Goal: Task Accomplishment & Management: Complete application form

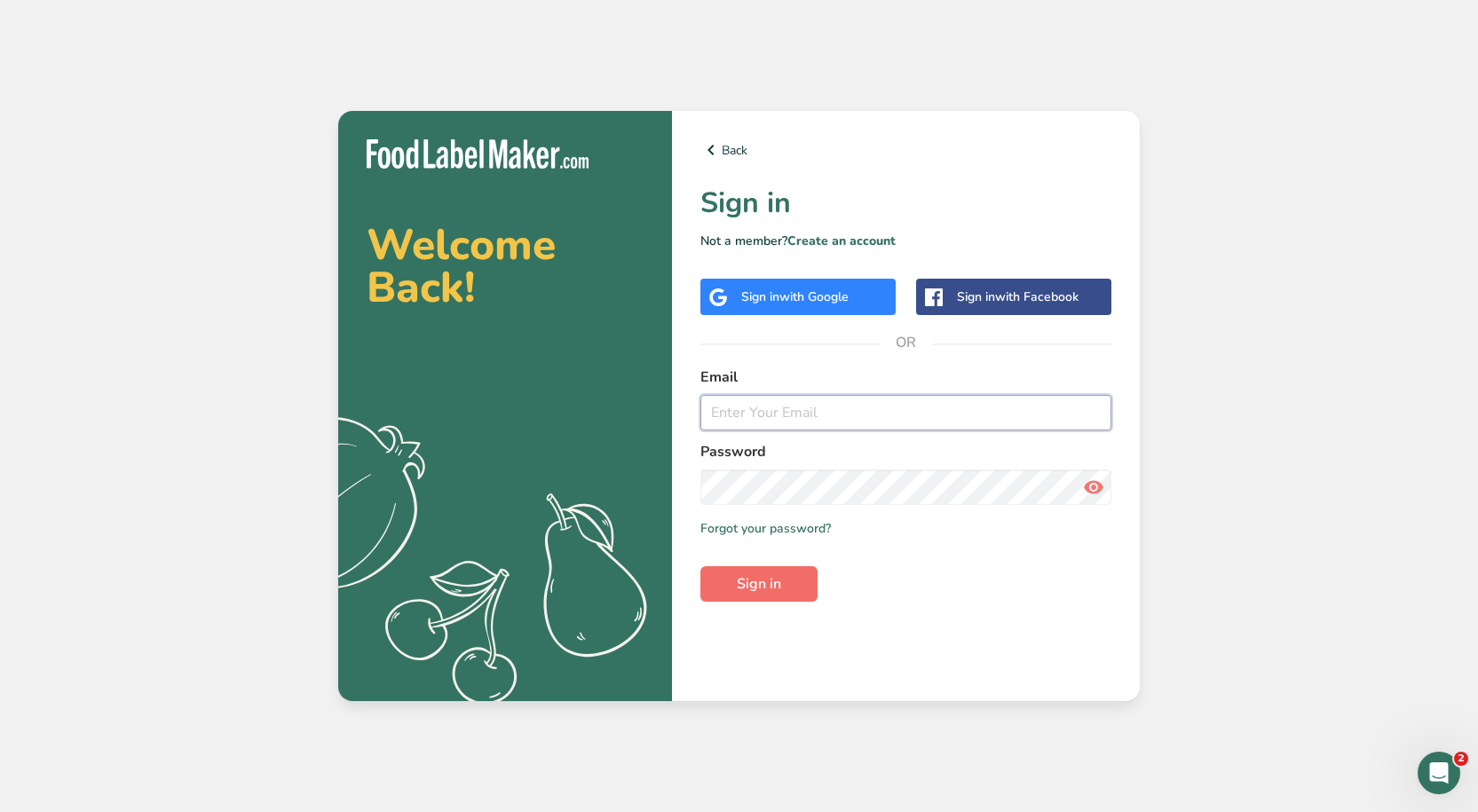
type input "[PERSON_NAME][EMAIL_ADDRESS][DOMAIN_NAME]"
click at [763, 590] on span "Sign in" at bounding box center [759, 584] width 44 height 21
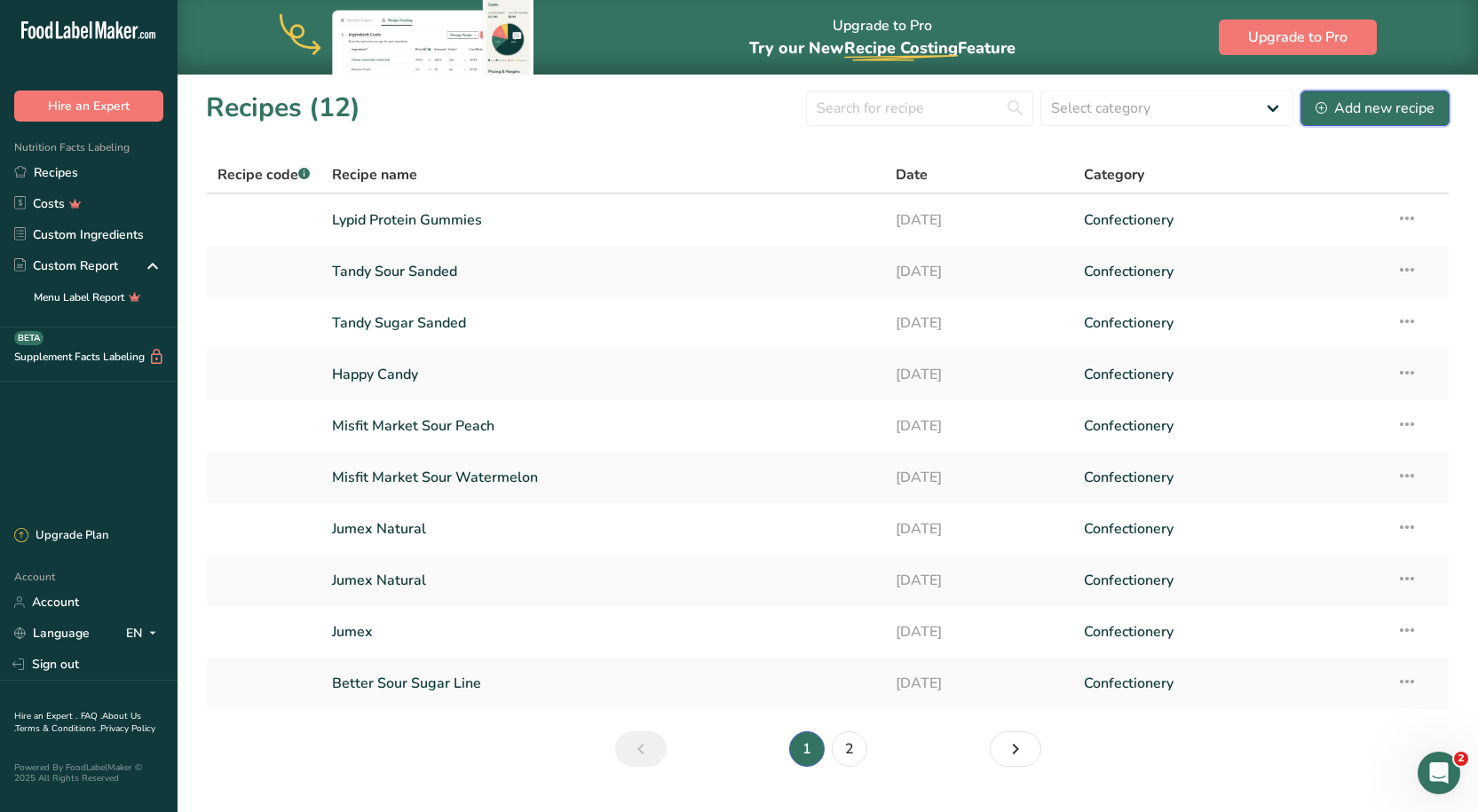
click at [1427, 112] on div "Add new recipe" at bounding box center [1375, 108] width 119 height 21
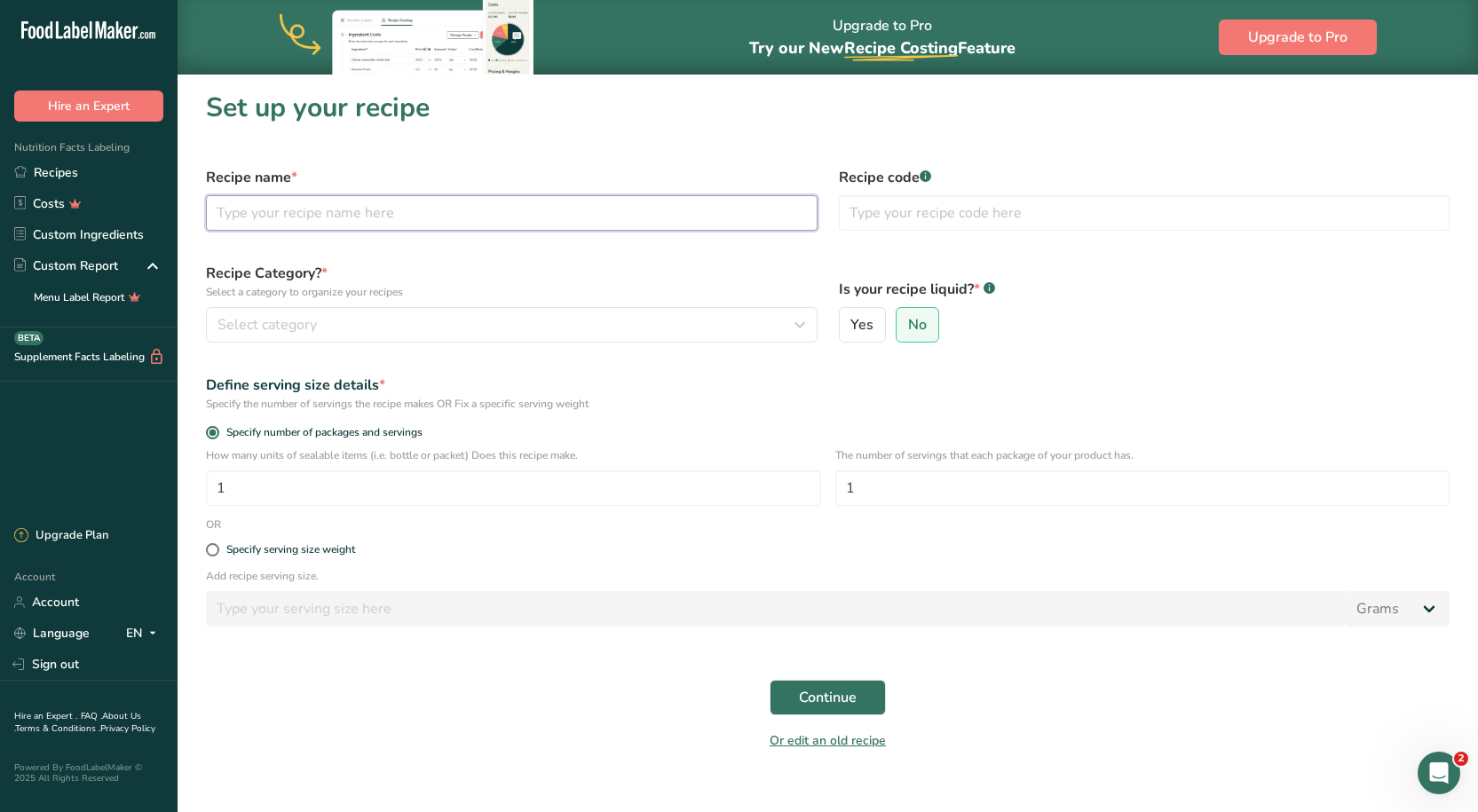
click at [401, 214] on input "text" at bounding box center [511, 213] width 612 height 35
type input "[PERSON_NAME]"
click at [416, 311] on div "Recipe Category? * Select a category to organize your recipes Select category S…" at bounding box center [511, 303] width 633 height 101
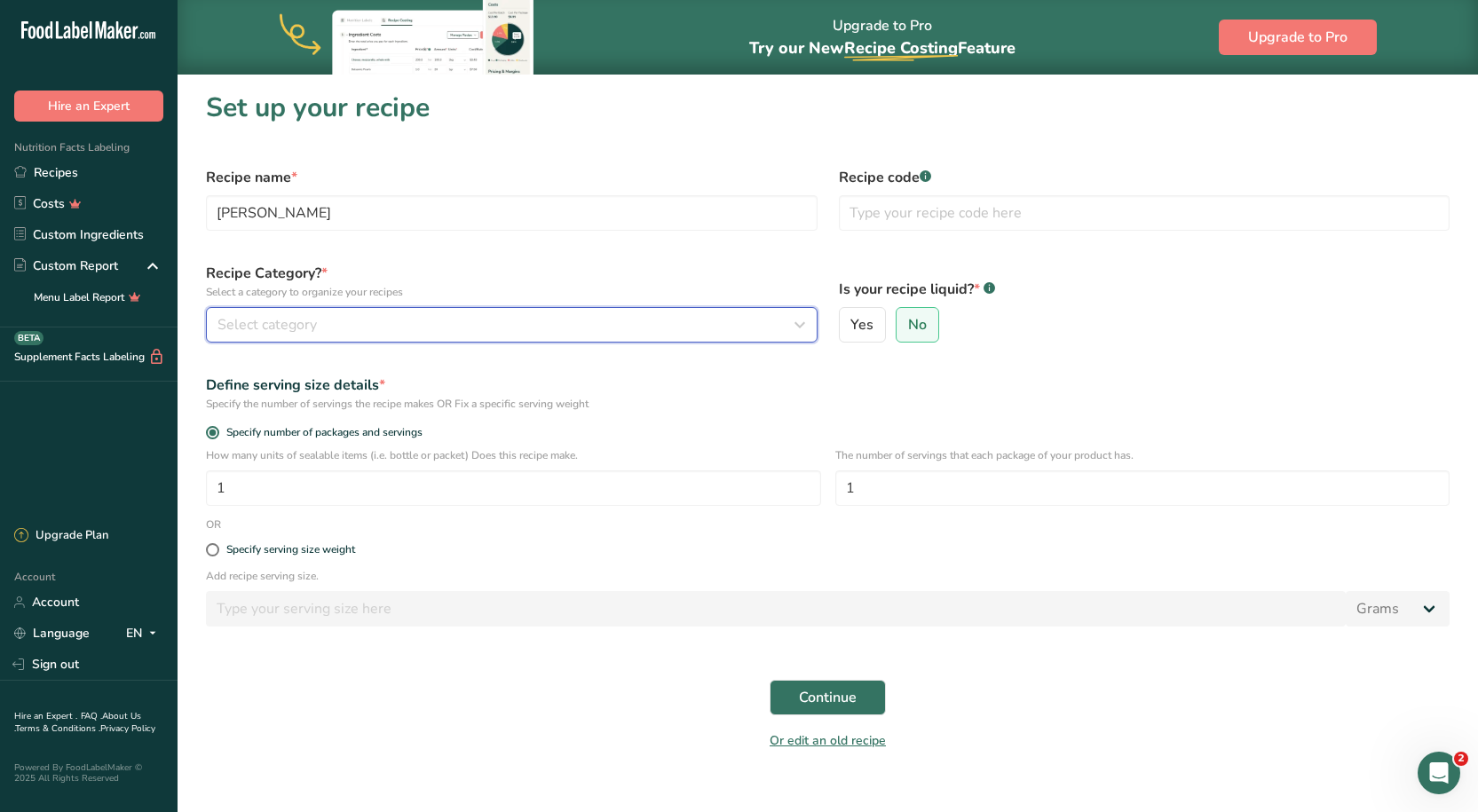
click at [403, 339] on button "Select category" at bounding box center [511, 325] width 612 height 35
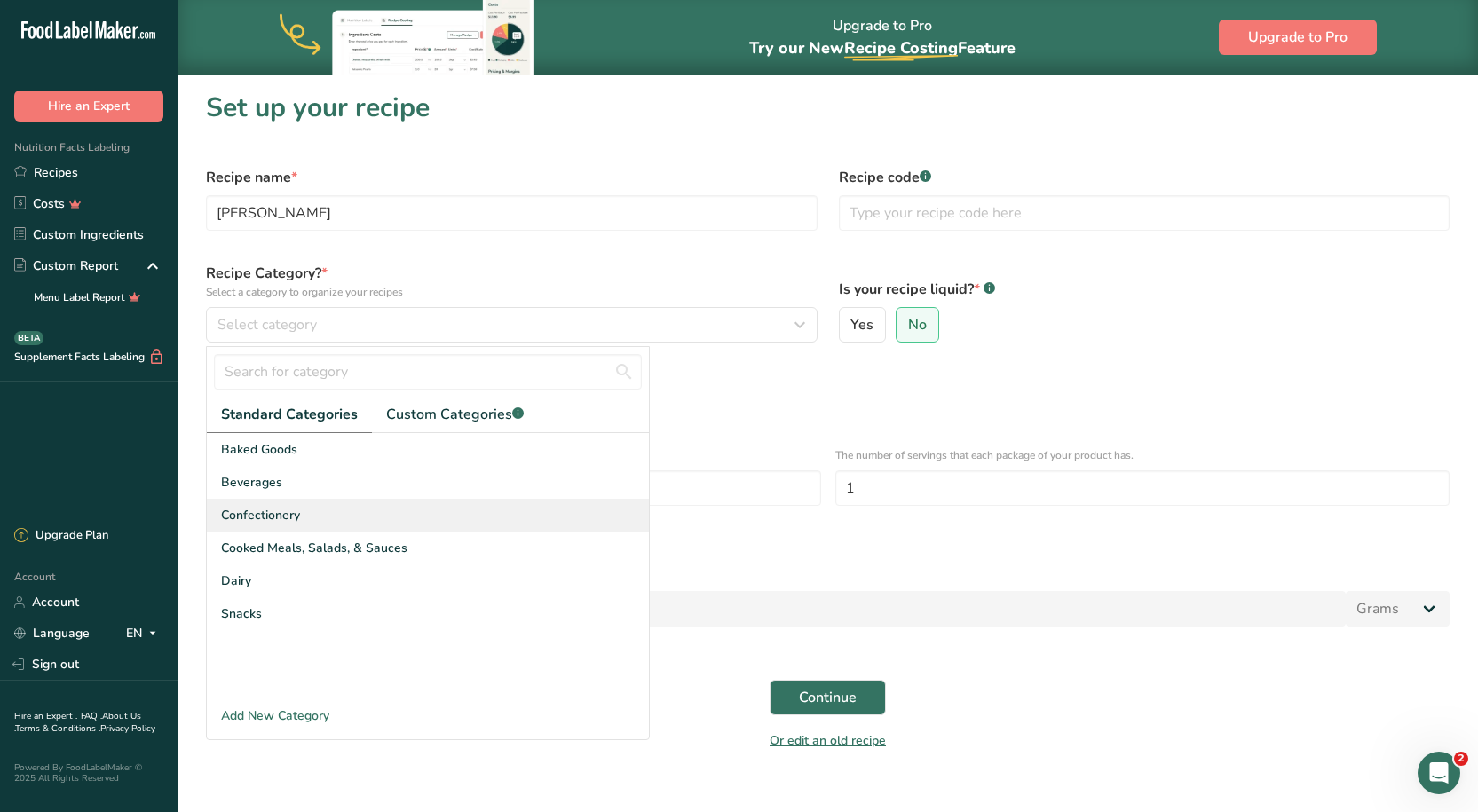
click at [338, 519] on div "Confectionery" at bounding box center [428, 515] width 442 height 33
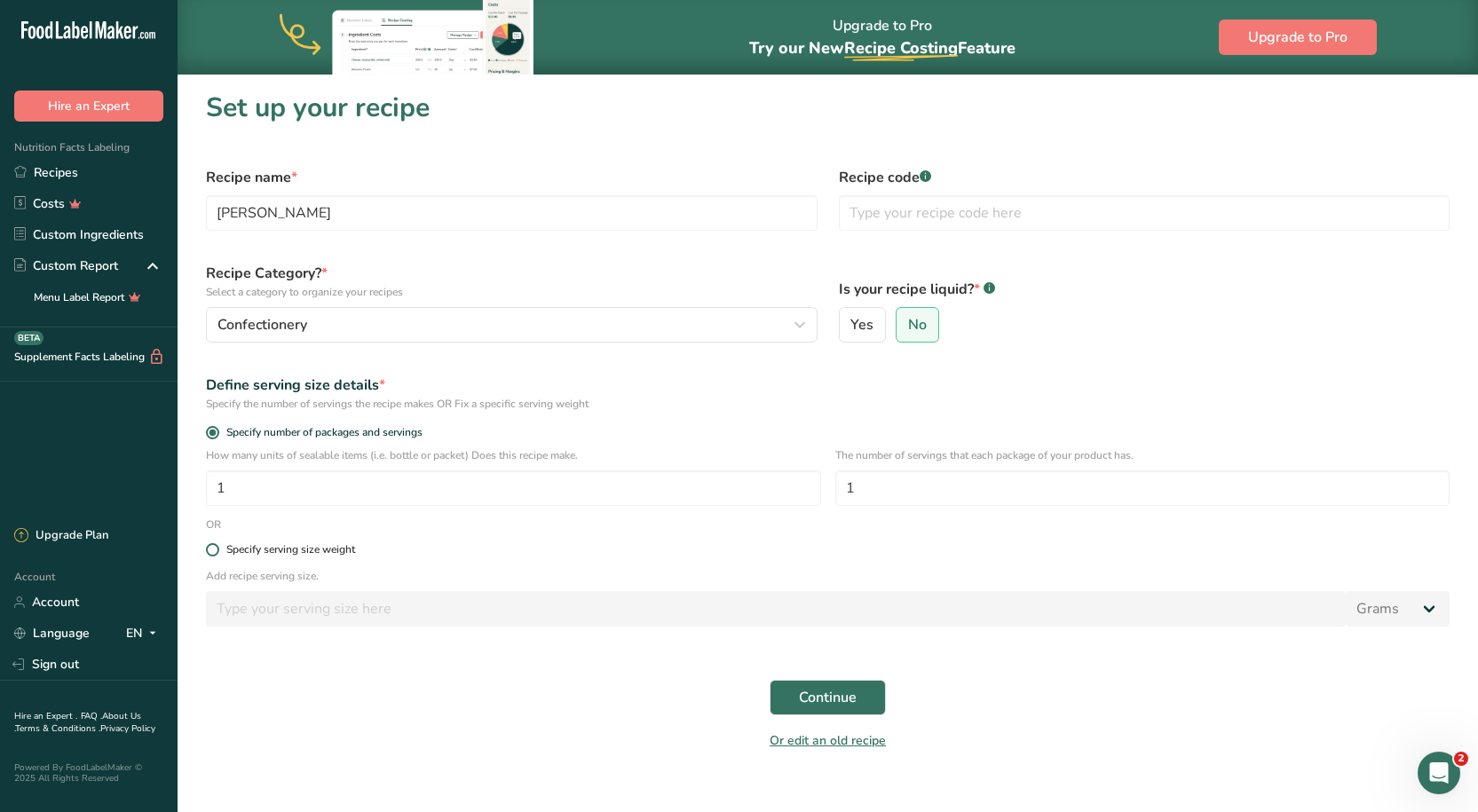
click at [218, 548] on span at bounding box center [212, 549] width 13 height 13
click at [217, 548] on input "Specify serving size weight" at bounding box center [211, 549] width 12 height 12
radio input "true"
radio input "false"
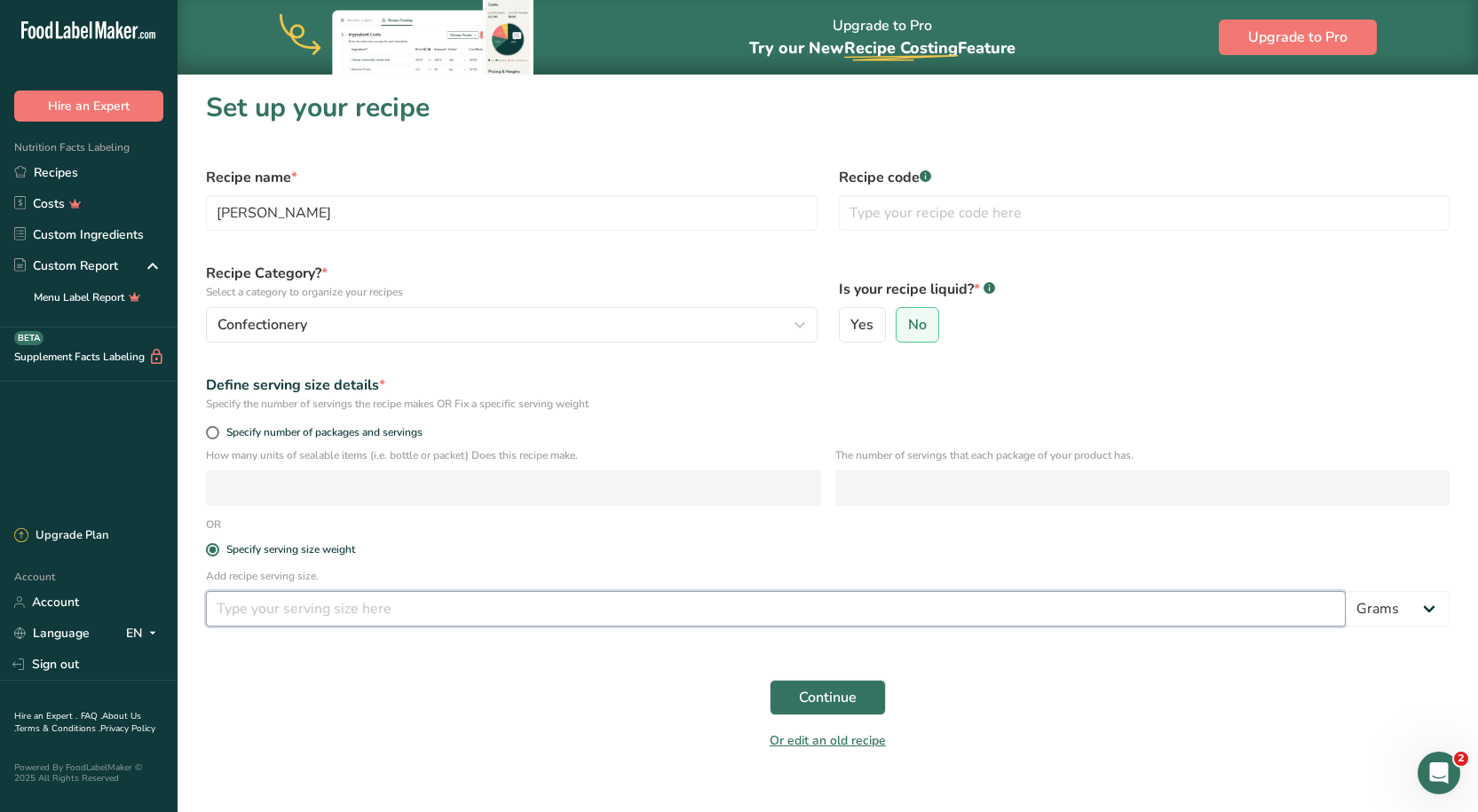
click at [262, 600] on input "number" at bounding box center [776, 609] width 1140 height 35
type input "50"
click at [298, 674] on div "Continue" at bounding box center [827, 698] width 1265 height 57
click at [831, 685] on button "Continue" at bounding box center [827, 698] width 116 height 35
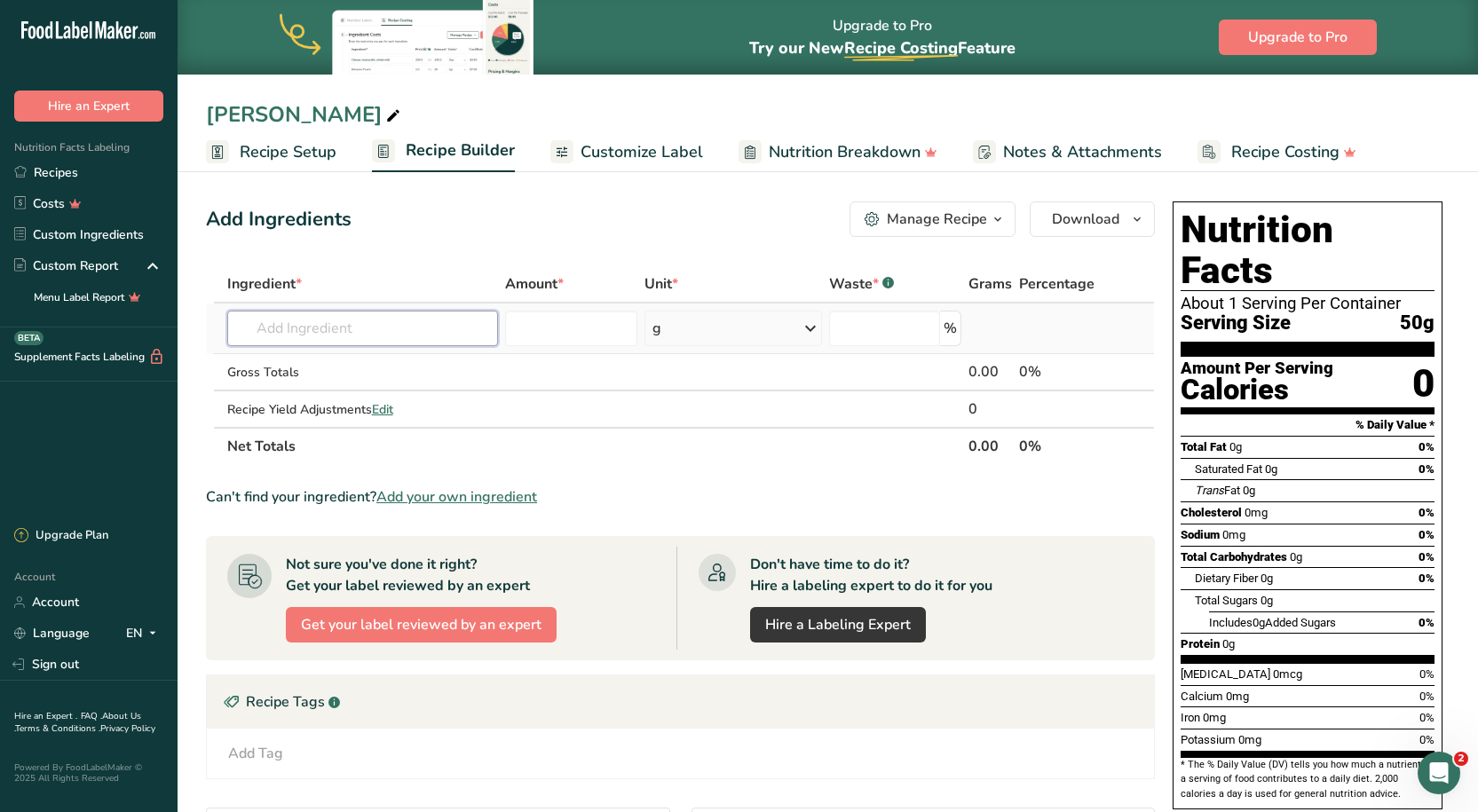
drag, startPoint x: 316, startPoint y: 313, endPoint x: 306, endPoint y: 322, distance: 13.5
click at [306, 322] on input "text" at bounding box center [362, 328] width 271 height 35
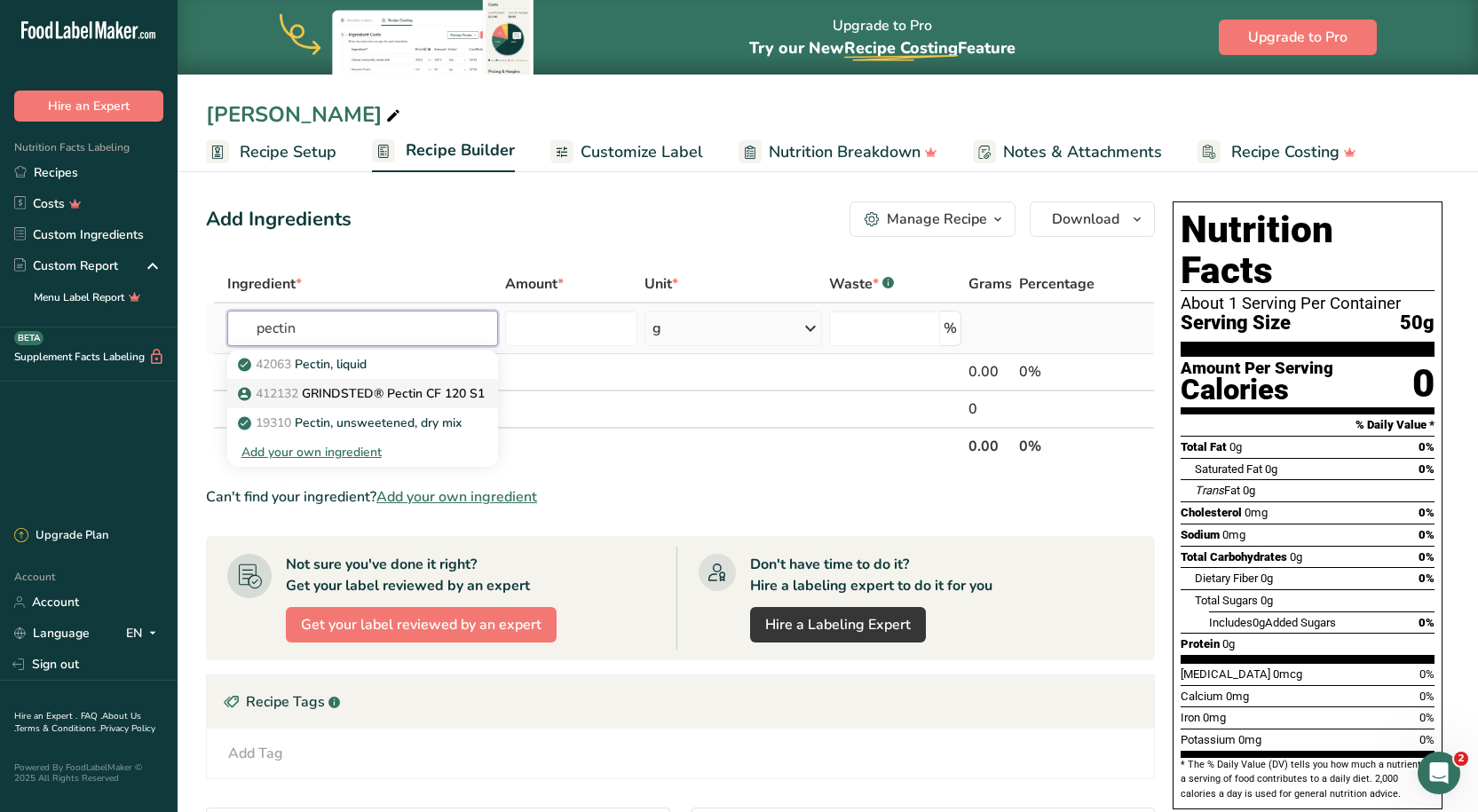
type input "pectin"
click at [340, 394] on p "412132 GRINDSTED® Pectin CF 120 S1" at bounding box center [363, 393] width 243 height 19
type input "GRINDSTED® Pectin CF 120 S1"
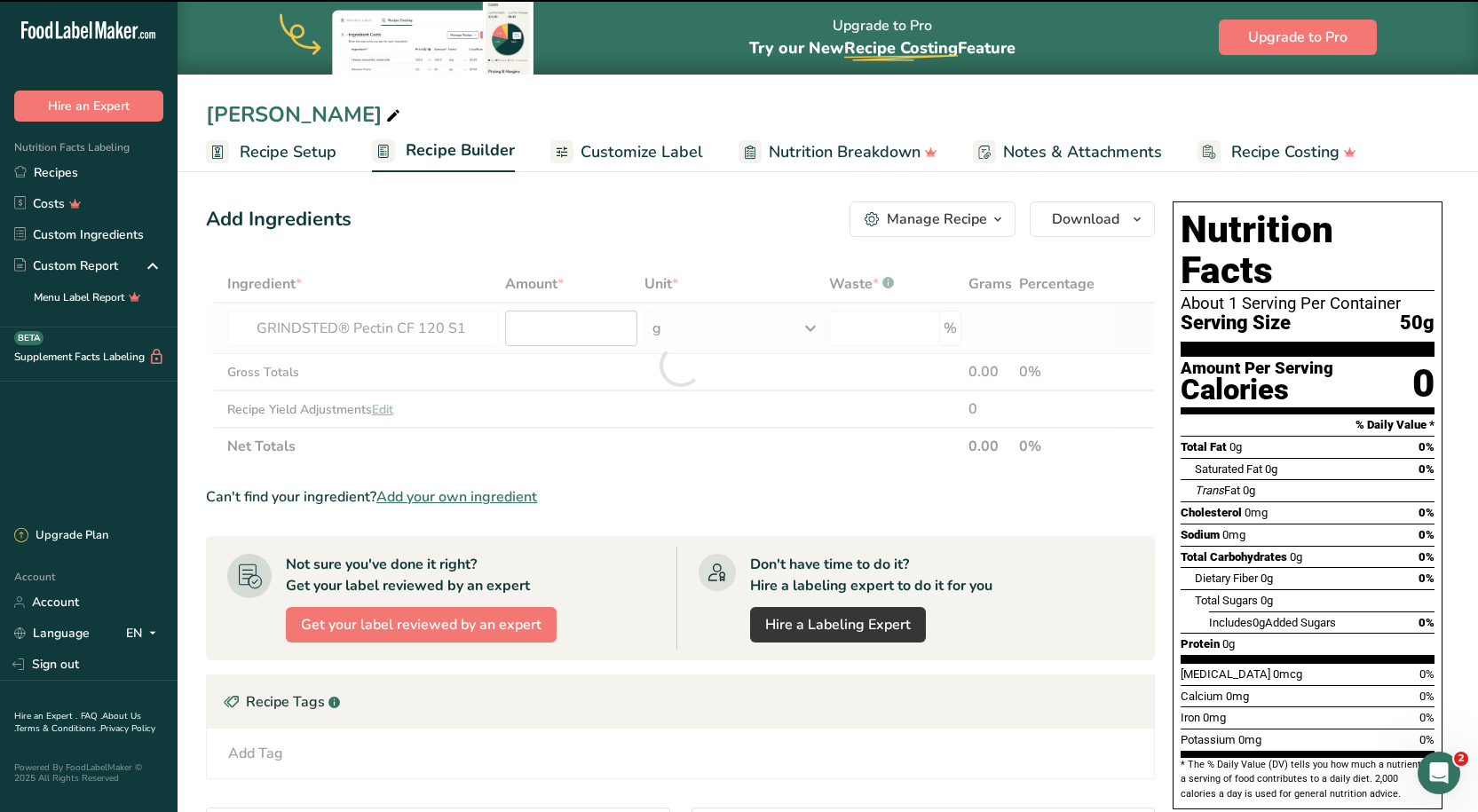
type input "0"
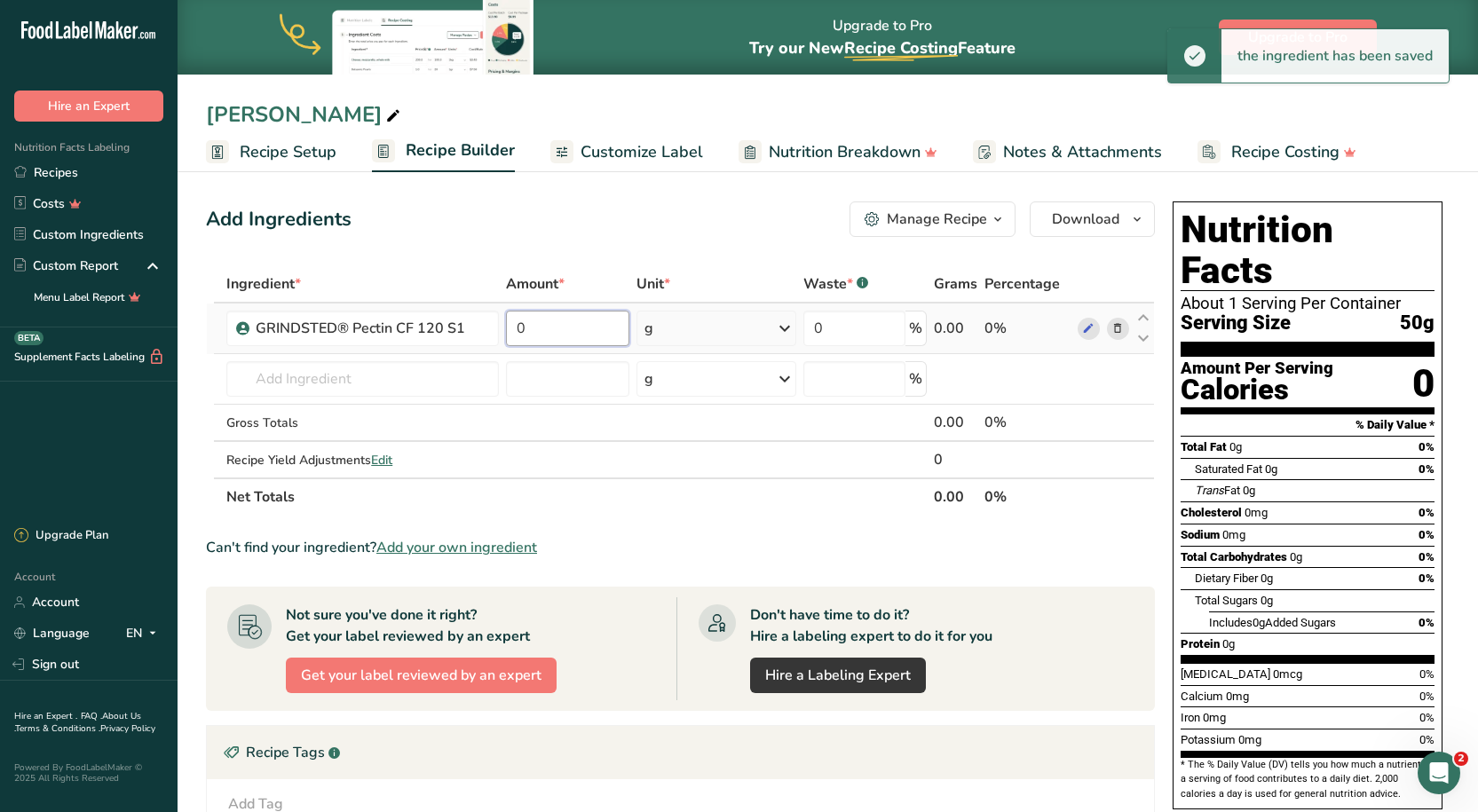
click at [540, 334] on input "0" at bounding box center [567, 328] width 123 height 35
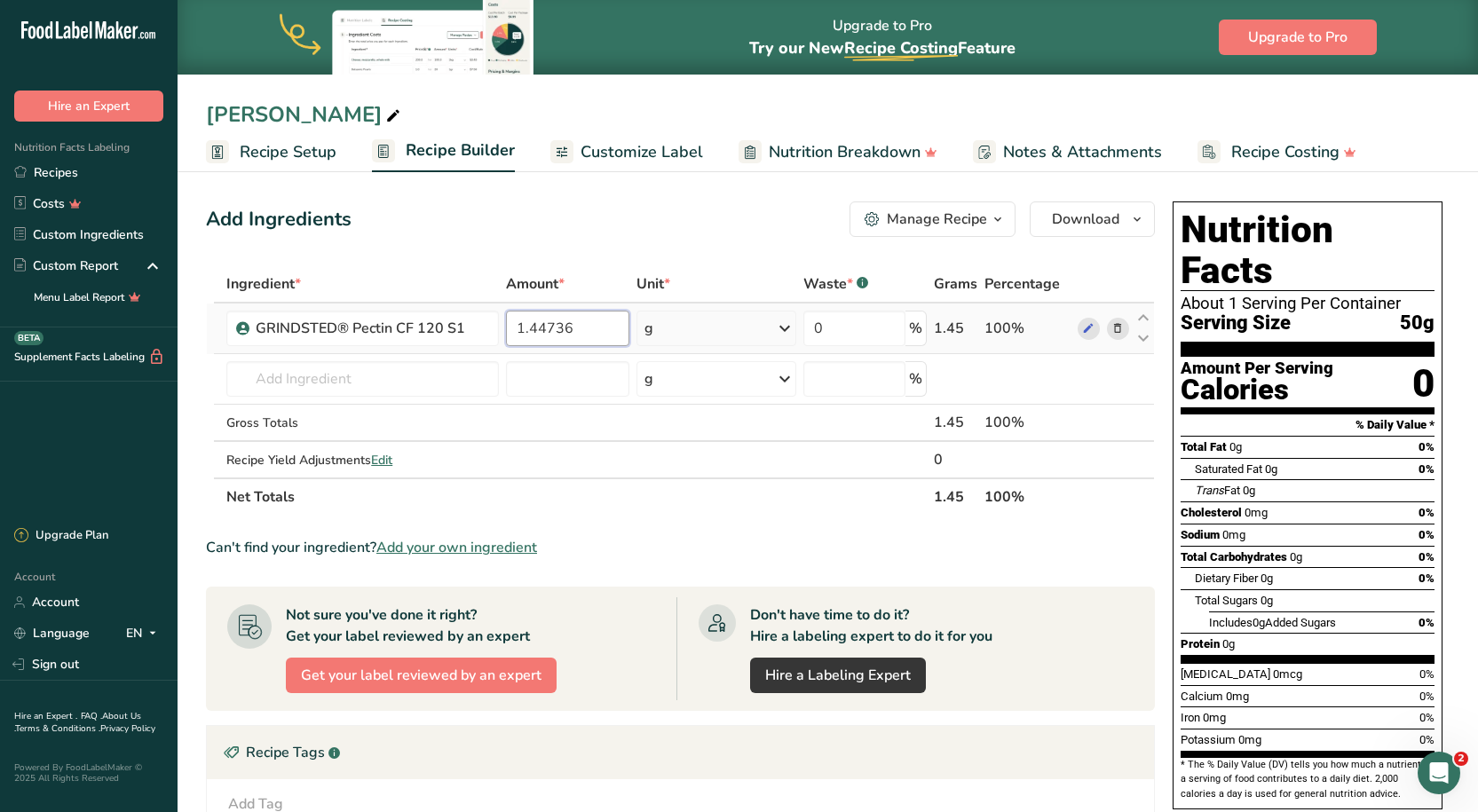
type input "1.44736"
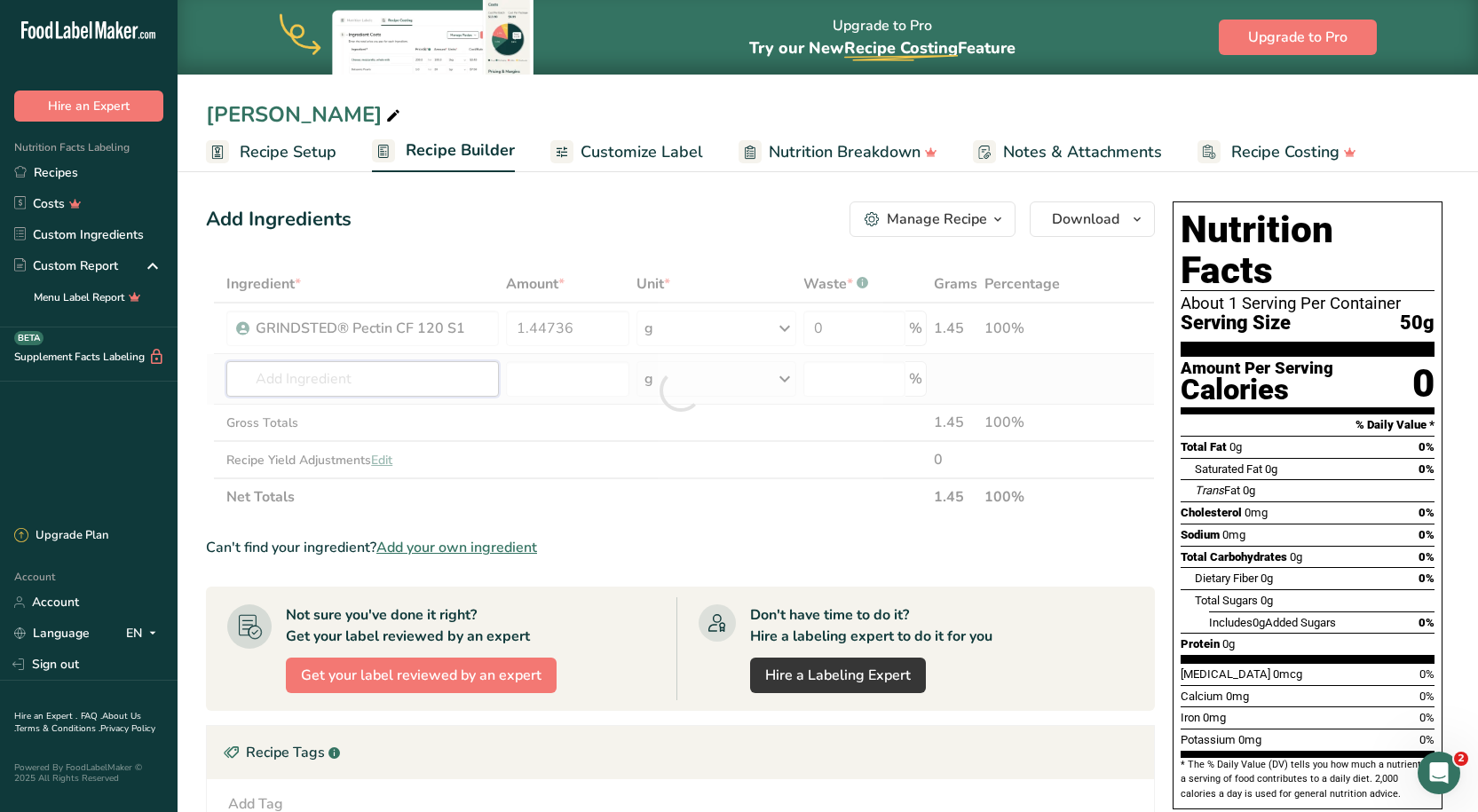
click at [360, 368] on div "Ingredient * Amount * Unit * Waste * .a-a{fill:#347362;}.b-a{fill:#fff;} Grams …" at bounding box center [680, 390] width 949 height 250
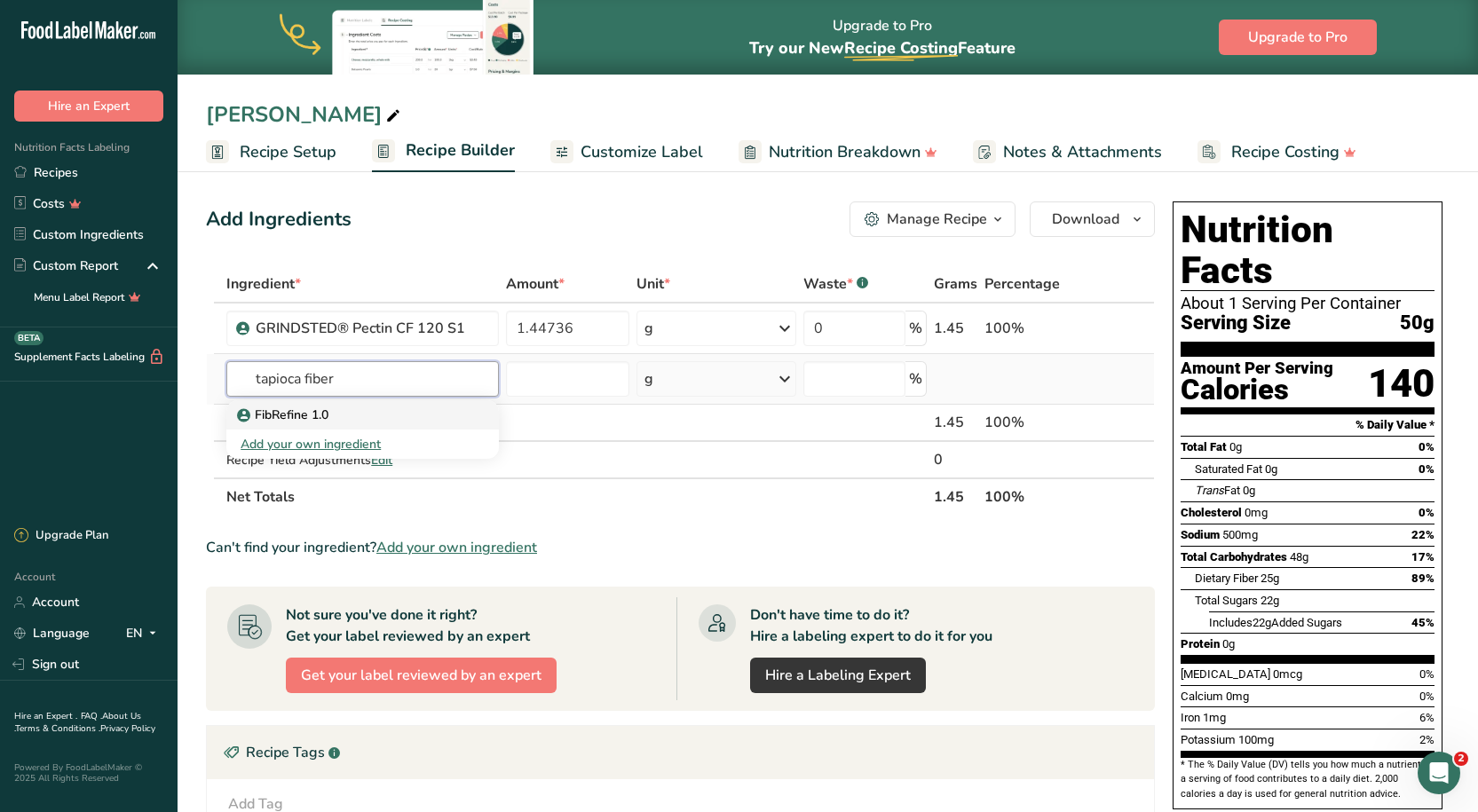
type input "tapioca fiber"
click at [317, 407] on p "FibRefine 1.0" at bounding box center [284, 414] width 88 height 19
type input "FibRefine 1.0"
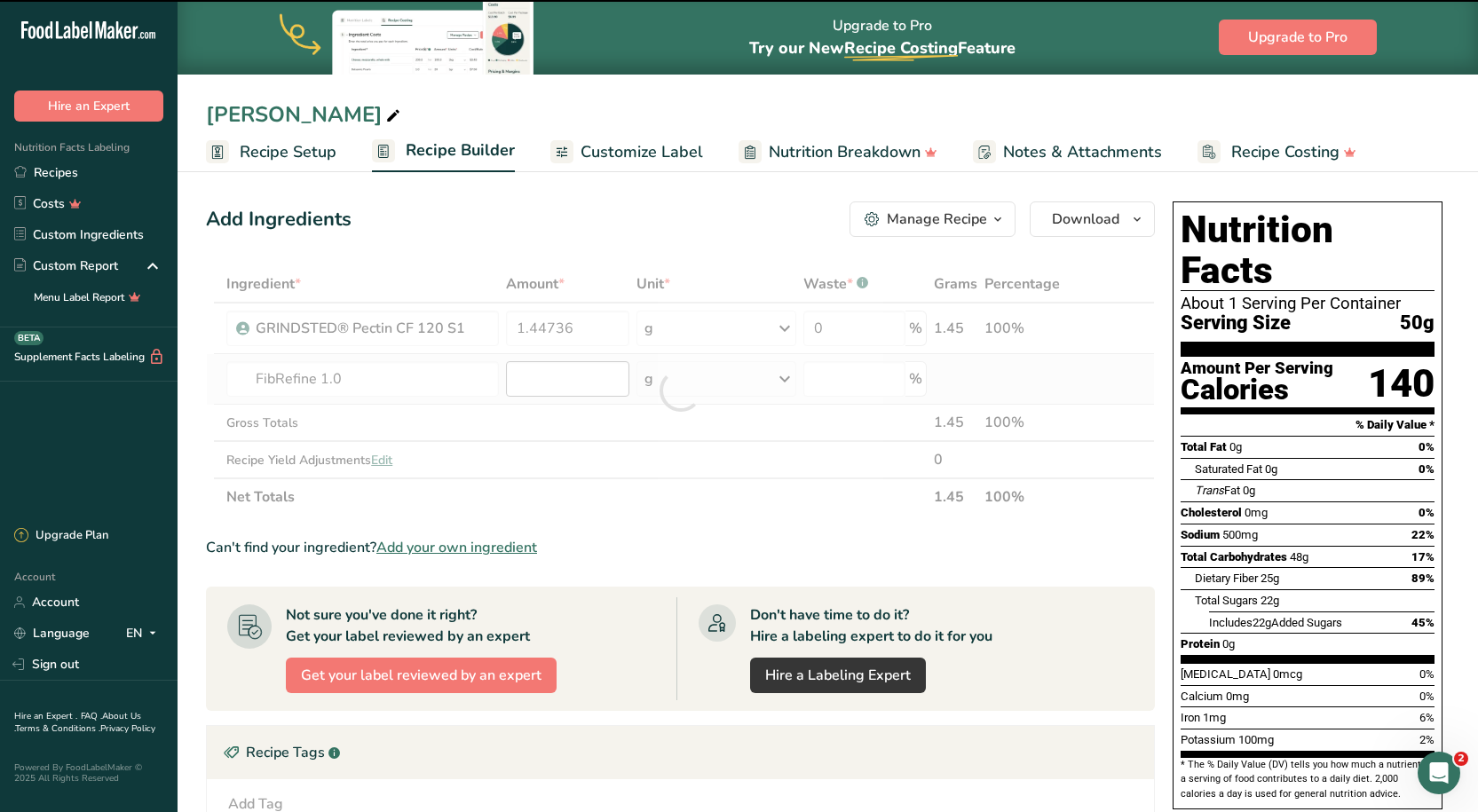
type input "0"
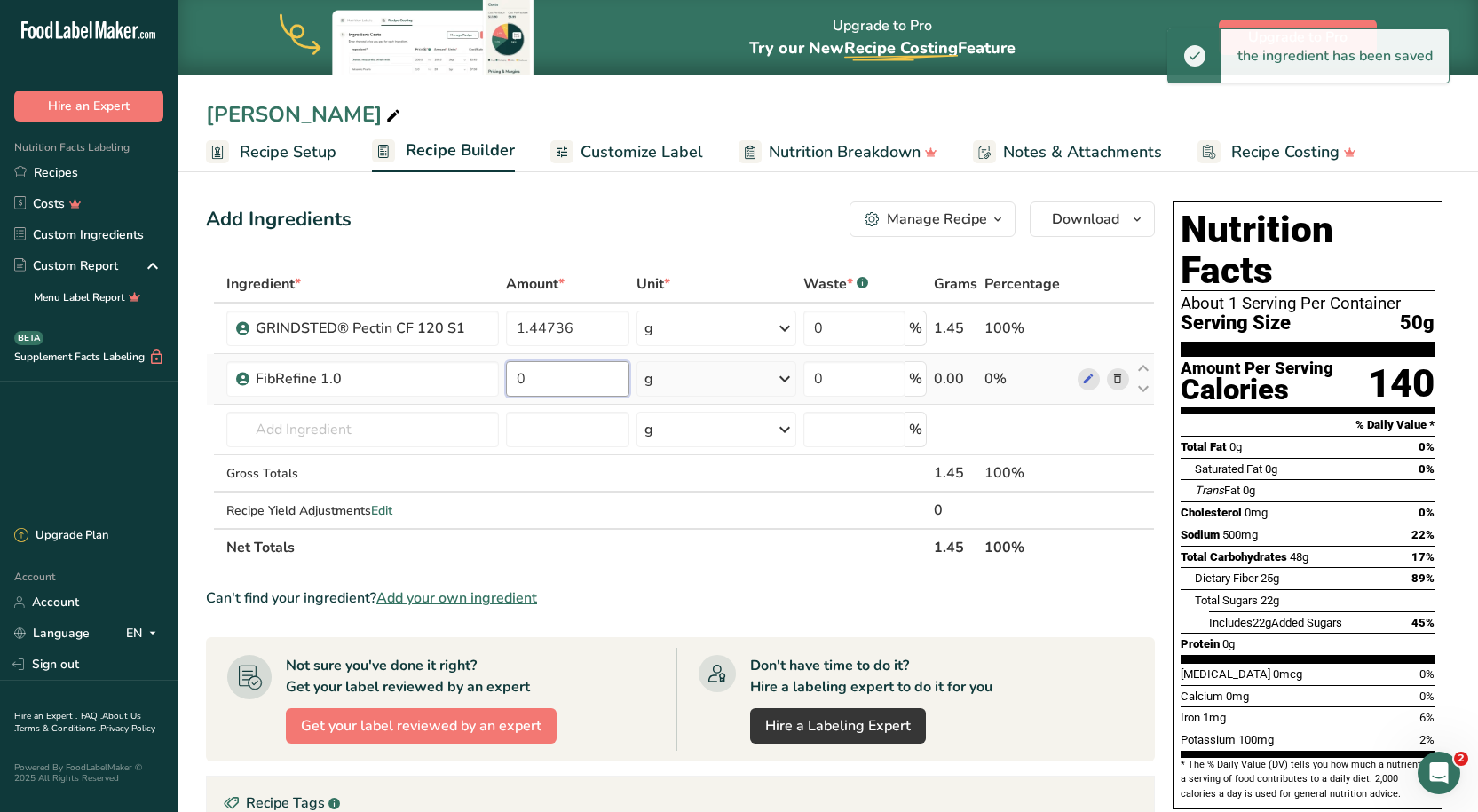
click at [564, 386] on input "0" at bounding box center [567, 379] width 123 height 35
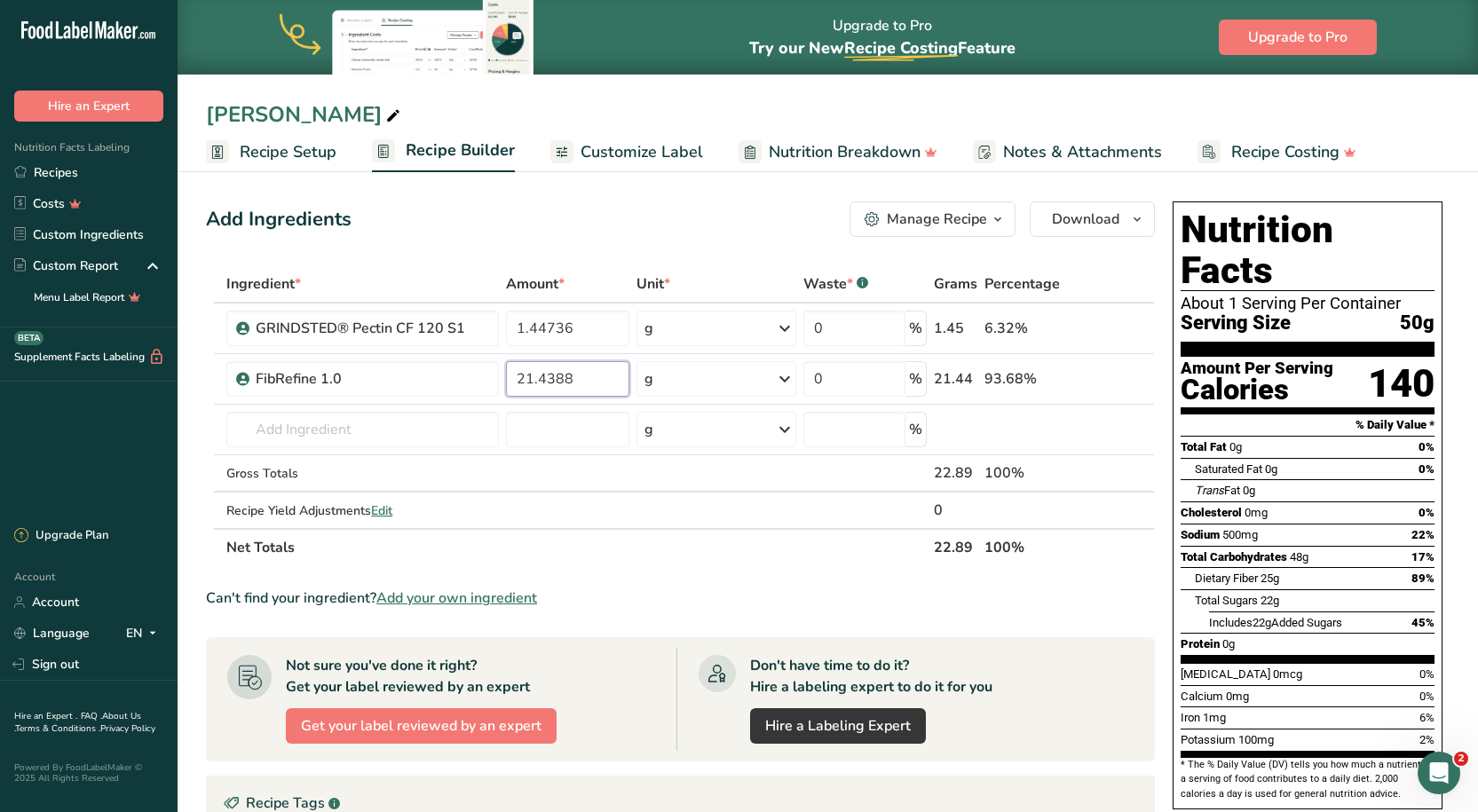
type input "21.4388"
click at [513, 191] on section "Add Ingredients Manage Recipe Delete Recipe Duplicate Recipe Scale Recipe Save …" at bounding box center [827, 662] width 1300 height 993
click at [273, 427] on input "text" at bounding box center [362, 430] width 273 height 35
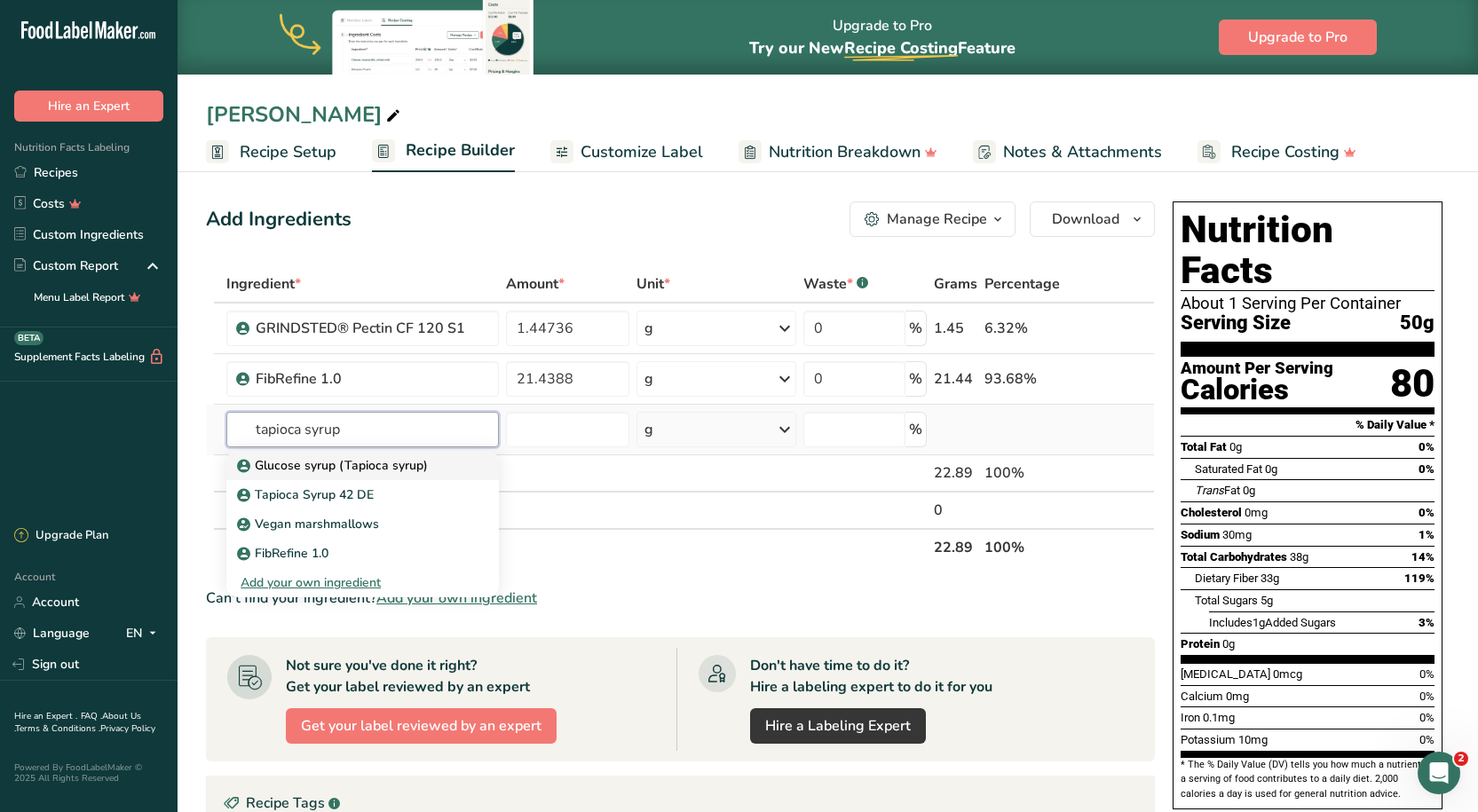
type input "tapioca syrup"
click at [345, 464] on p "Glucose syrup (Tapioca syrup)" at bounding box center [334, 465] width 187 height 19
type input "Glucose syrup (Tapioca syrup)"
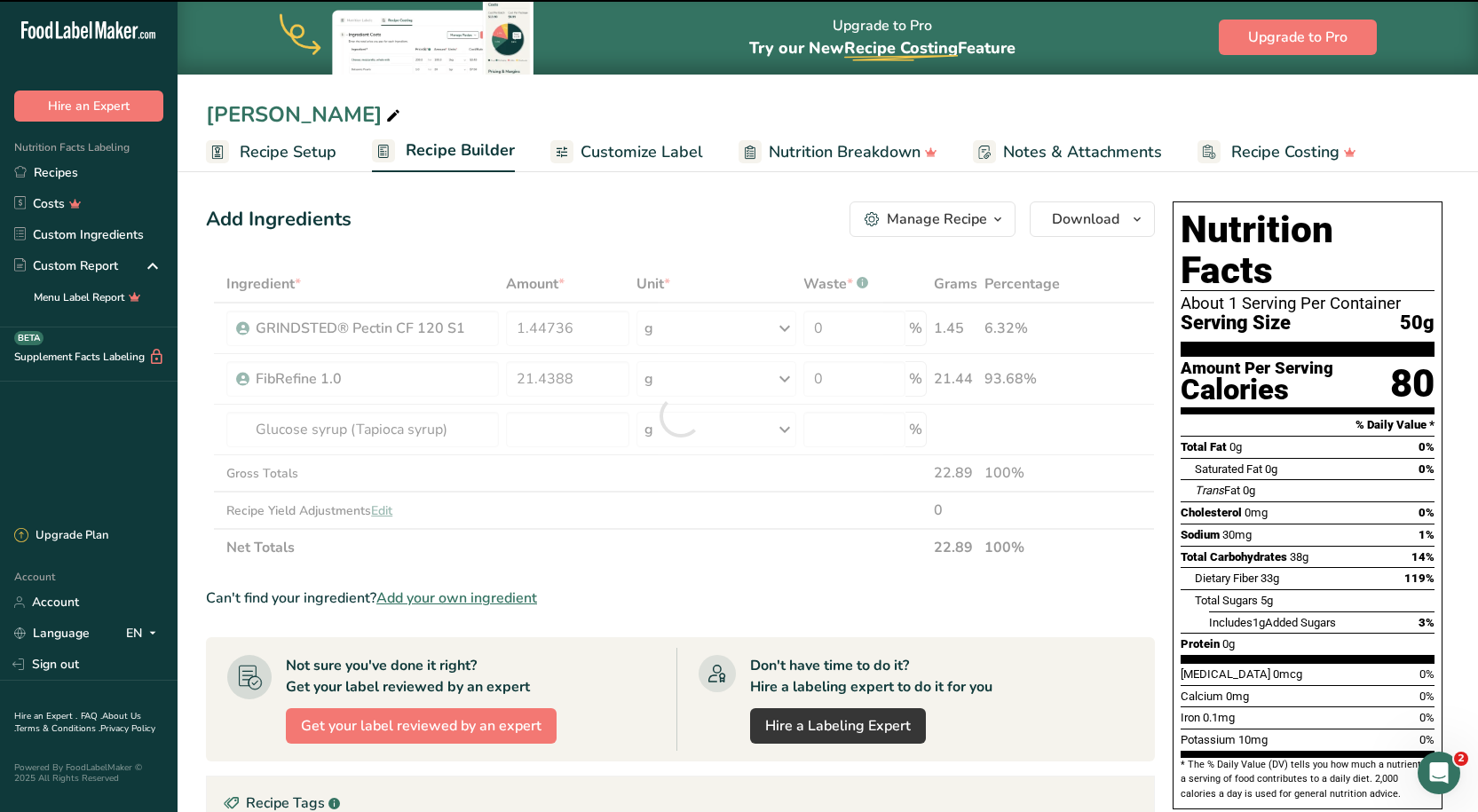
type input "0"
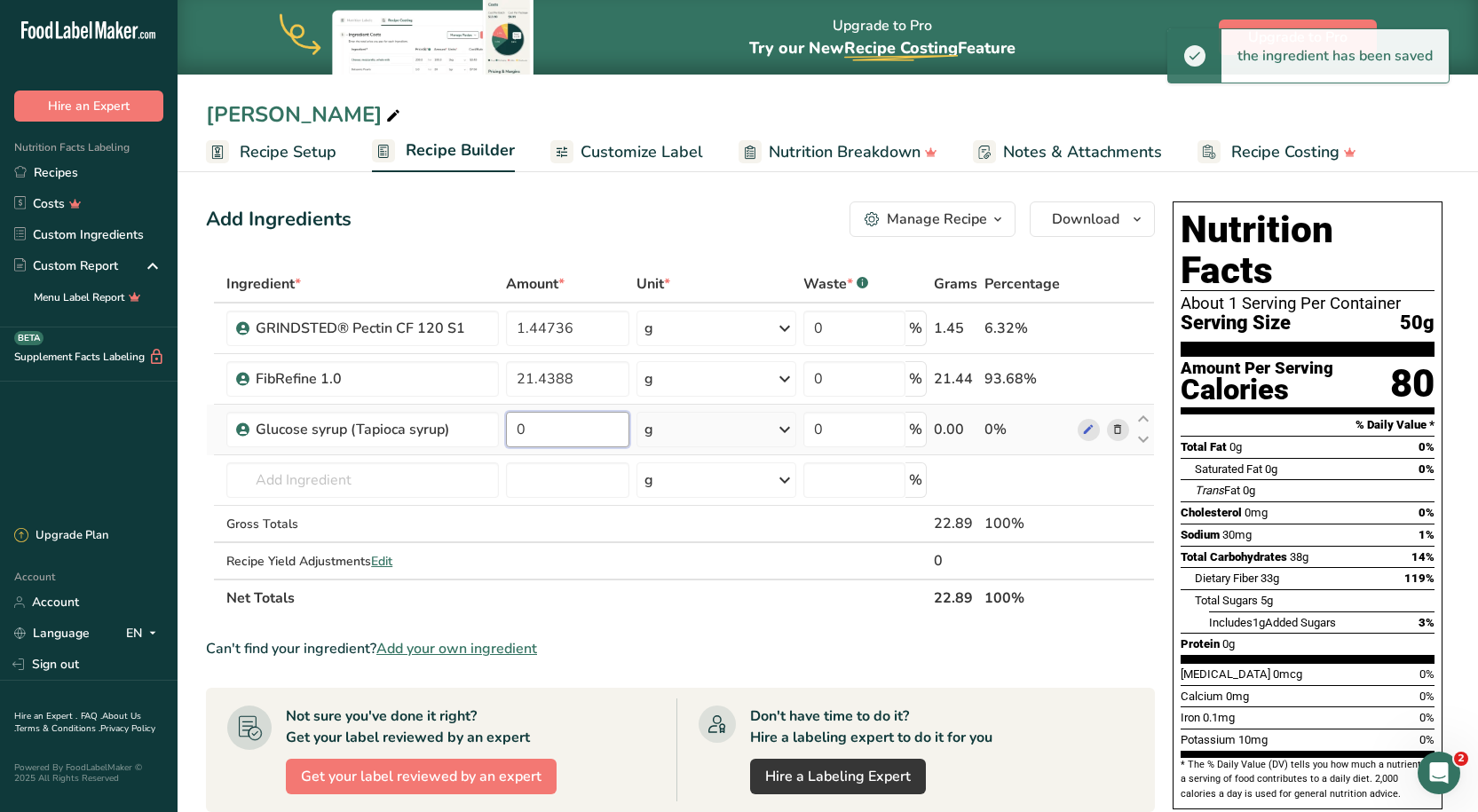
click at [555, 422] on input "0" at bounding box center [567, 430] width 123 height 35
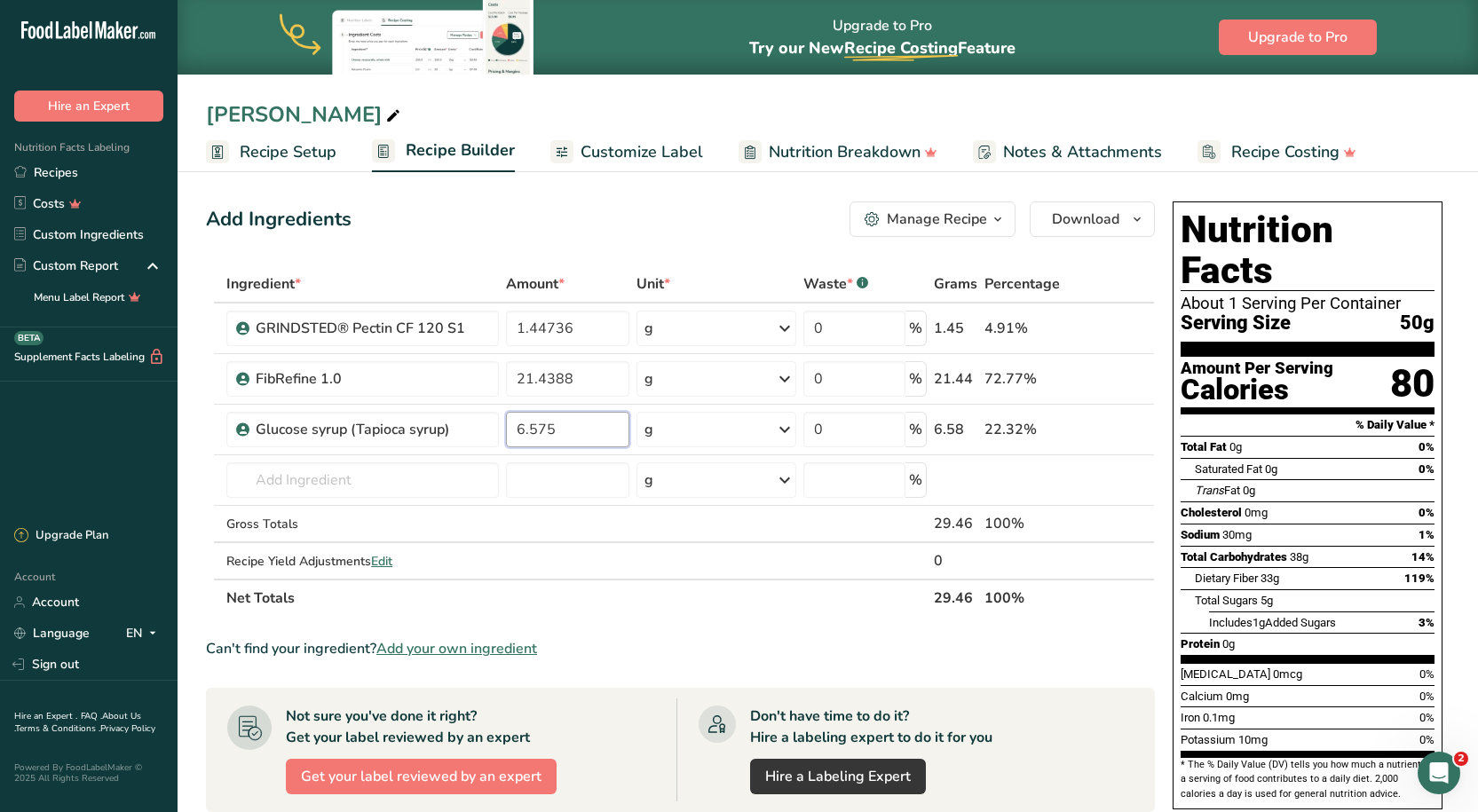
type input "6.575"
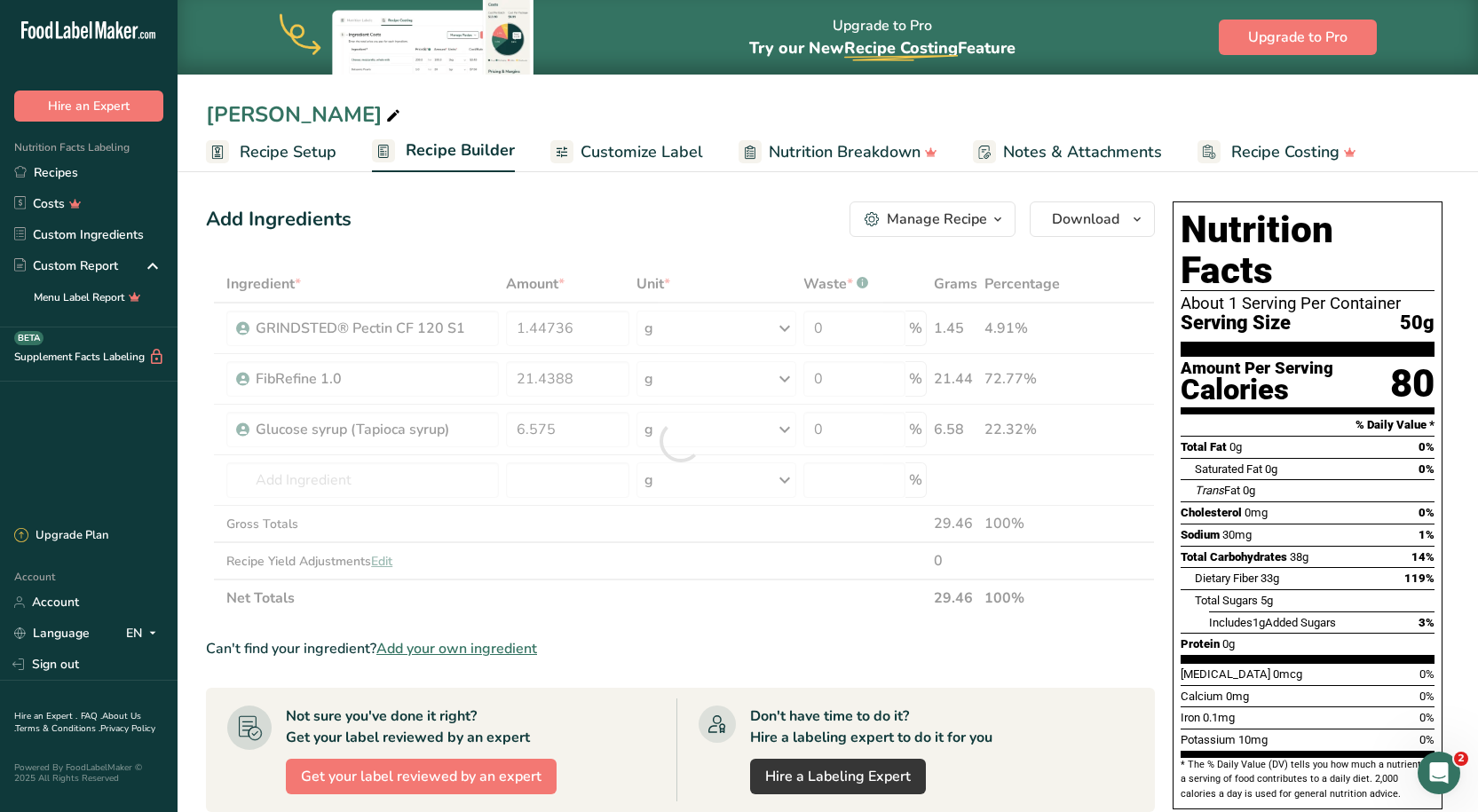
click at [513, 609] on div "Ingredient * Amount * Unit * Waste * .a-a{fill:#347362;}.b-a{fill:#fff;} Grams …" at bounding box center [680, 441] width 949 height 351
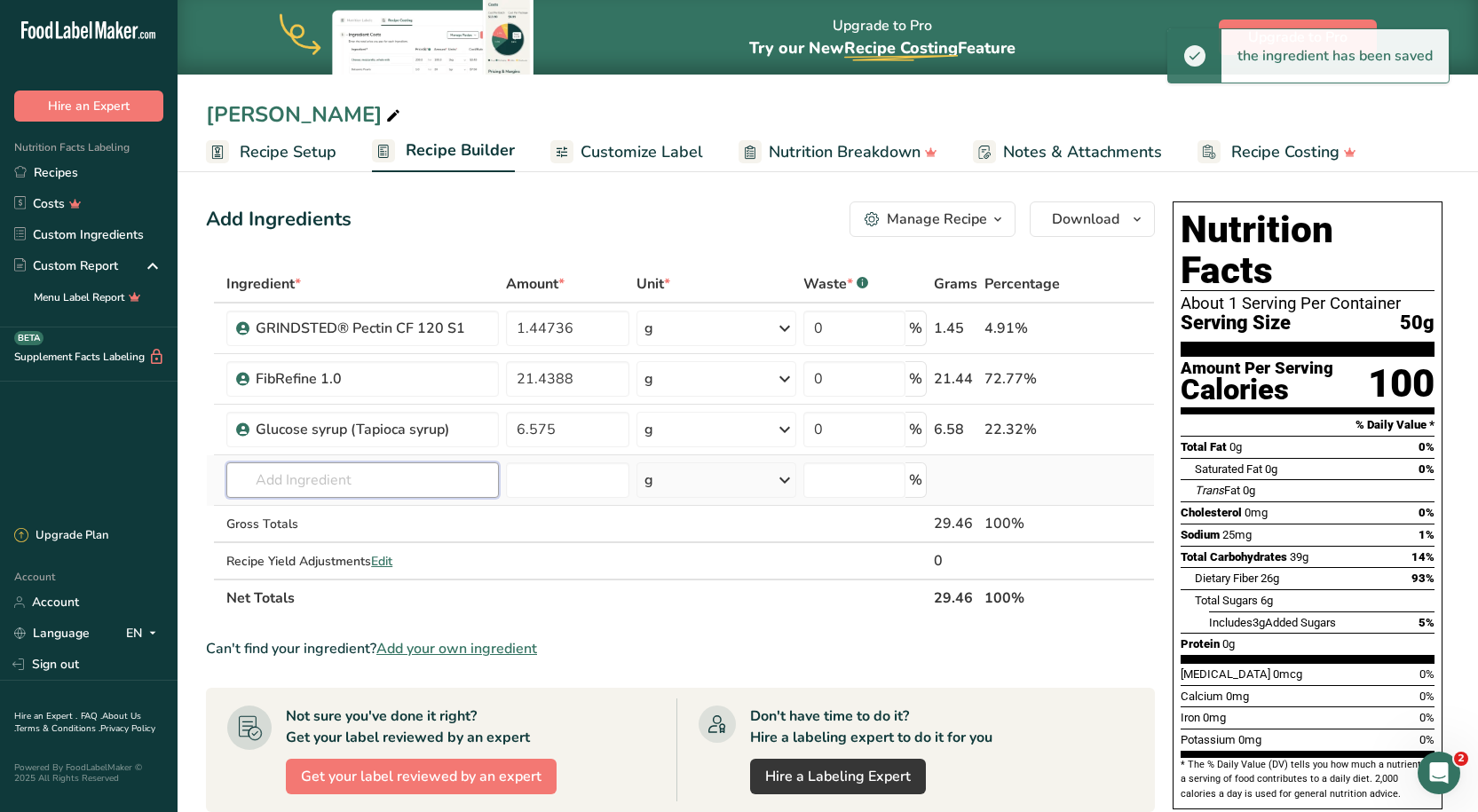
click at [368, 485] on input "text" at bounding box center [362, 480] width 273 height 35
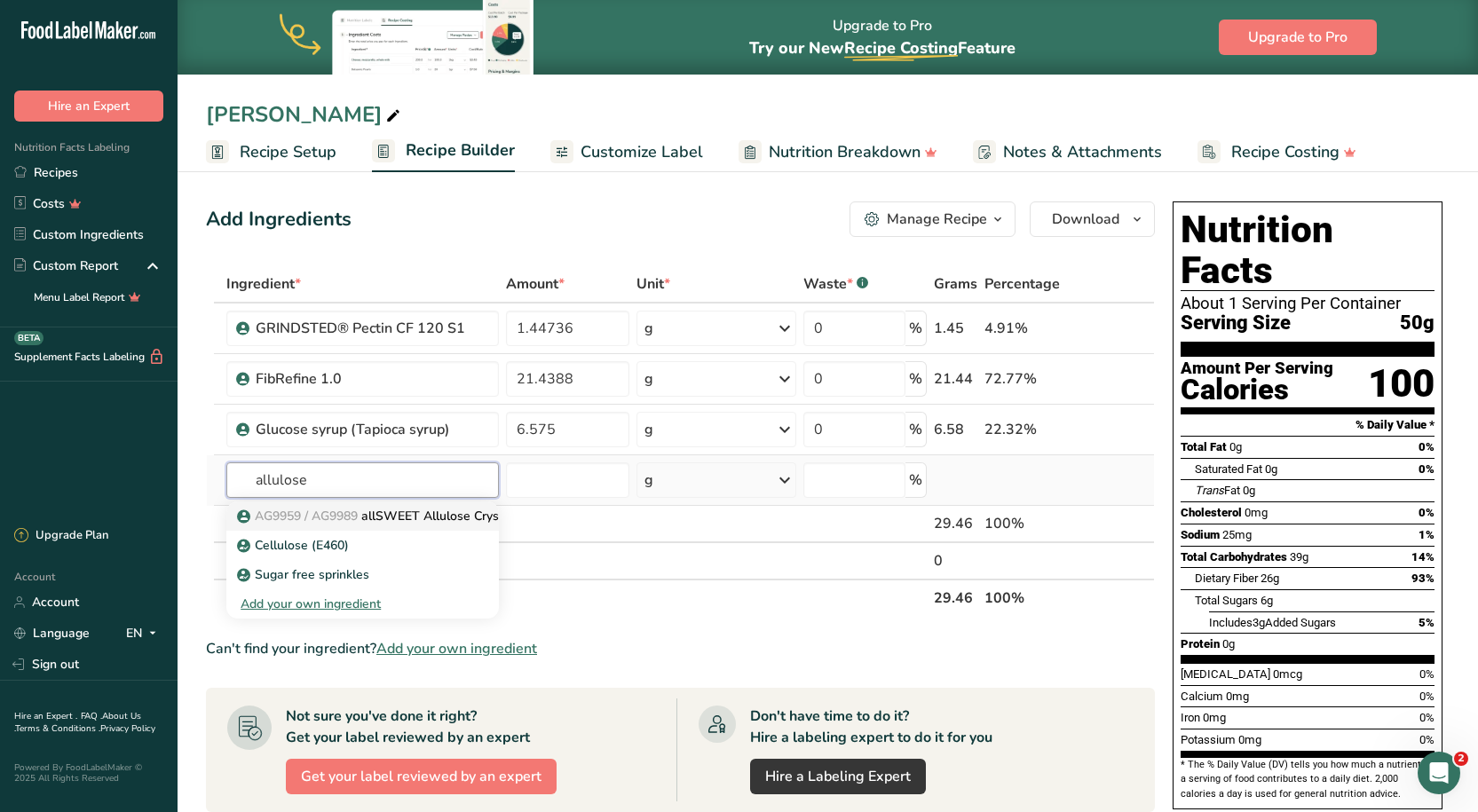
type input "allulose"
click at [406, 523] on p "AG9959 / AG9989 allSWEET Allulose Crystalline Powder" at bounding box center [411, 516] width 342 height 19
type input "allSWEET Allulose Crystalline Powder"
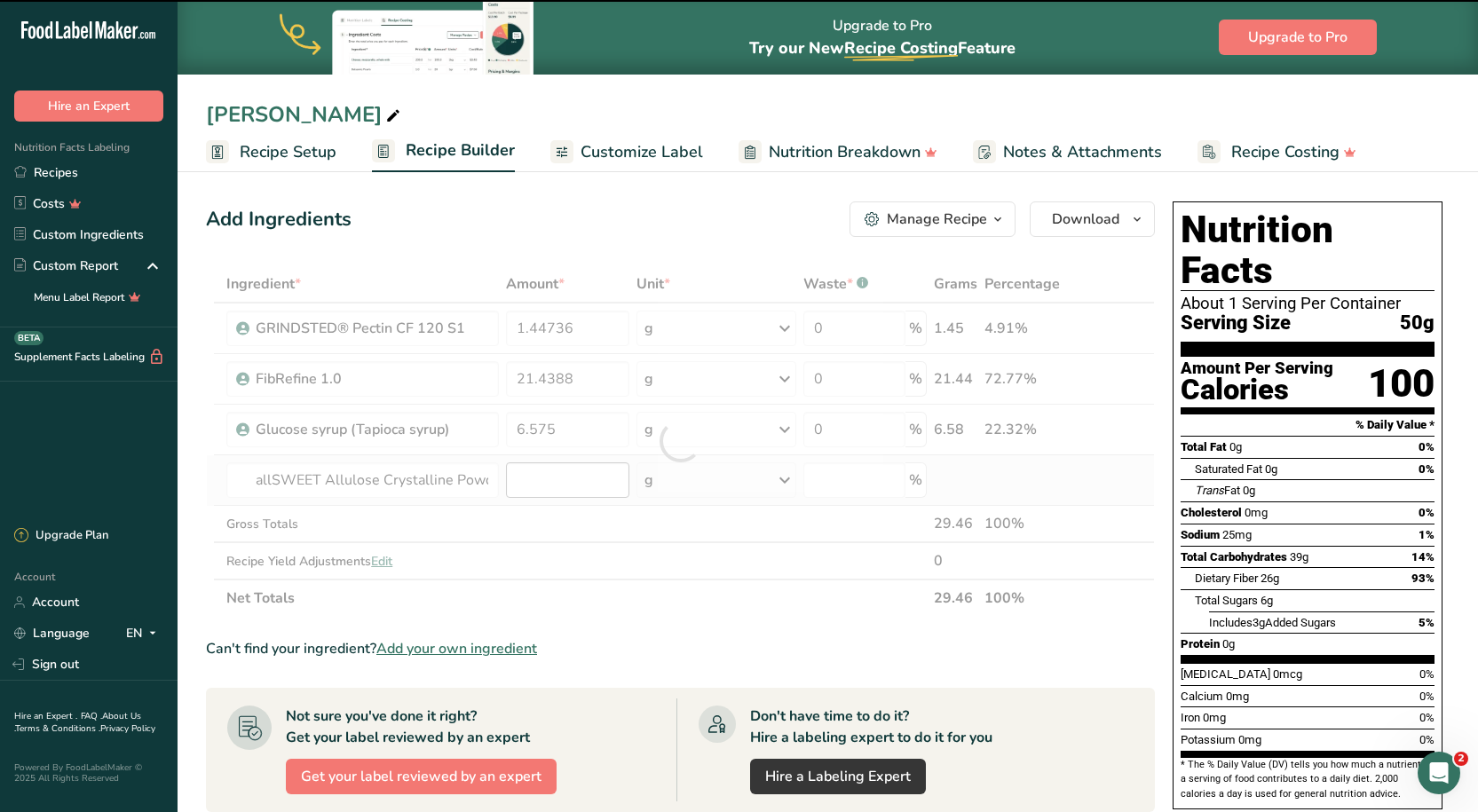
type input "0"
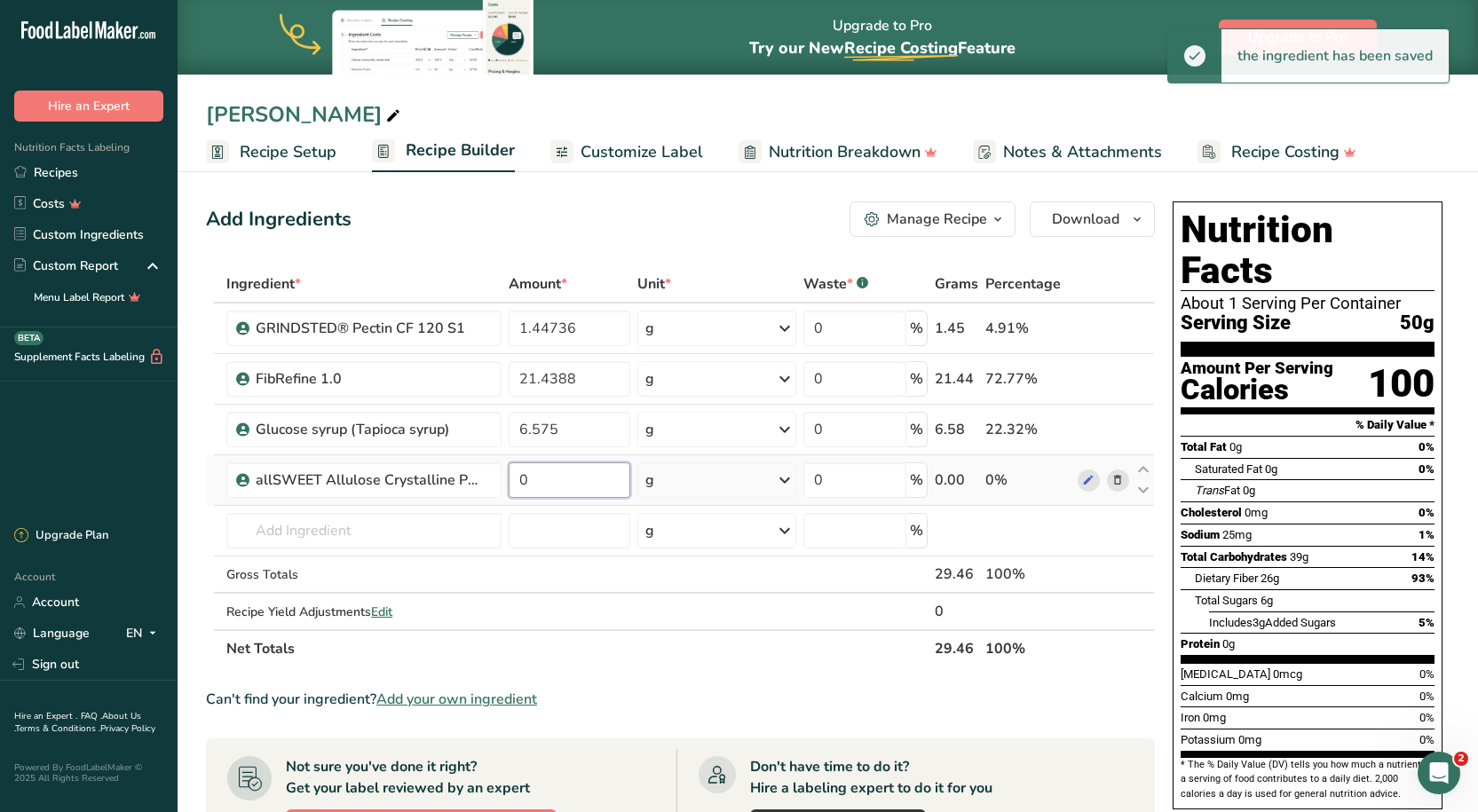
click at [575, 483] on input "0" at bounding box center [570, 480] width 123 height 35
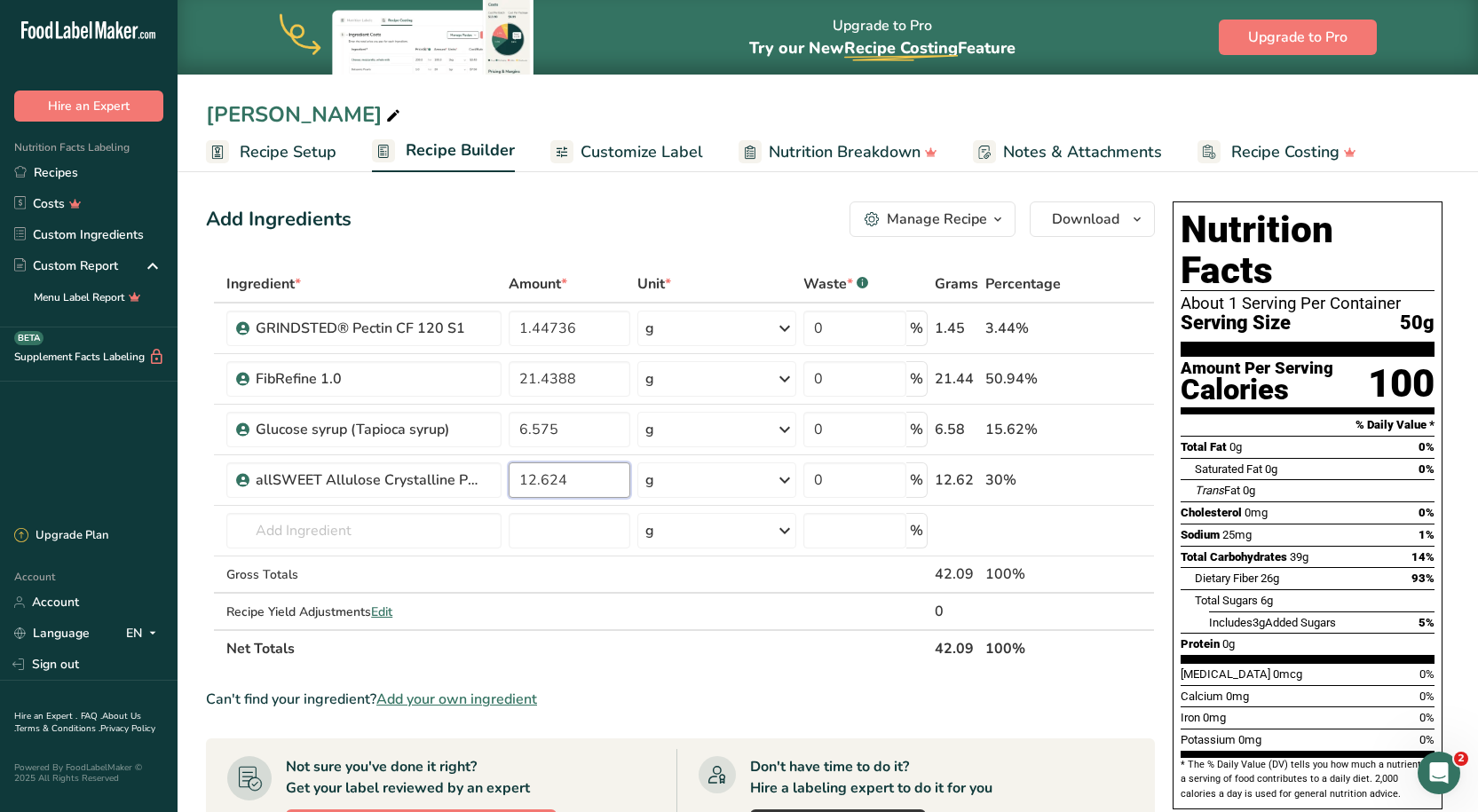
type input "12.624"
click at [486, 225] on div "Add Ingredients Manage Recipe Delete Recipe Duplicate Recipe Scale Recipe Save …" at bounding box center [680, 219] width 949 height 35
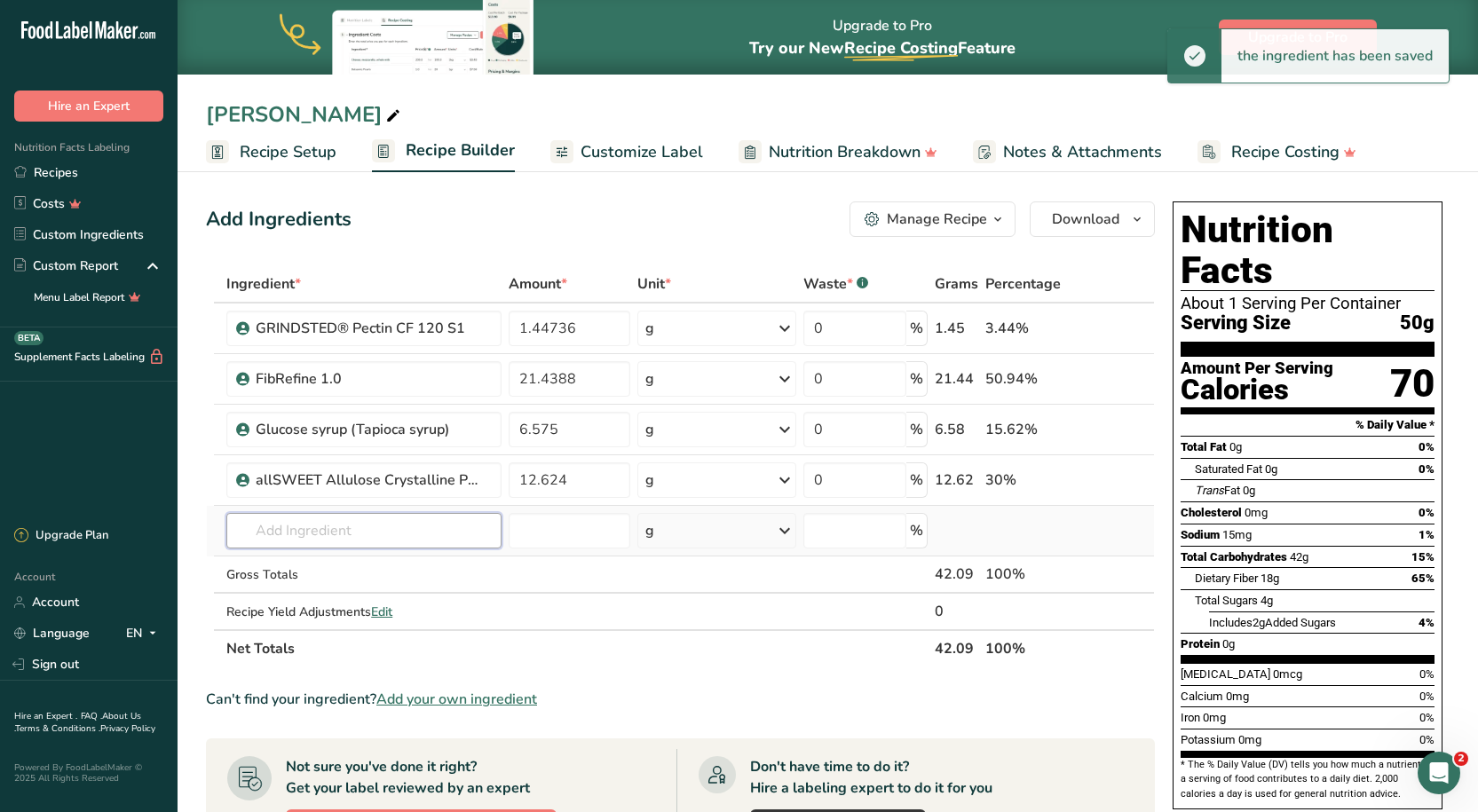
click at [324, 528] on input "text" at bounding box center [363, 531] width 274 height 35
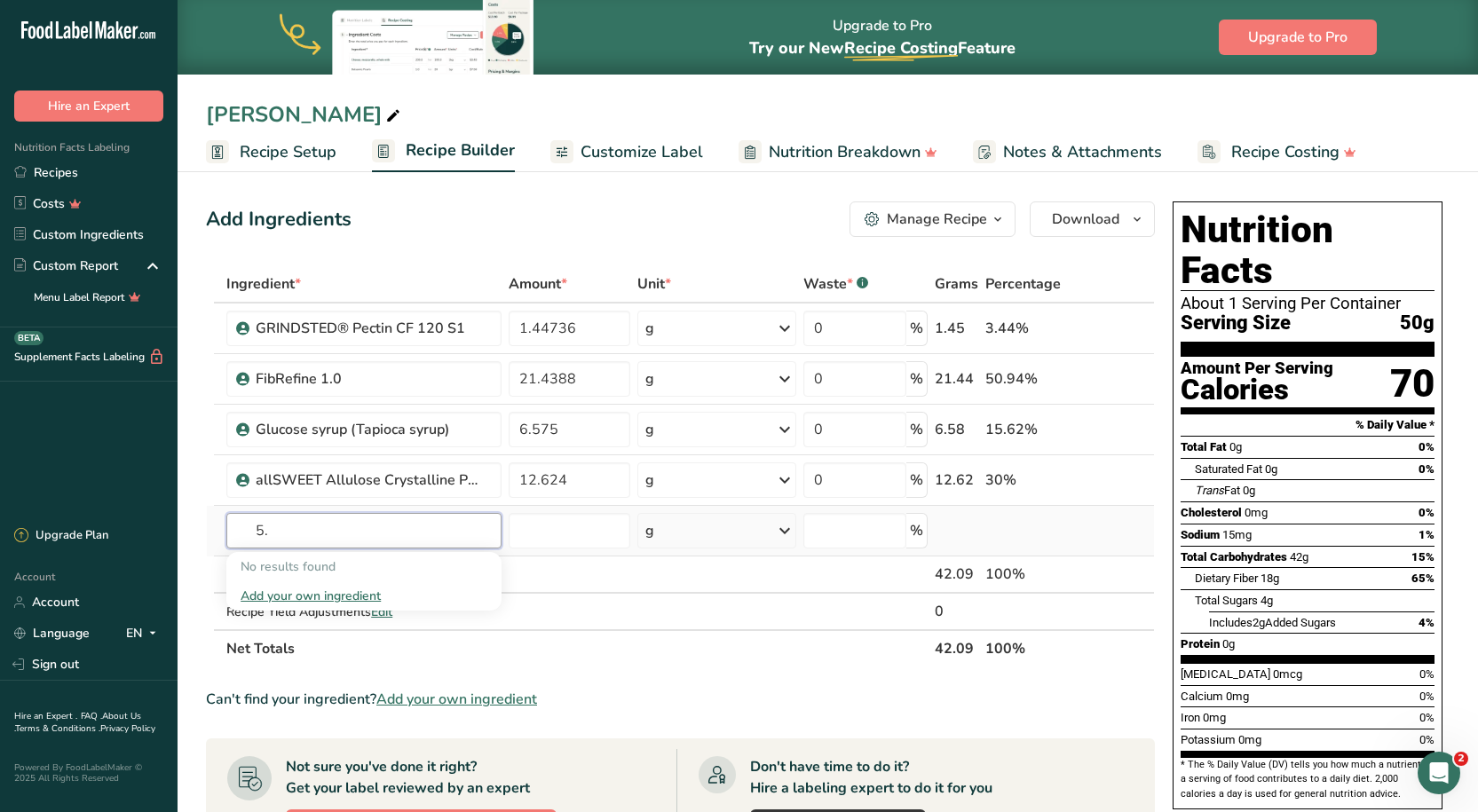
type input "5"
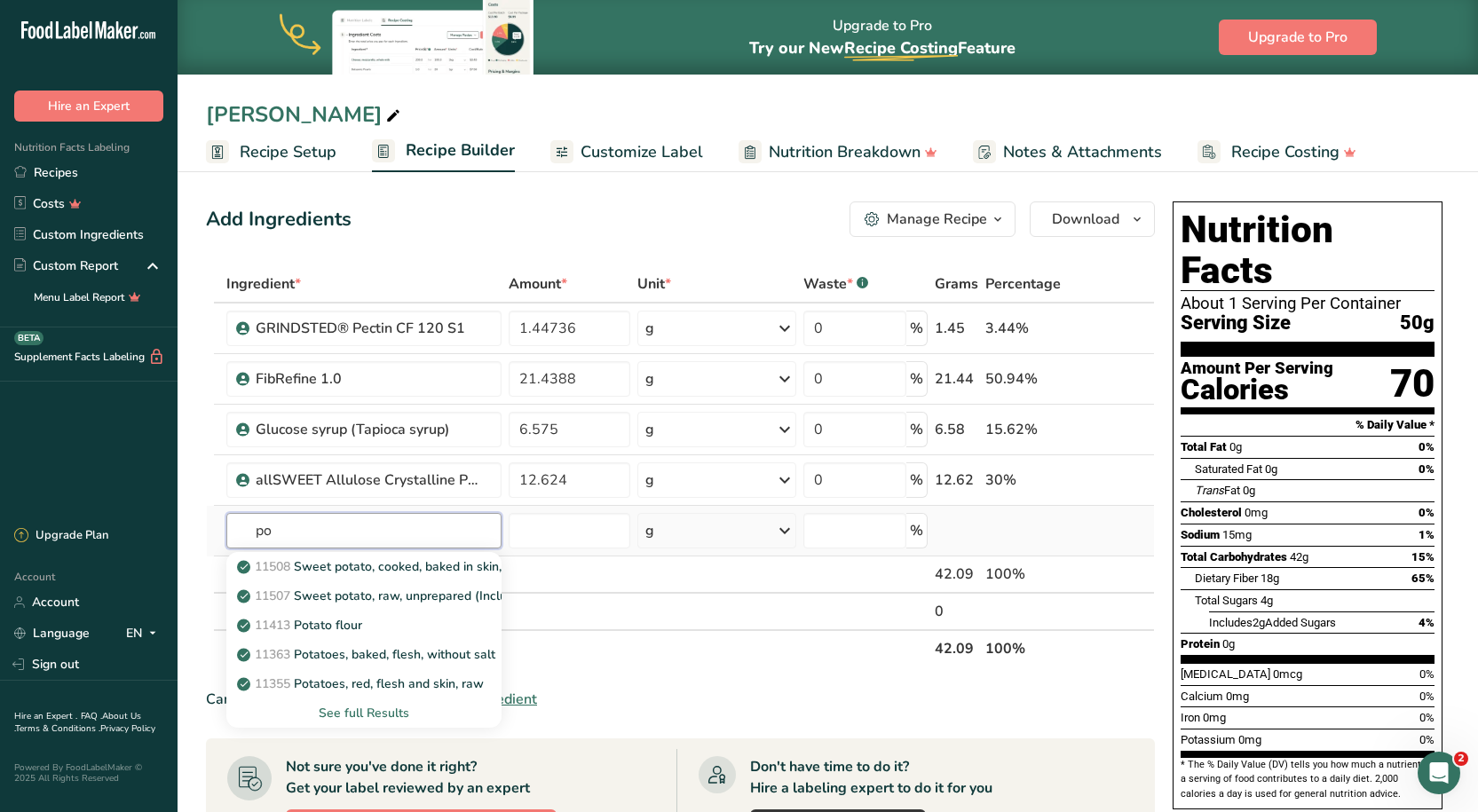
type input "p"
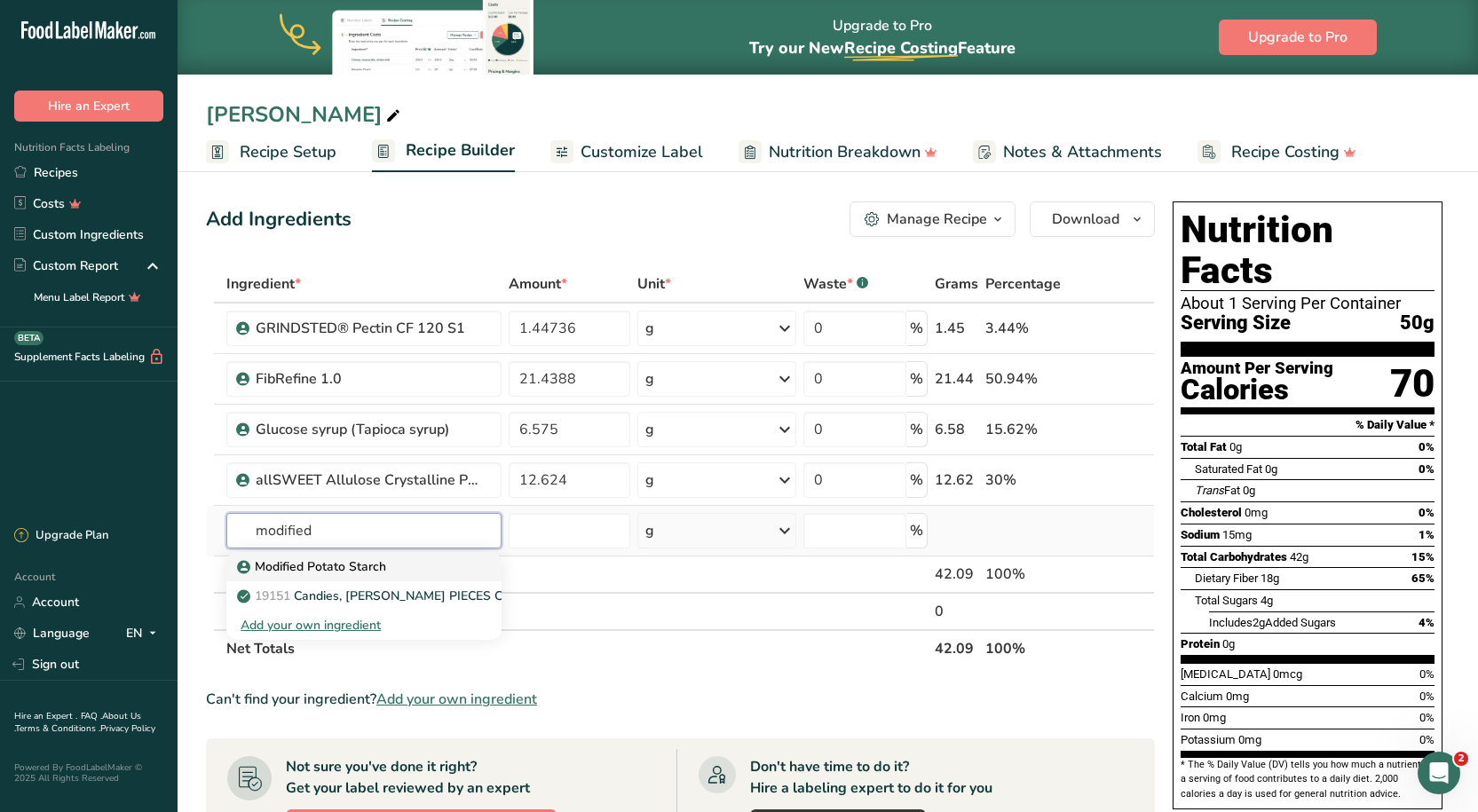
type input "modified"
click at [360, 557] on p "Modified Potato Starch" at bounding box center [313, 566] width 146 height 19
type input "Modified Potato Starch"
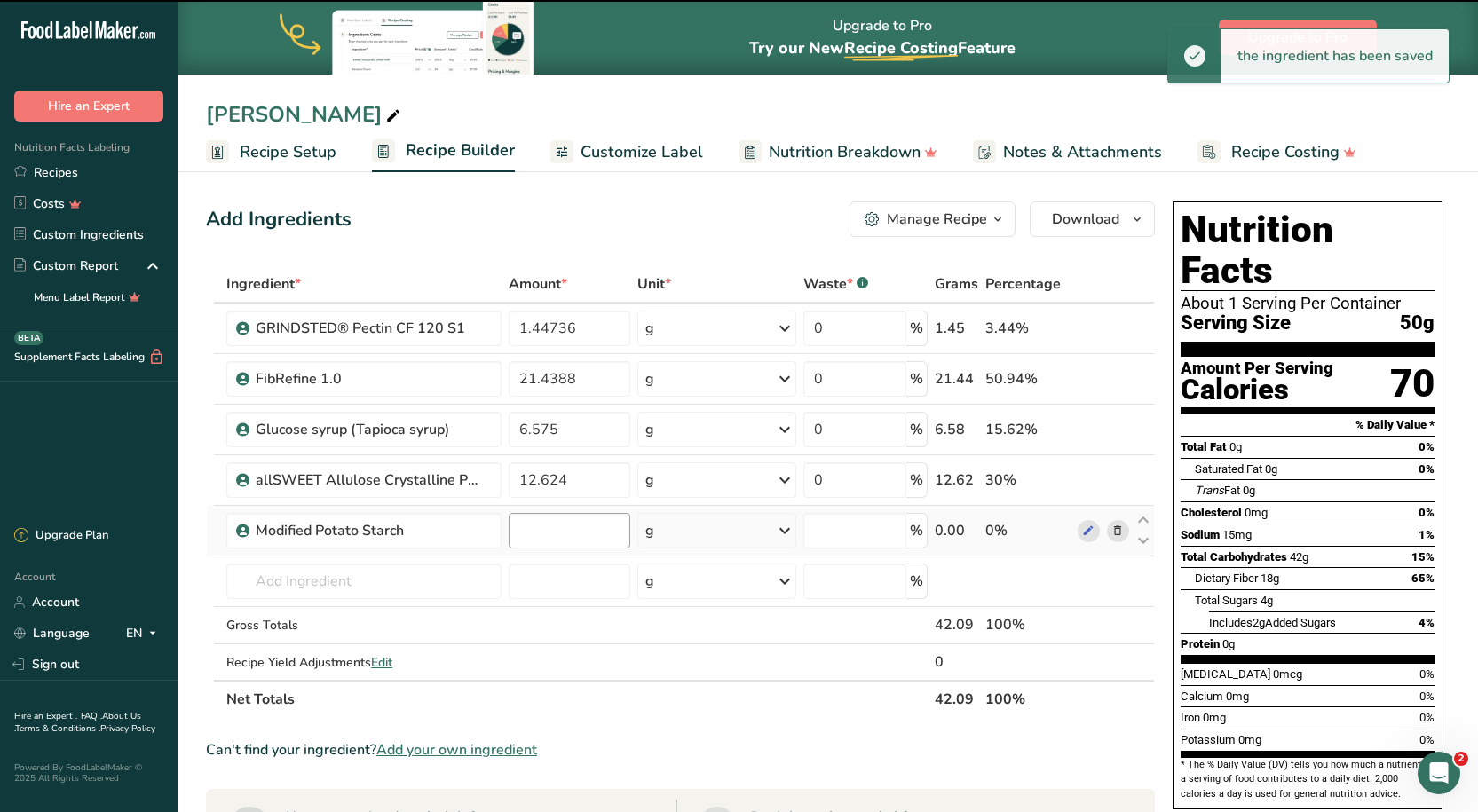
type input "0"
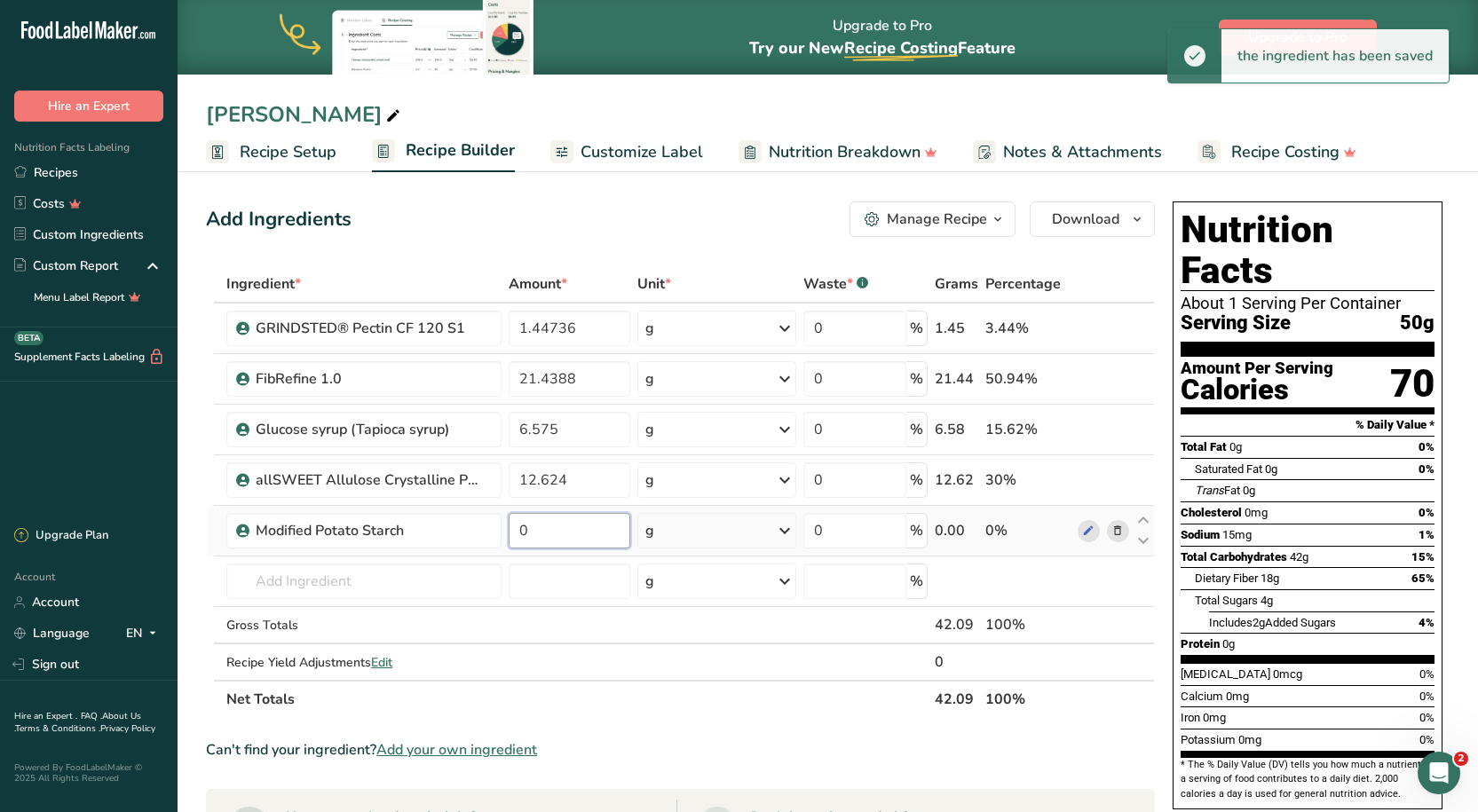
click at [585, 526] on input "0" at bounding box center [570, 531] width 123 height 35
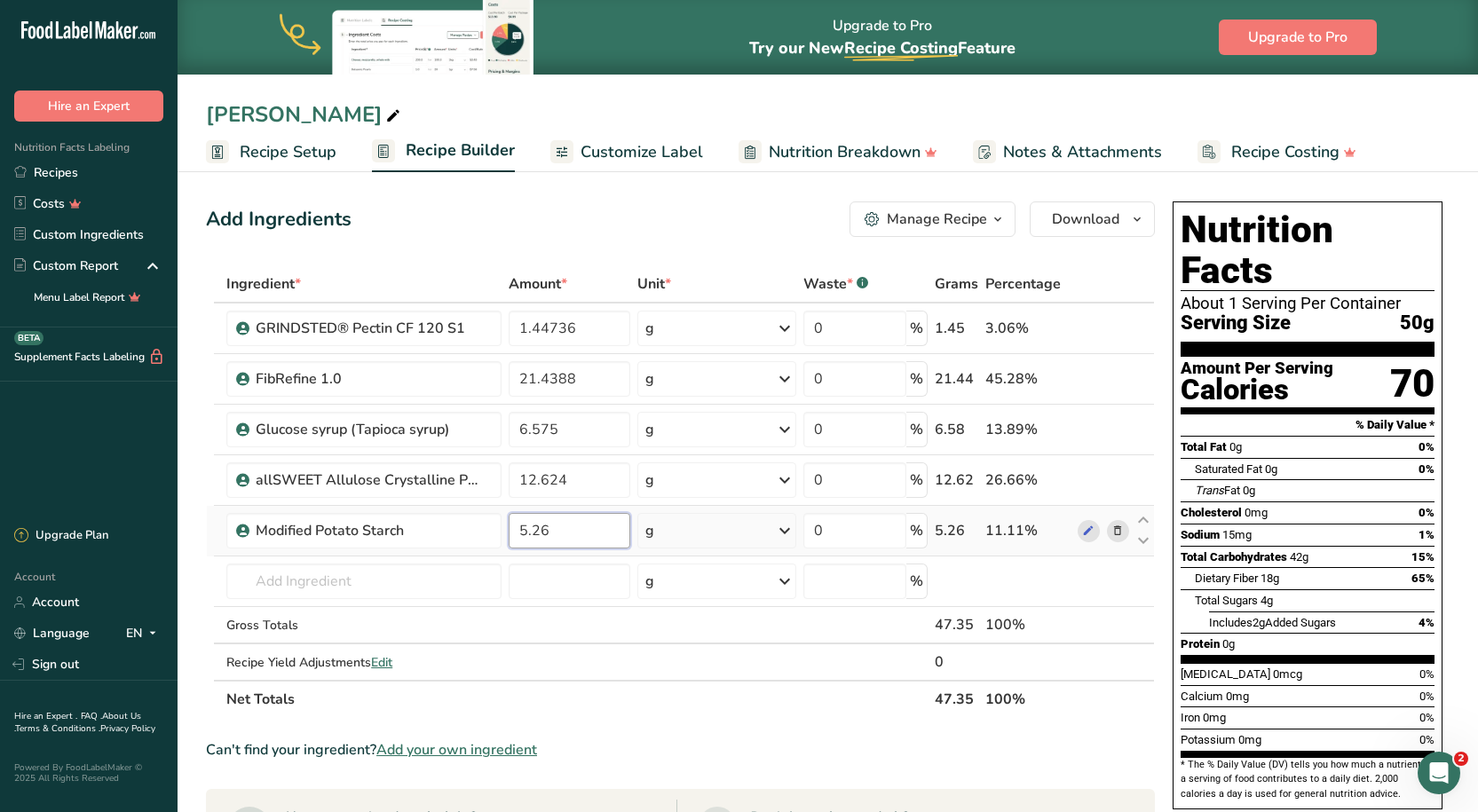
type input "5.26"
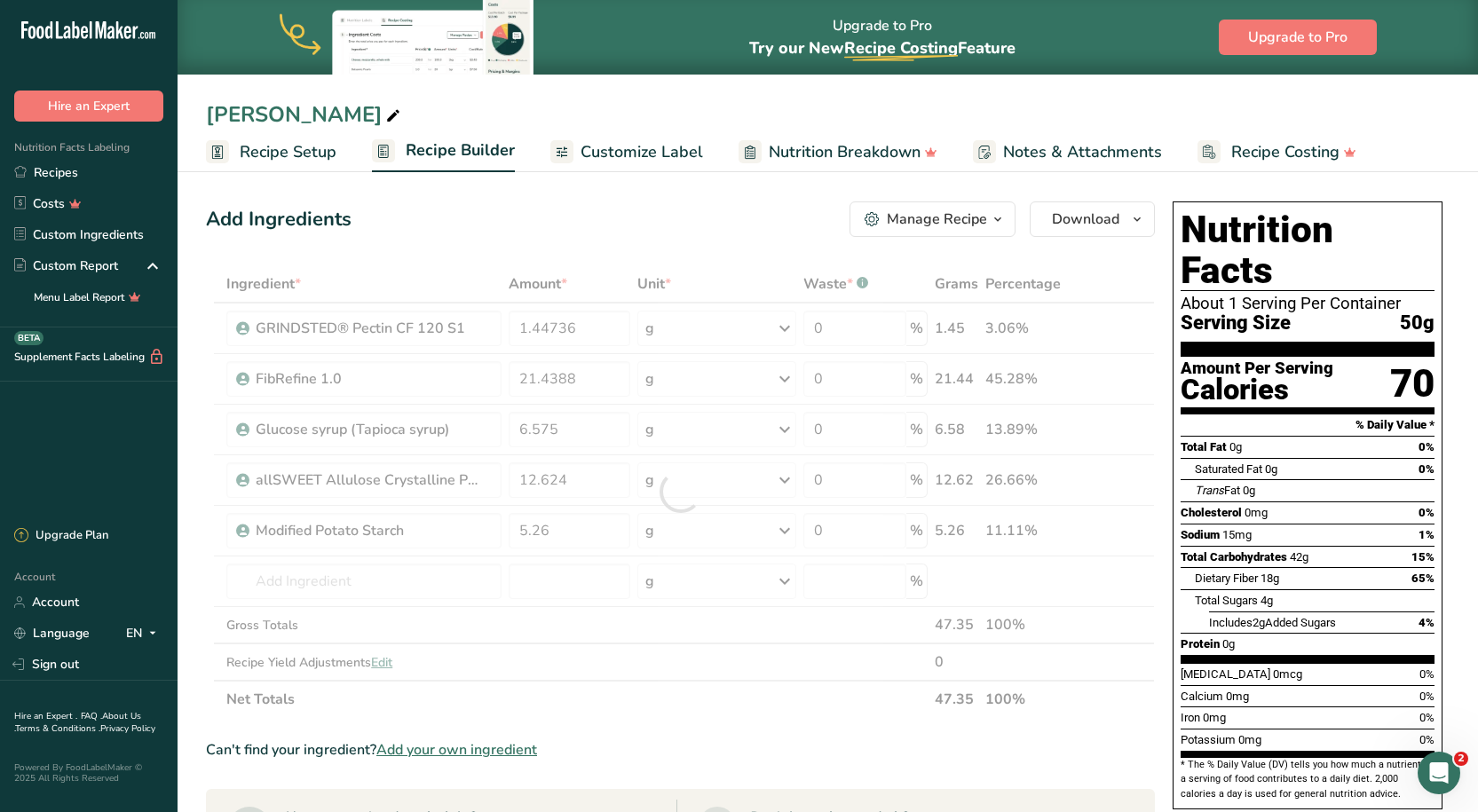
click at [552, 188] on section "Add Ingredients Manage Recipe Delete Recipe Duplicate Recipe Scale Recipe Save …" at bounding box center [827, 738] width 1300 height 1145
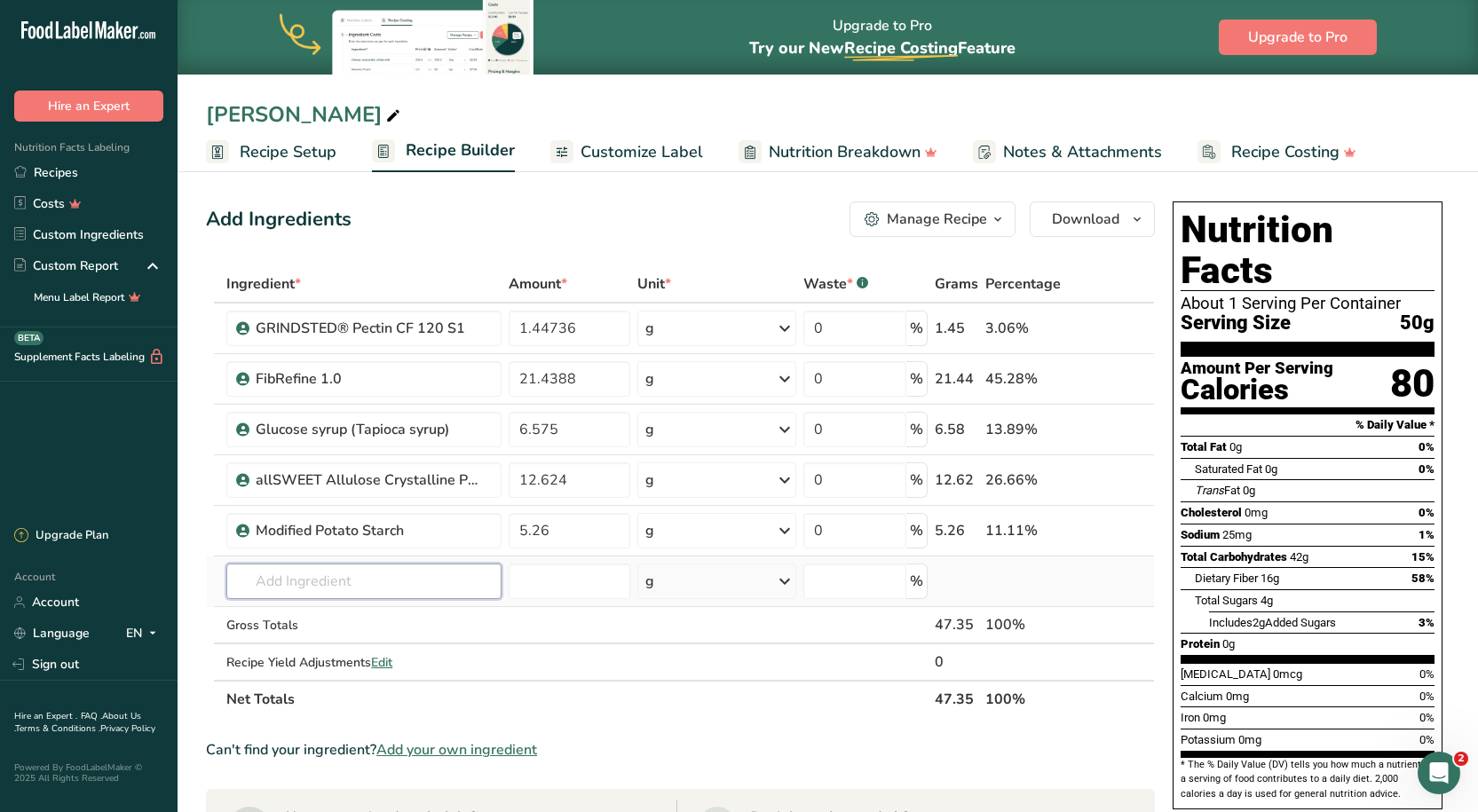
click at [287, 591] on input "text" at bounding box center [363, 581] width 274 height 35
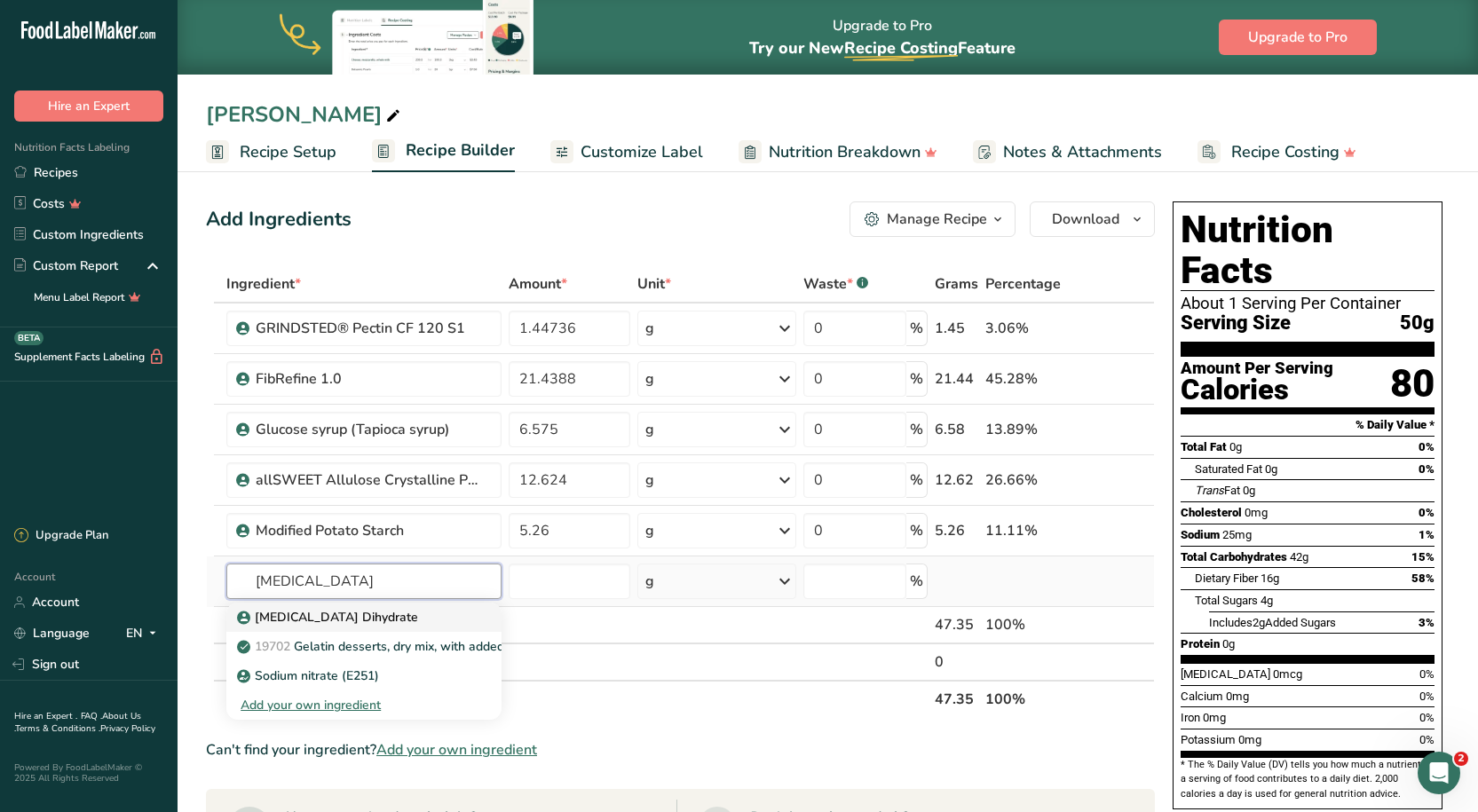
type input "[MEDICAL_DATA]"
click at [344, 624] on p "[MEDICAL_DATA] Dihydrate" at bounding box center [329, 617] width 178 height 19
type input "[MEDICAL_DATA] Dihydrate"
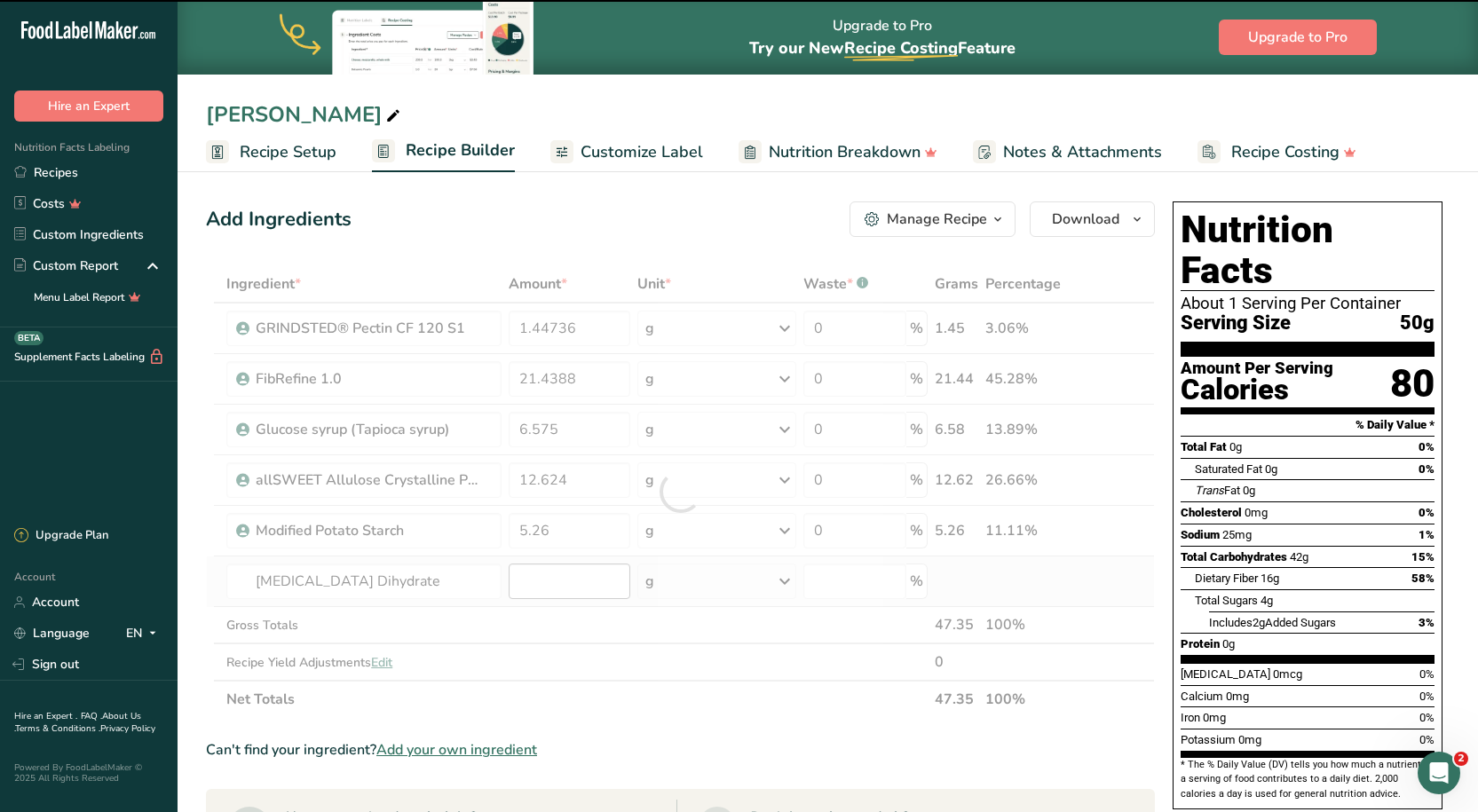
type input "0"
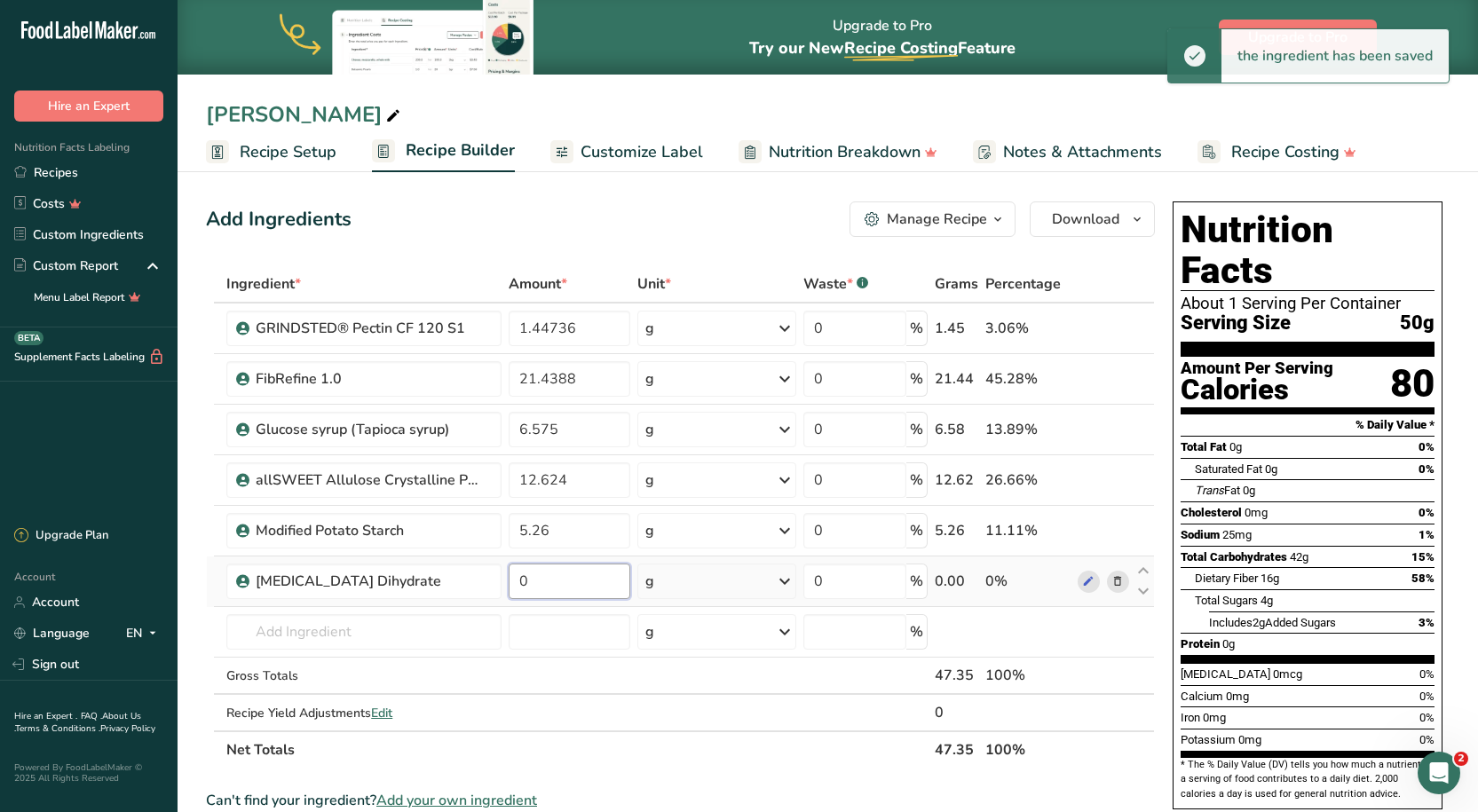
click at [575, 578] on input "0" at bounding box center [570, 581] width 123 height 35
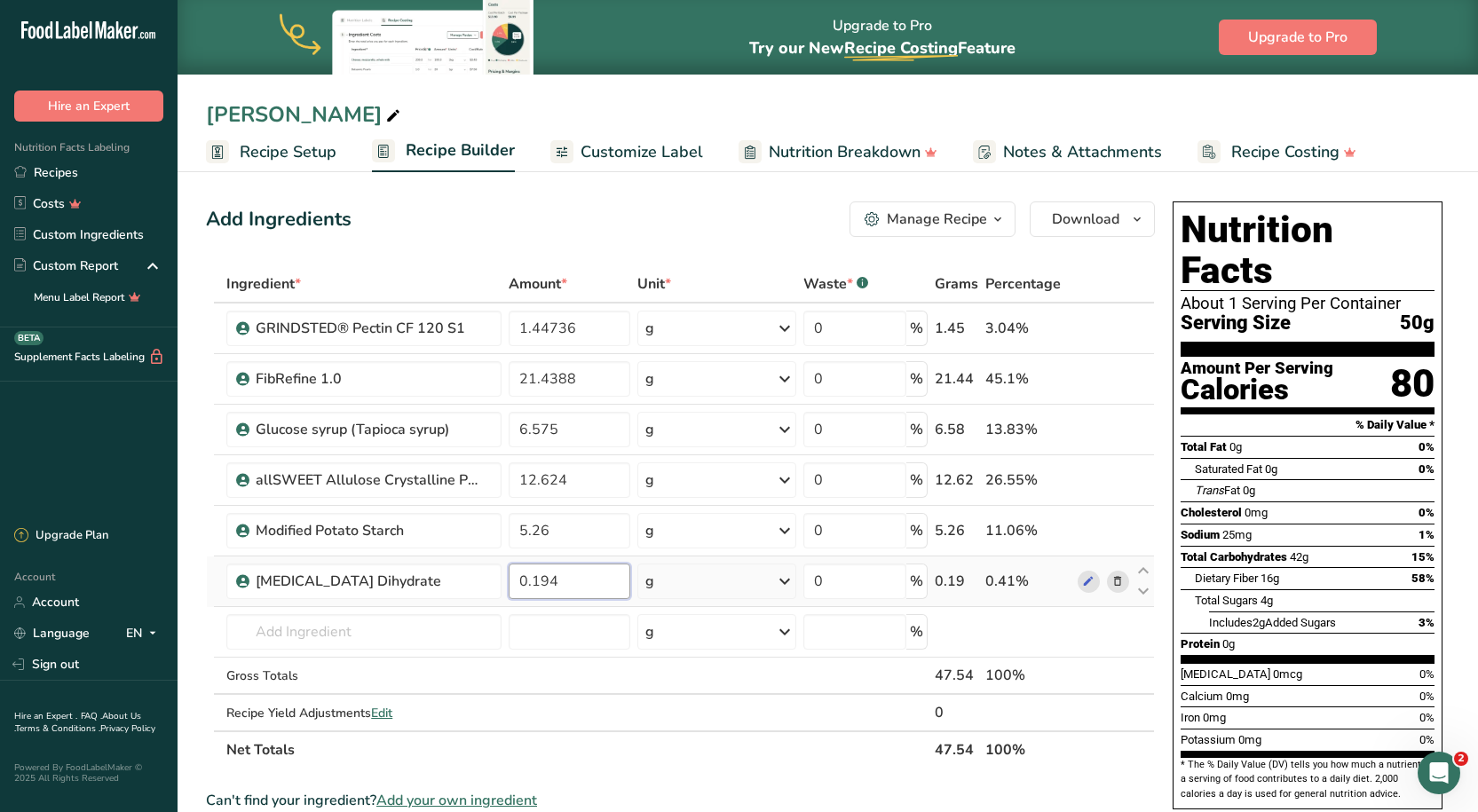
type input "0.194"
click at [504, 215] on div "Add Ingredients Manage Recipe Delete Recipe Duplicate Recipe Scale Recipe Save …" at bounding box center [680, 219] width 949 height 35
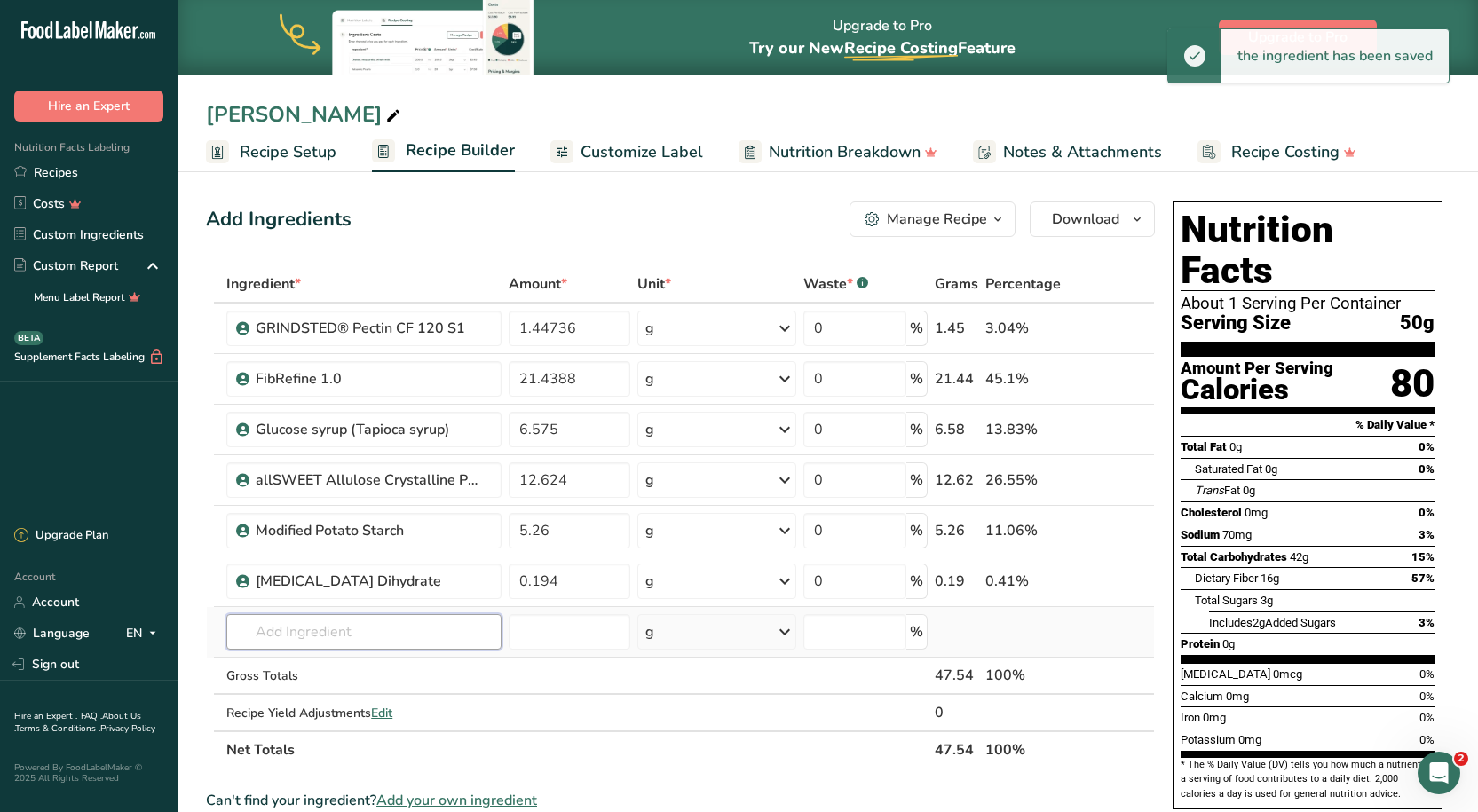
click at [399, 649] on input "text" at bounding box center [363, 632] width 274 height 35
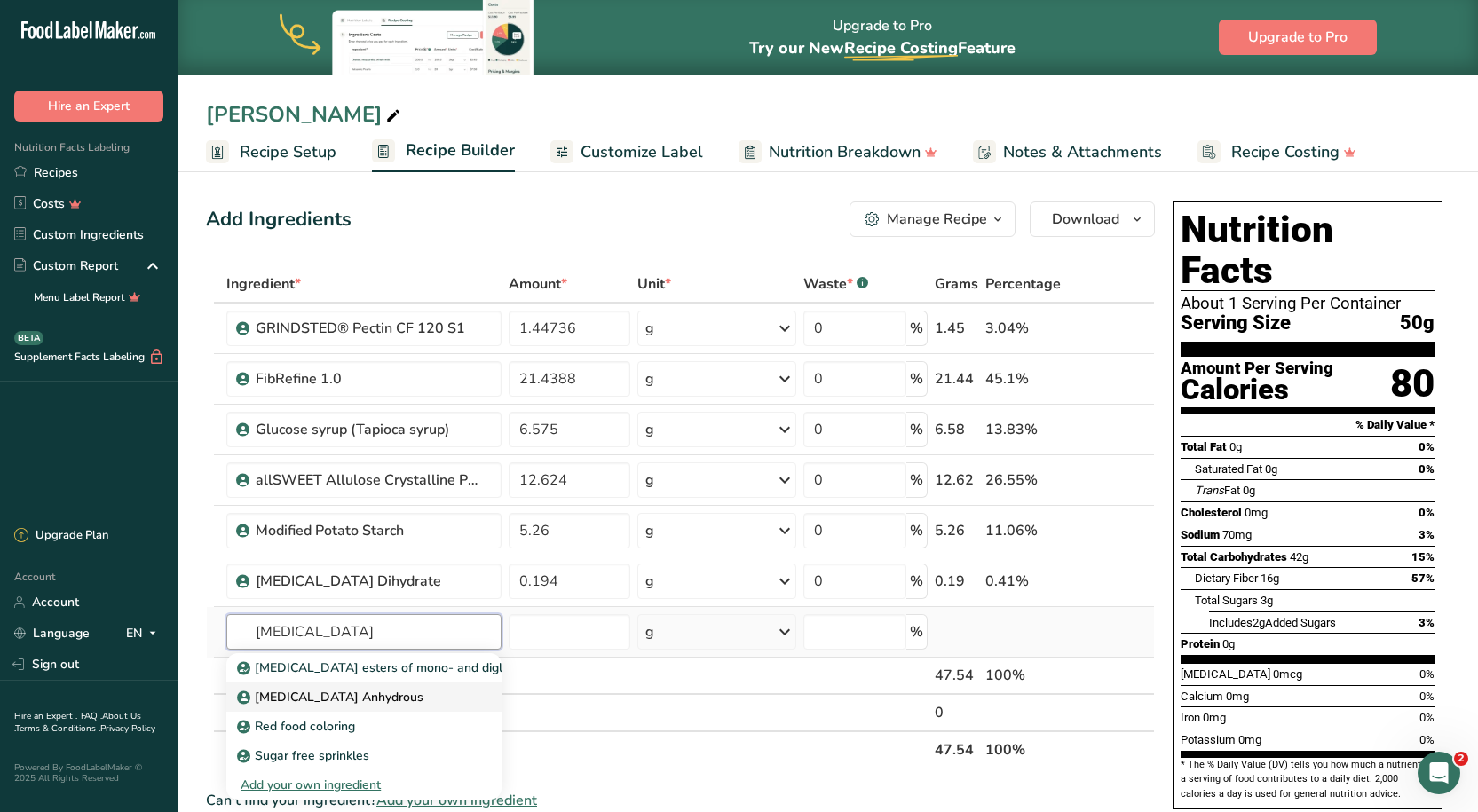
type input "[MEDICAL_DATA]"
click at [367, 698] on p "[MEDICAL_DATA] Anhydrous" at bounding box center [332, 697] width 183 height 19
type input "[MEDICAL_DATA] Anhydrous"
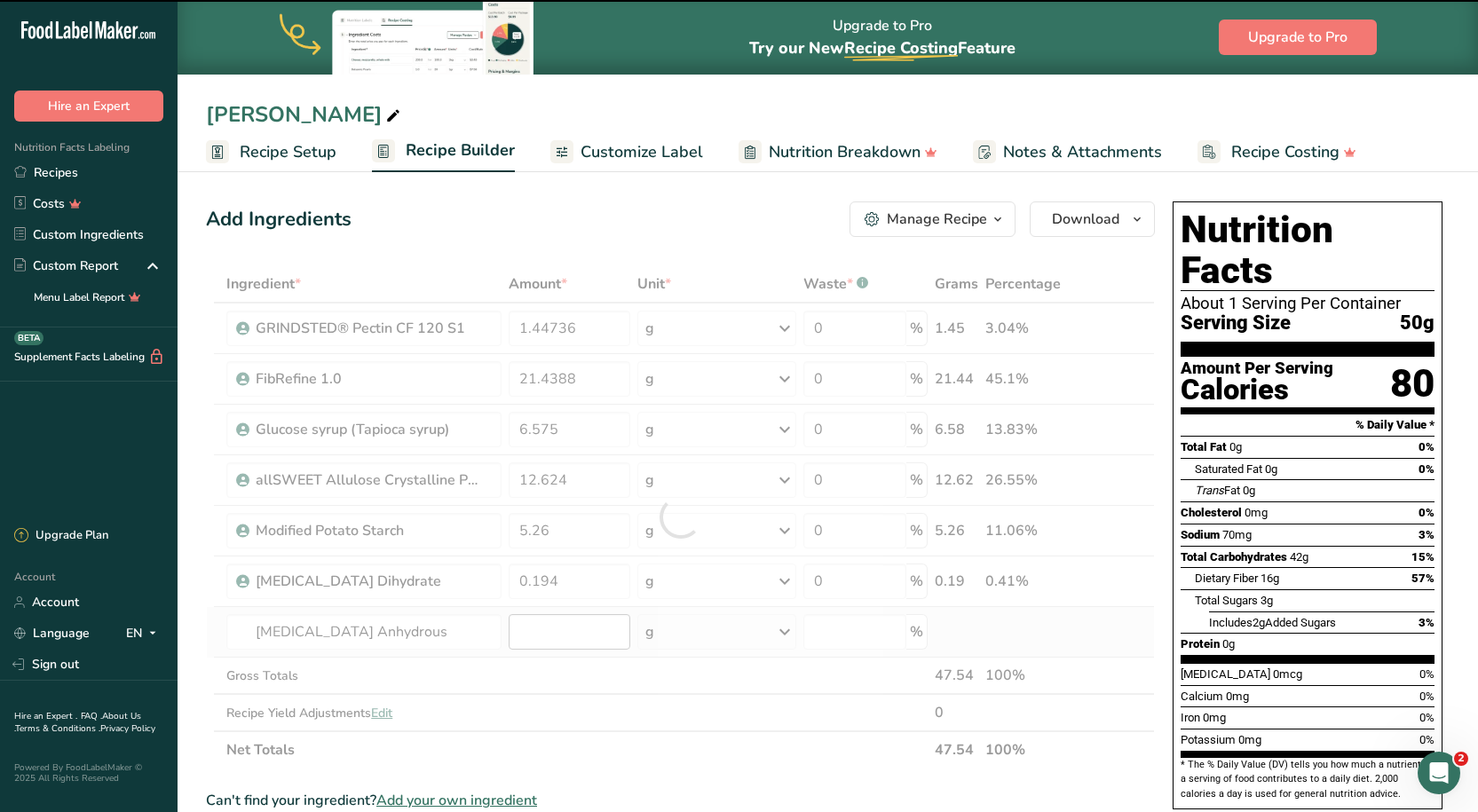
type input "0"
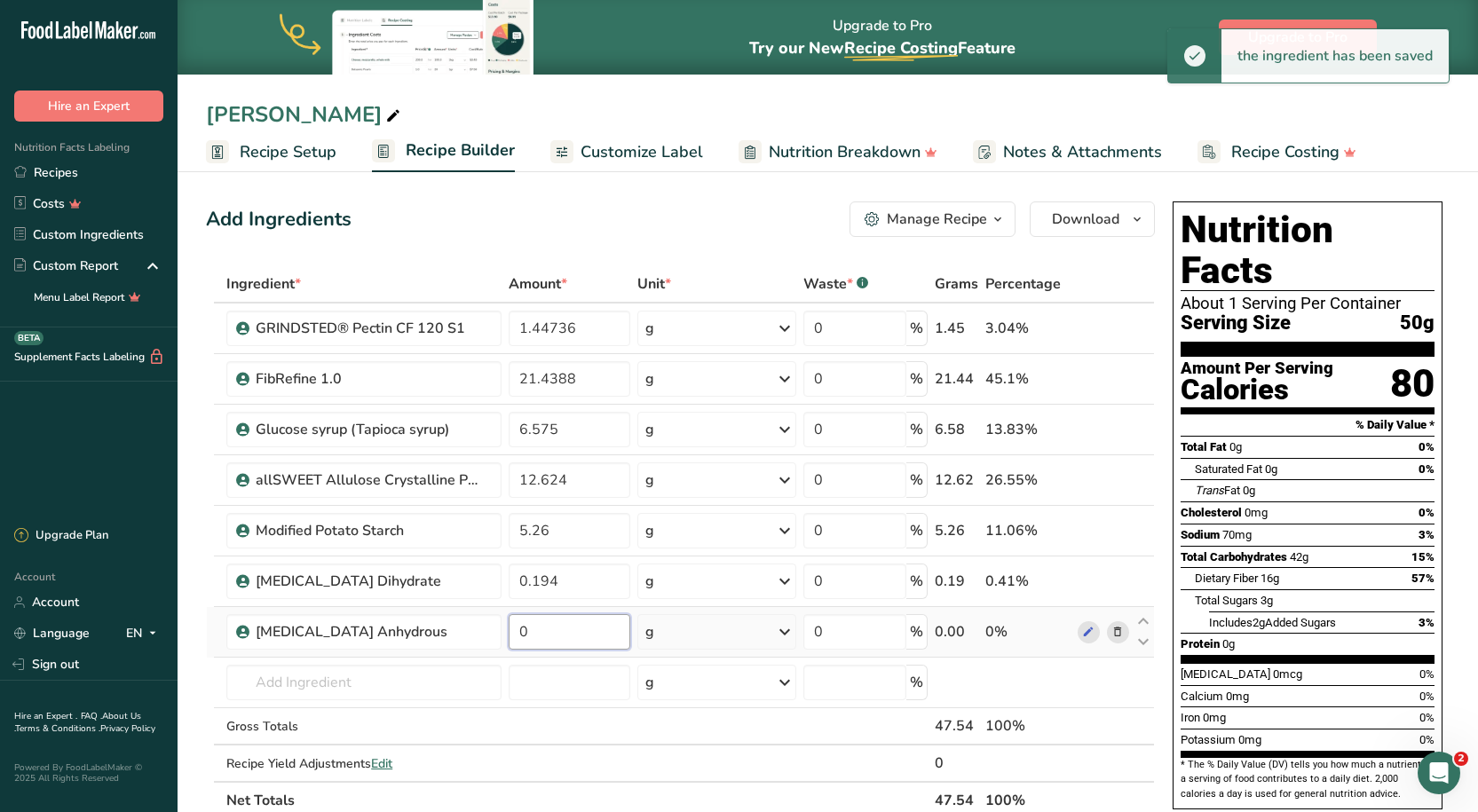
click at [557, 628] on input "0" at bounding box center [570, 632] width 123 height 35
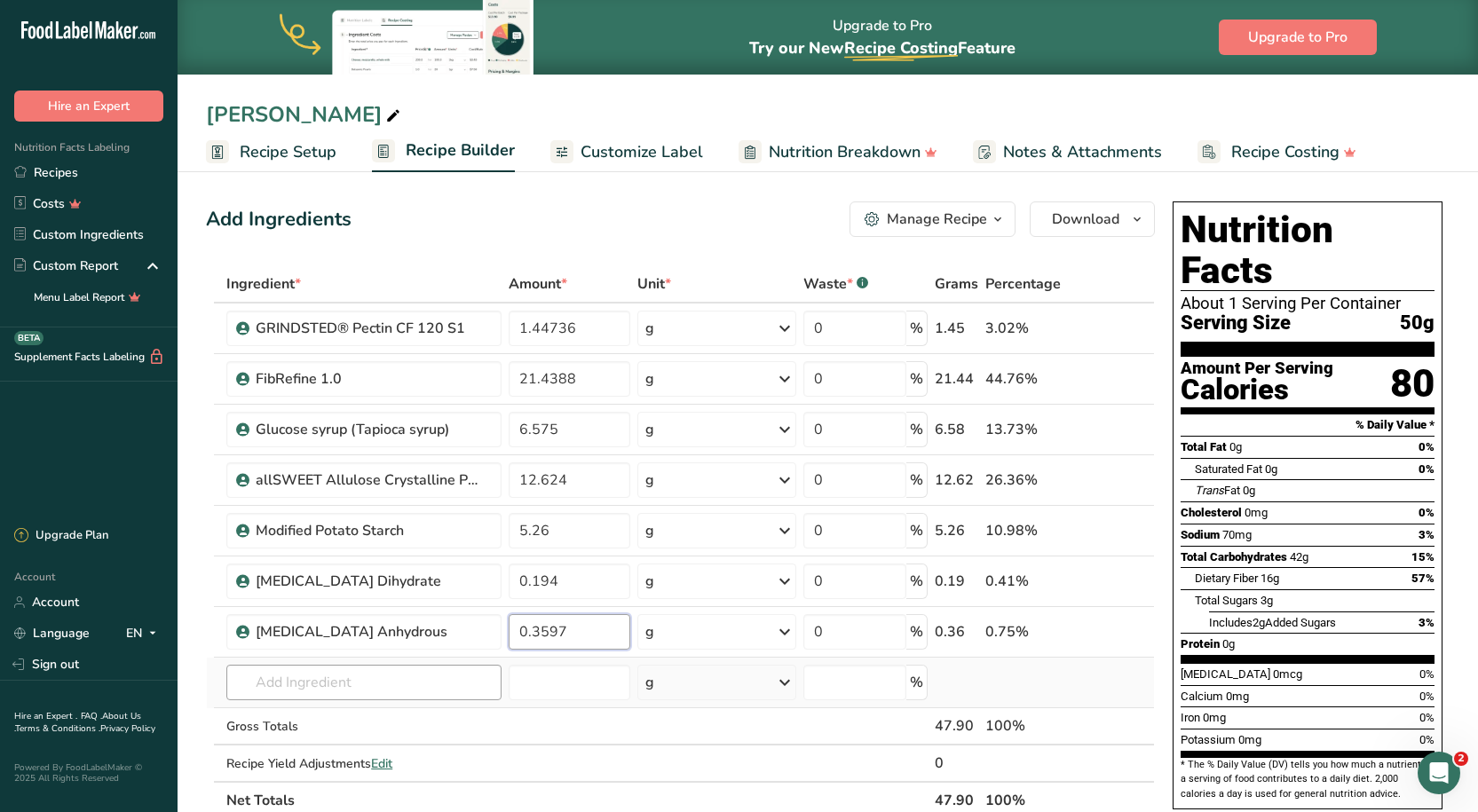
type input "0.3597"
click at [396, 693] on div "Ingredient * Amount * Unit * Waste * .a-a{fill:#347362;}.b-a{fill:#fff;} Grams …" at bounding box center [680, 542] width 949 height 554
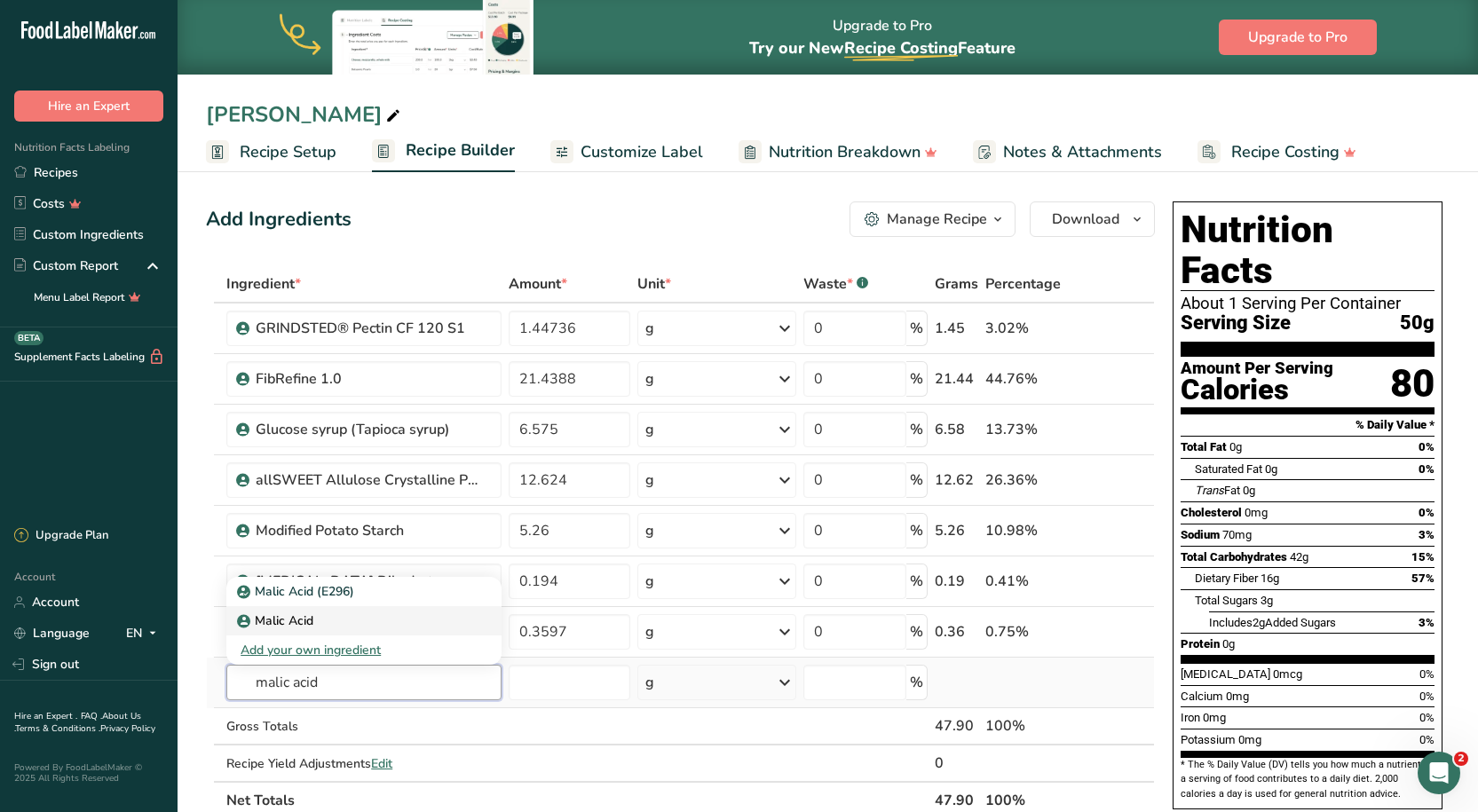
type input "malic acid"
click at [325, 624] on div "Malic Acid" at bounding box center [349, 620] width 217 height 19
type input "Malic Acid"
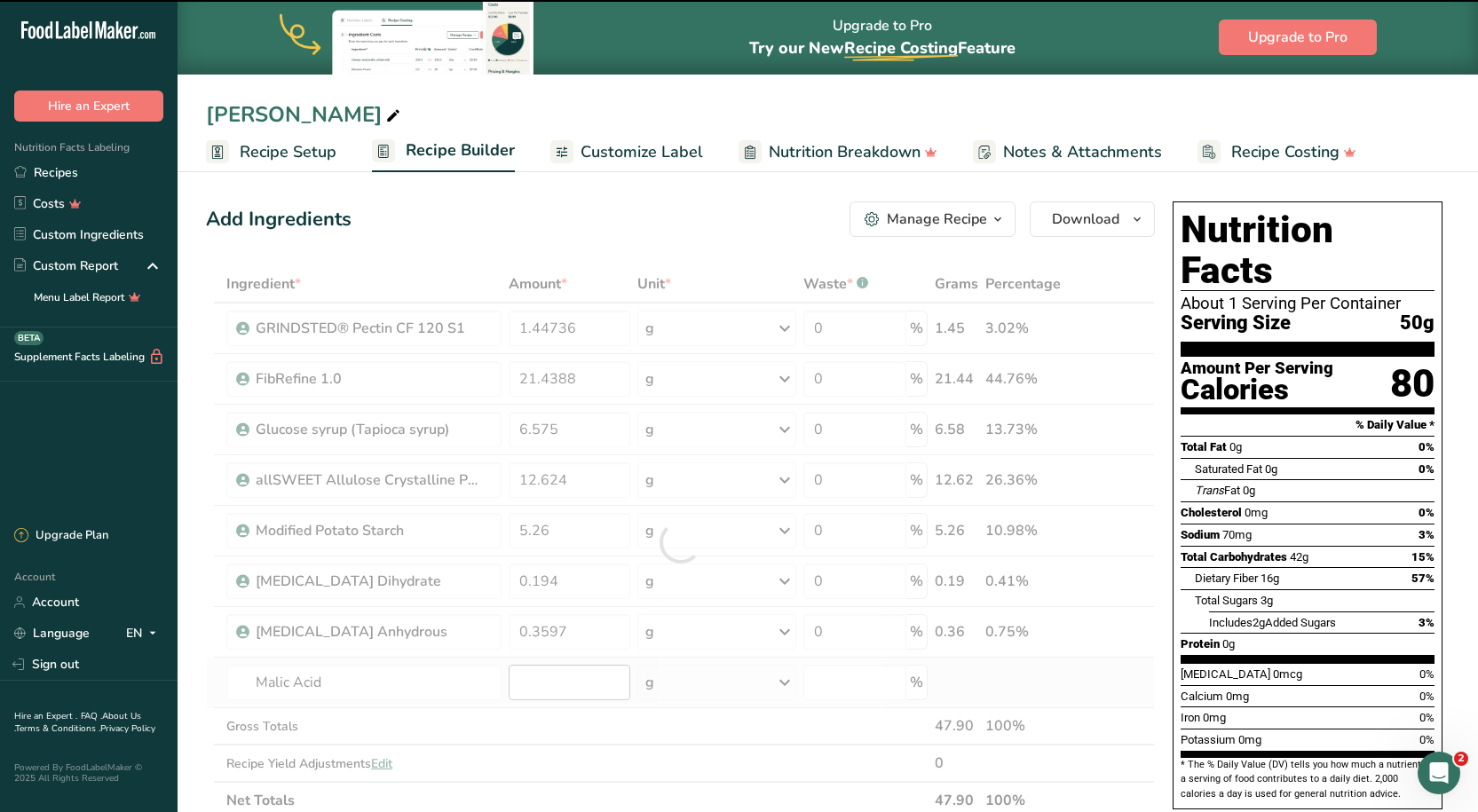
type input "0"
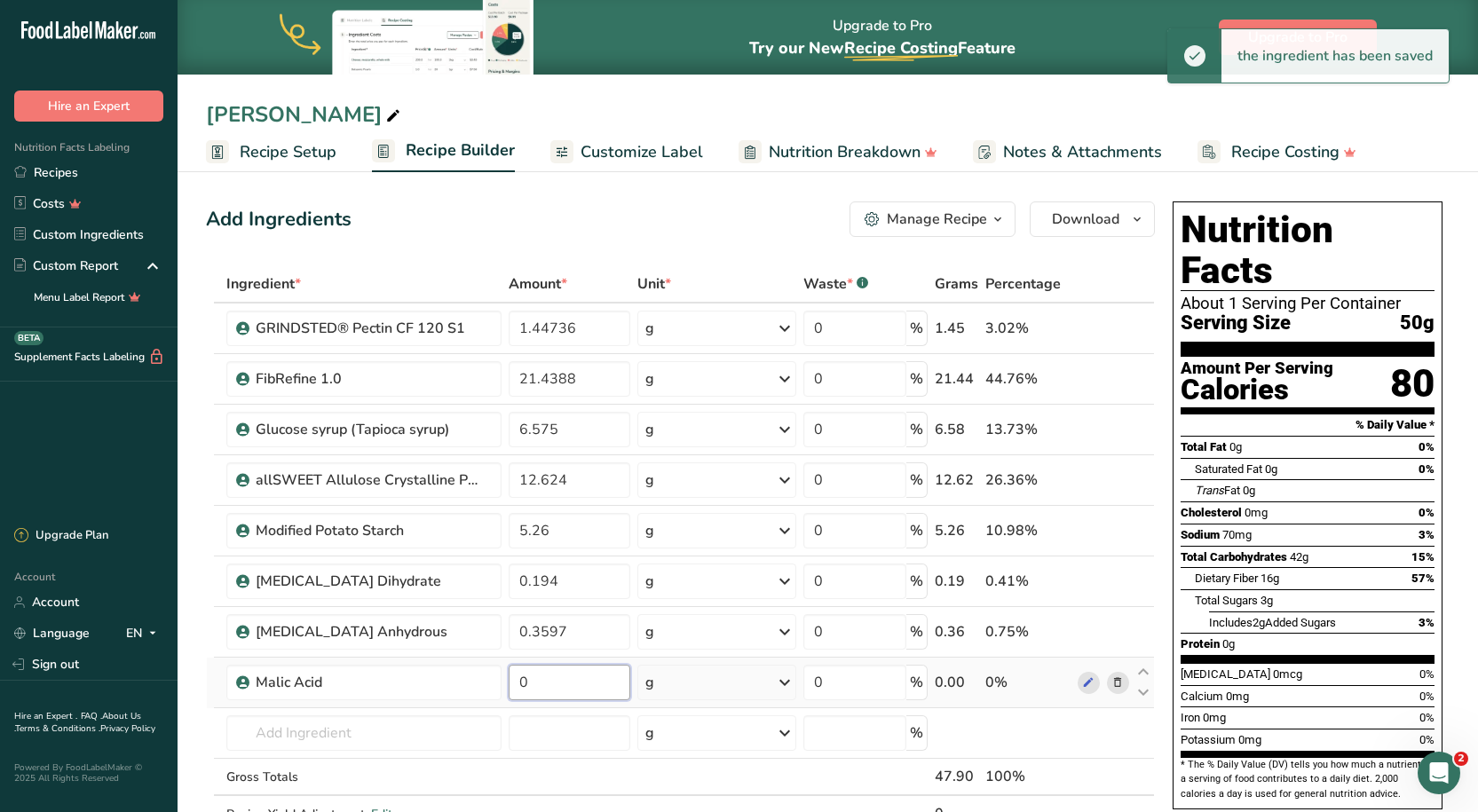
click at [548, 688] on input "0" at bounding box center [570, 682] width 123 height 35
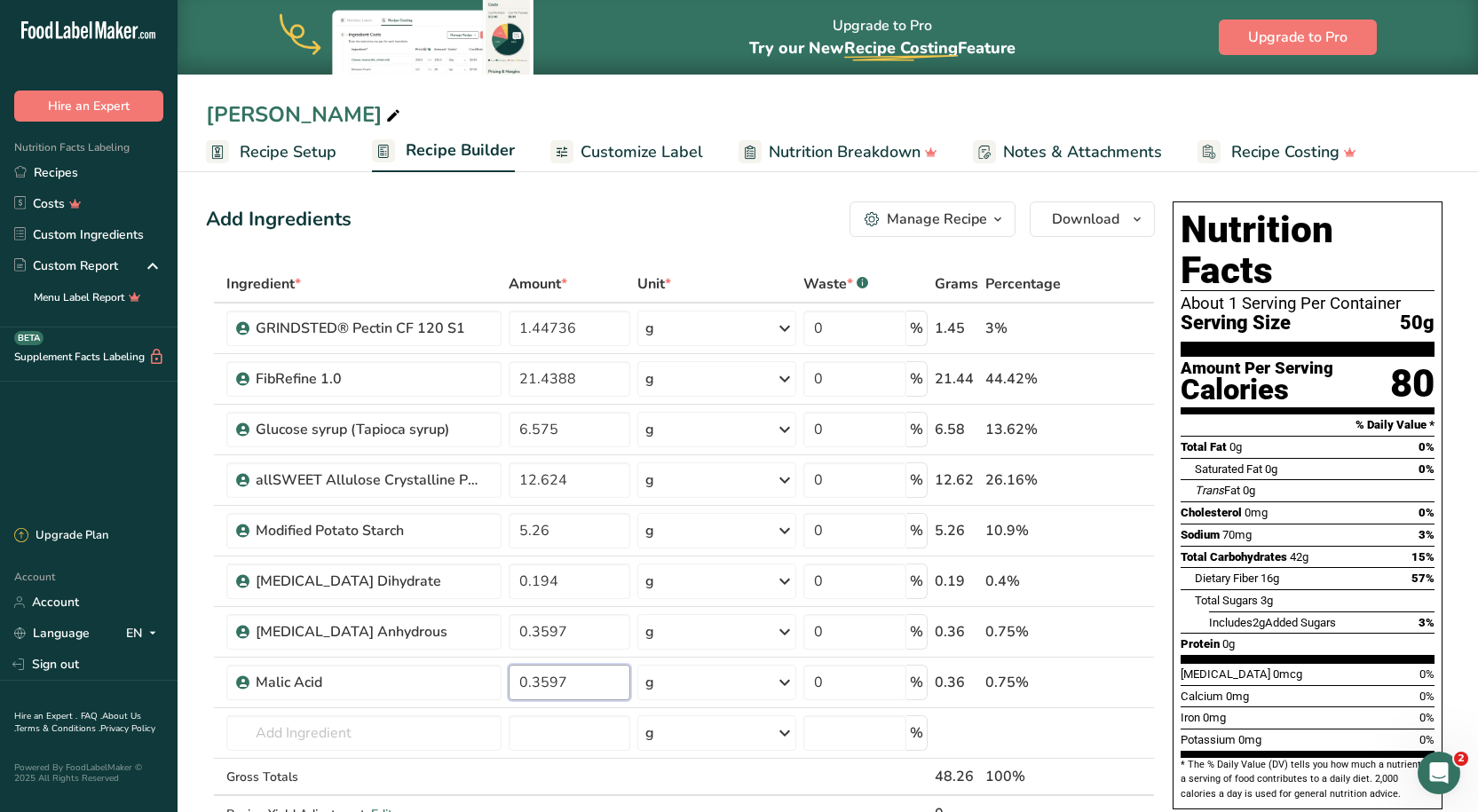
type input "0.3597"
click at [547, 193] on section "Add Ingredients Manage Recipe Delete Recipe Duplicate Recipe Scale Recipe Save …" at bounding box center [827, 814] width 1300 height 1297
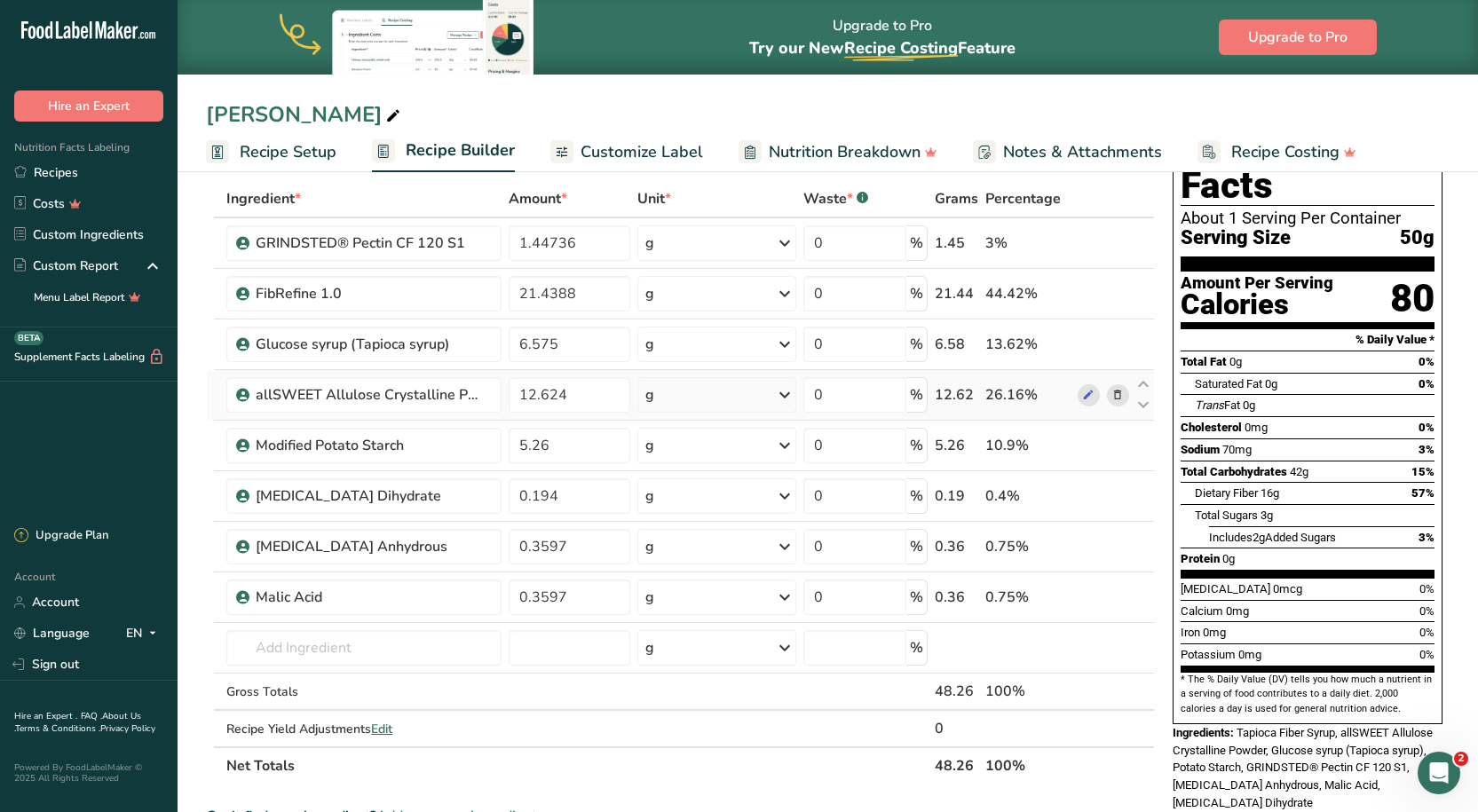
scroll to position [89, 0]
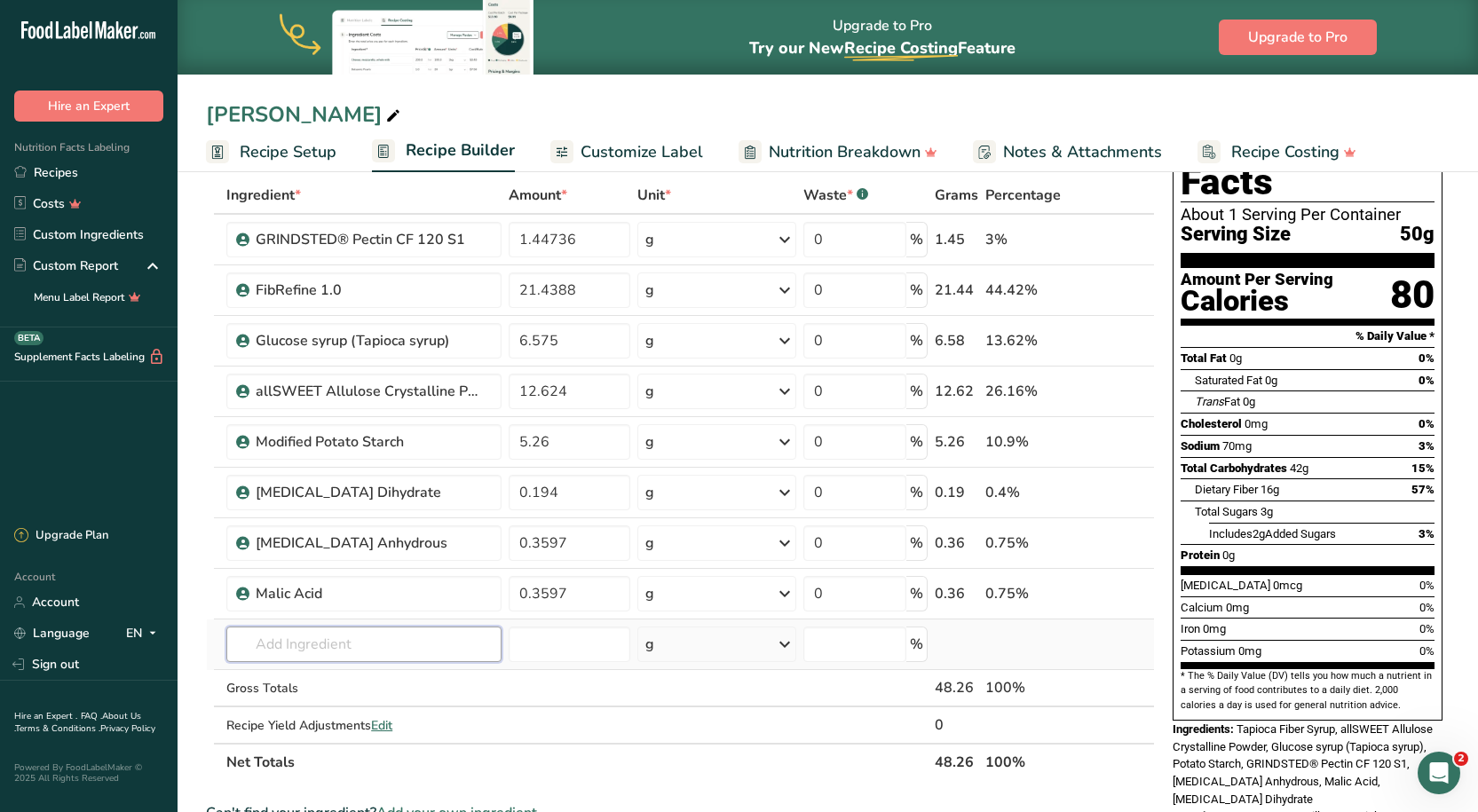
click at [336, 647] on input "text" at bounding box center [363, 644] width 274 height 35
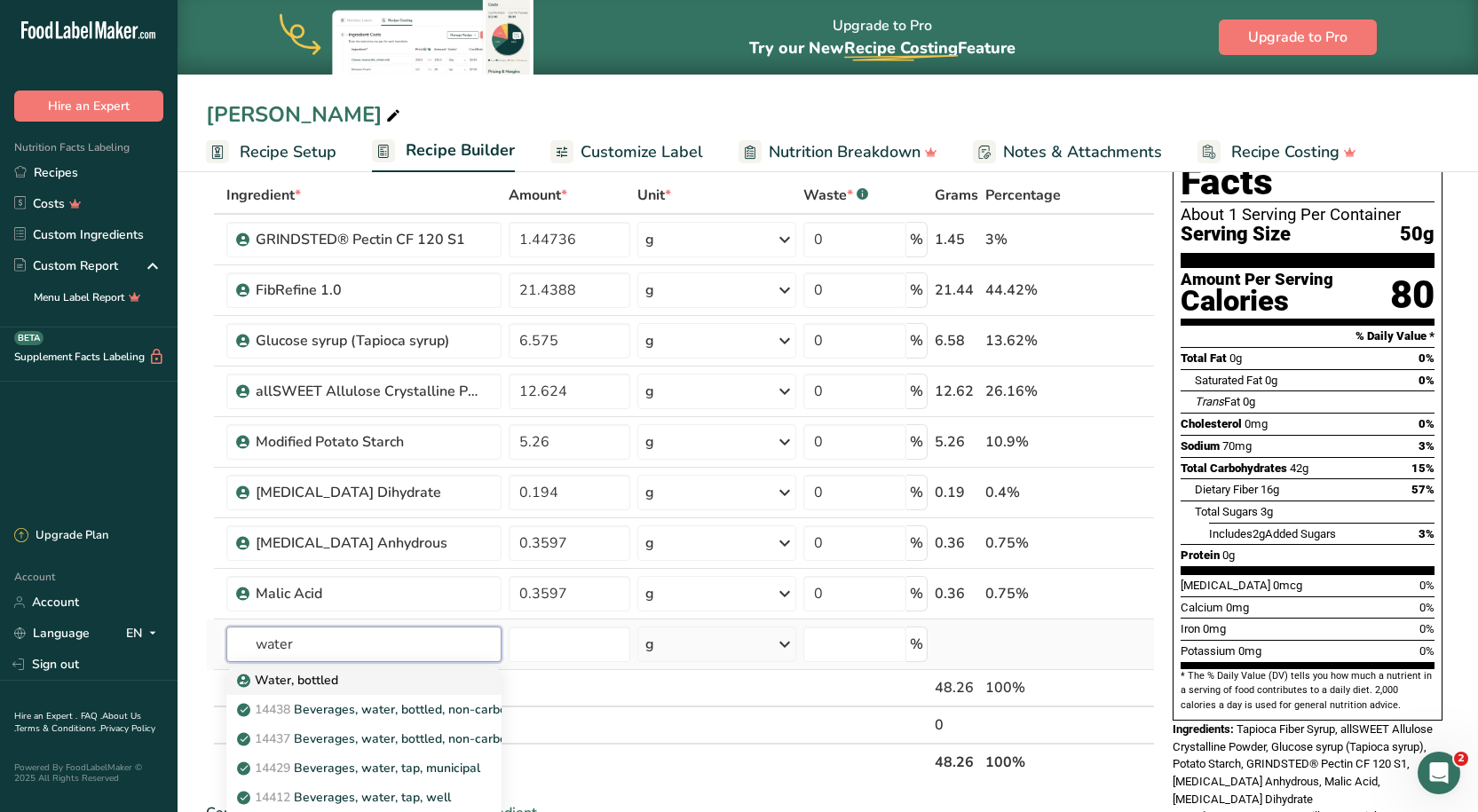
type input "water"
click at [344, 672] on div "Water, bottled" at bounding box center [349, 680] width 217 height 19
type input "Water, bottled"
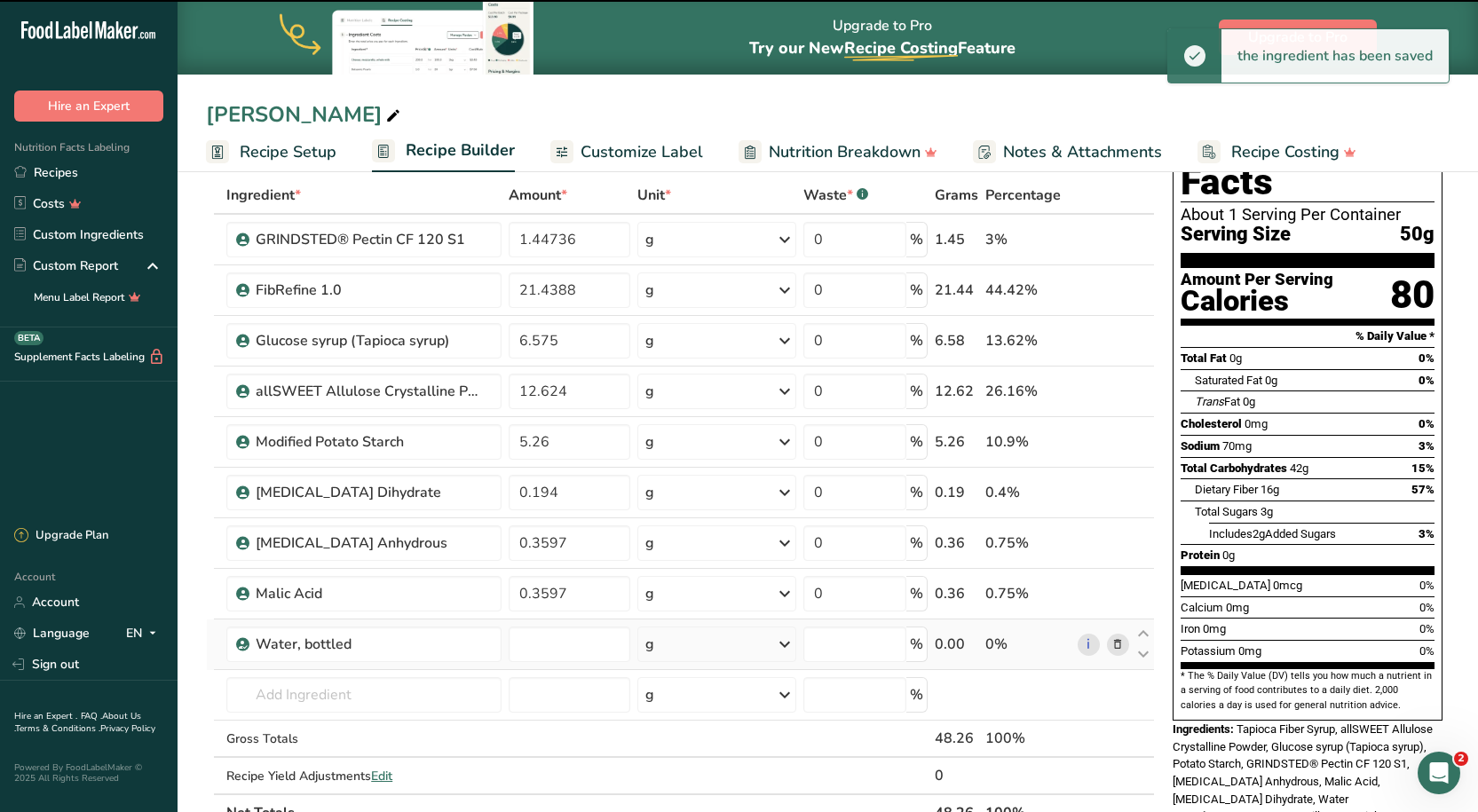
type input "0"
click at [379, 644] on div "Water, bottled" at bounding box center [367, 644] width 222 height 21
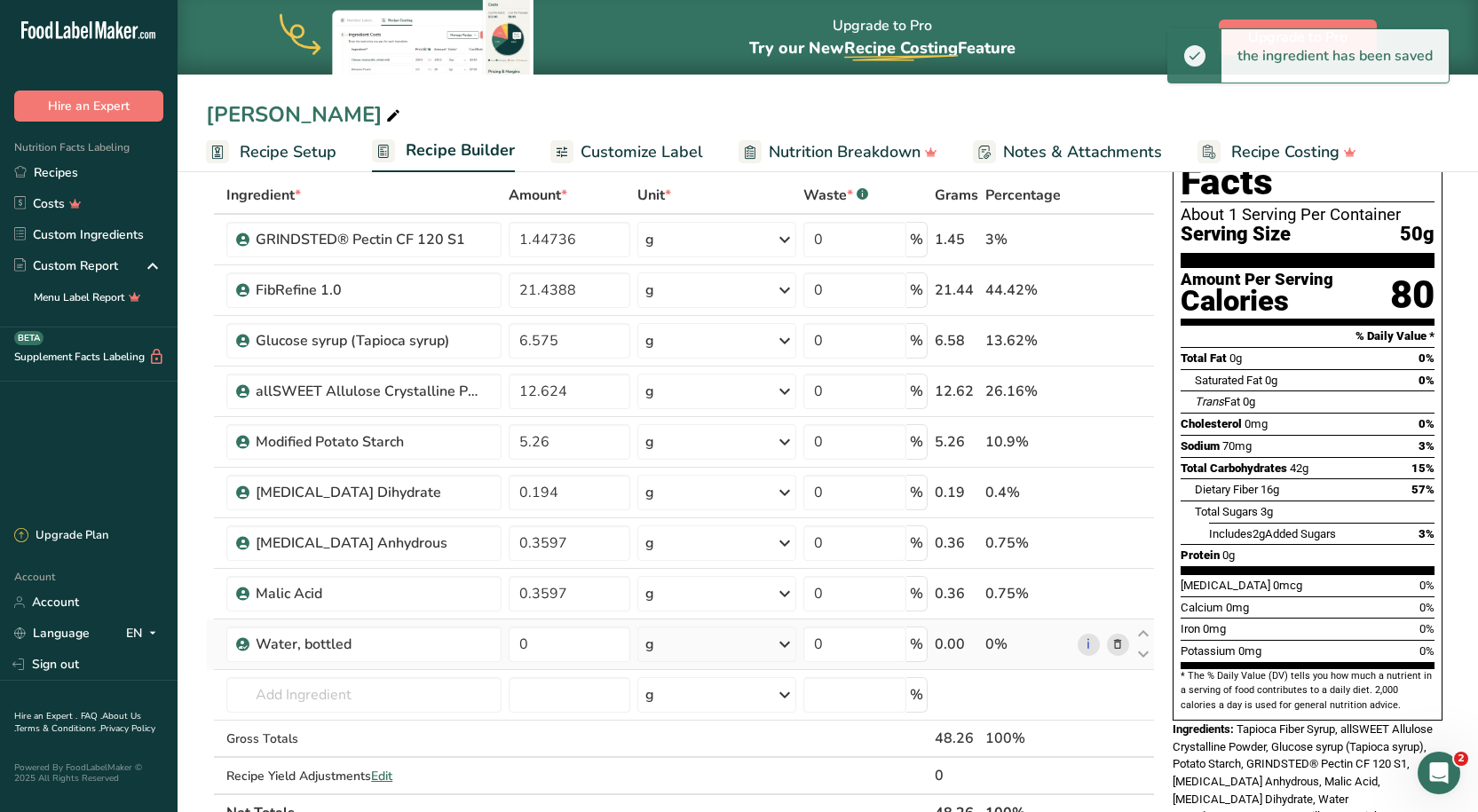
click at [379, 644] on div "Water, bottled" at bounding box center [367, 644] width 222 height 21
click at [400, 638] on div "Water, bottled" at bounding box center [367, 644] width 222 height 21
click at [1114, 645] on icon at bounding box center [1118, 644] width 12 height 19
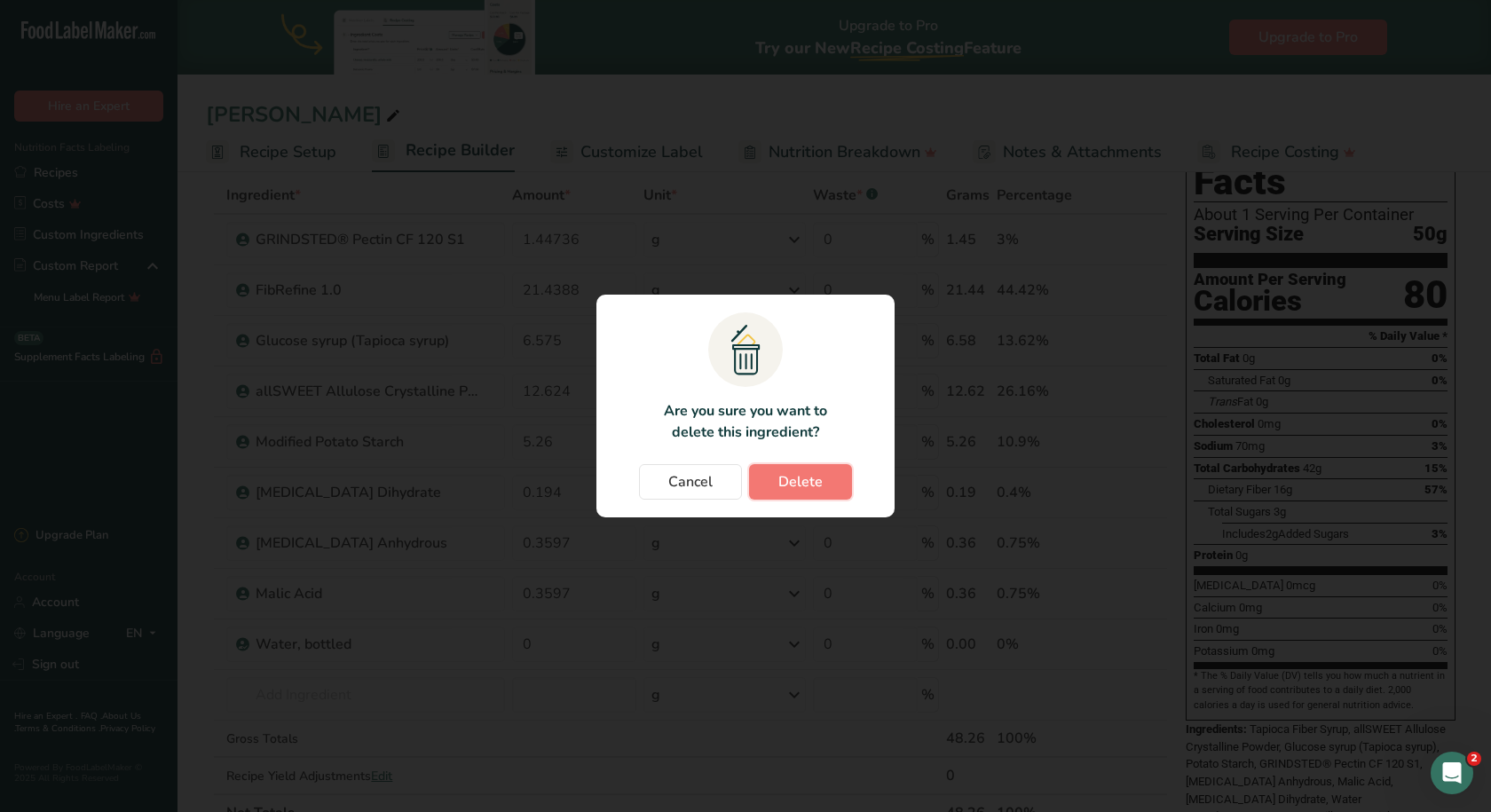
click at [782, 489] on span "Delete" at bounding box center [801, 482] width 44 height 21
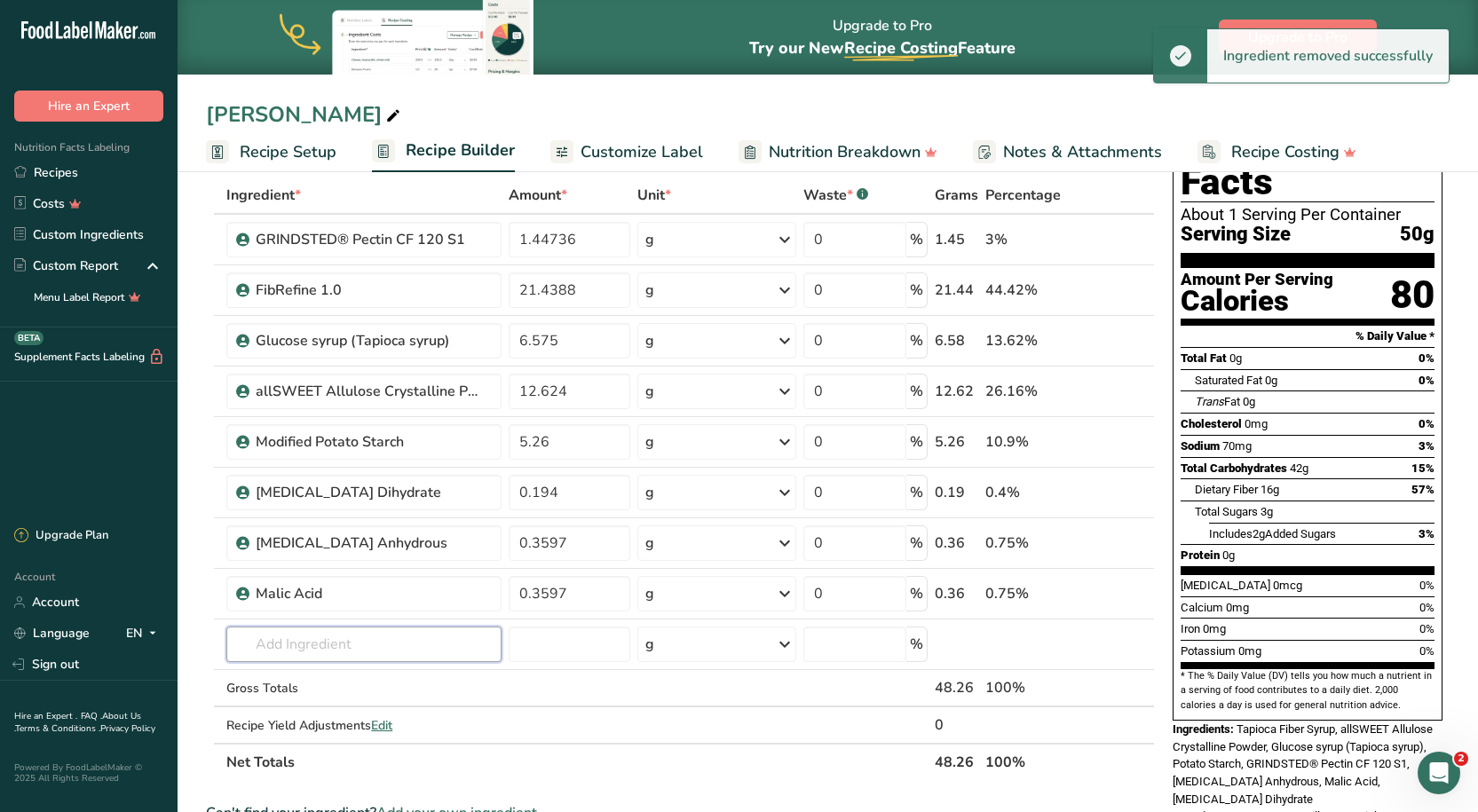
click at [295, 643] on input "text" at bounding box center [363, 644] width 274 height 35
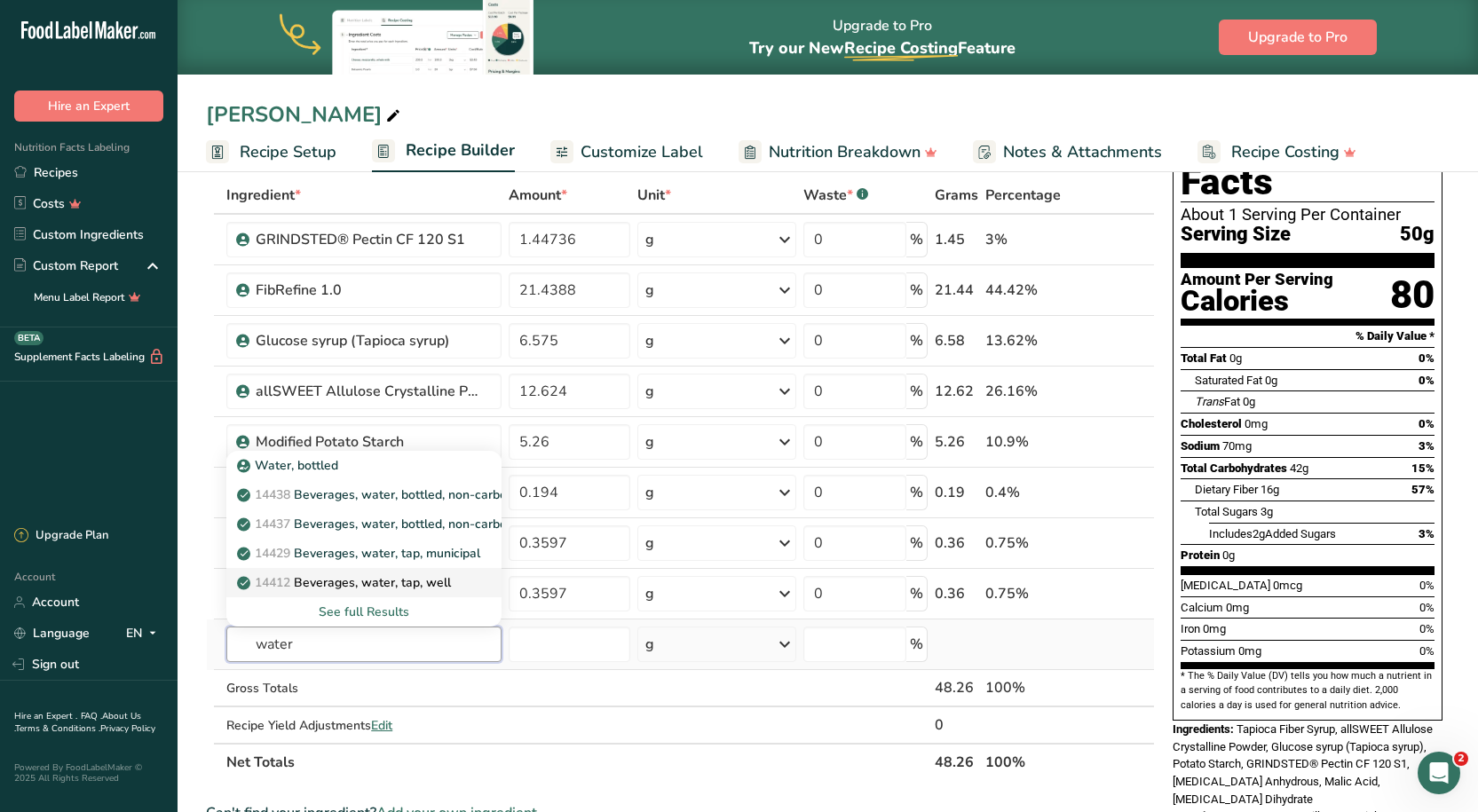
type input "water"
click at [390, 592] on link "14412 [GEOGRAPHIC_DATA], water, tap, well" at bounding box center [363, 582] width 274 height 29
type input "Beverages, water, tap, well"
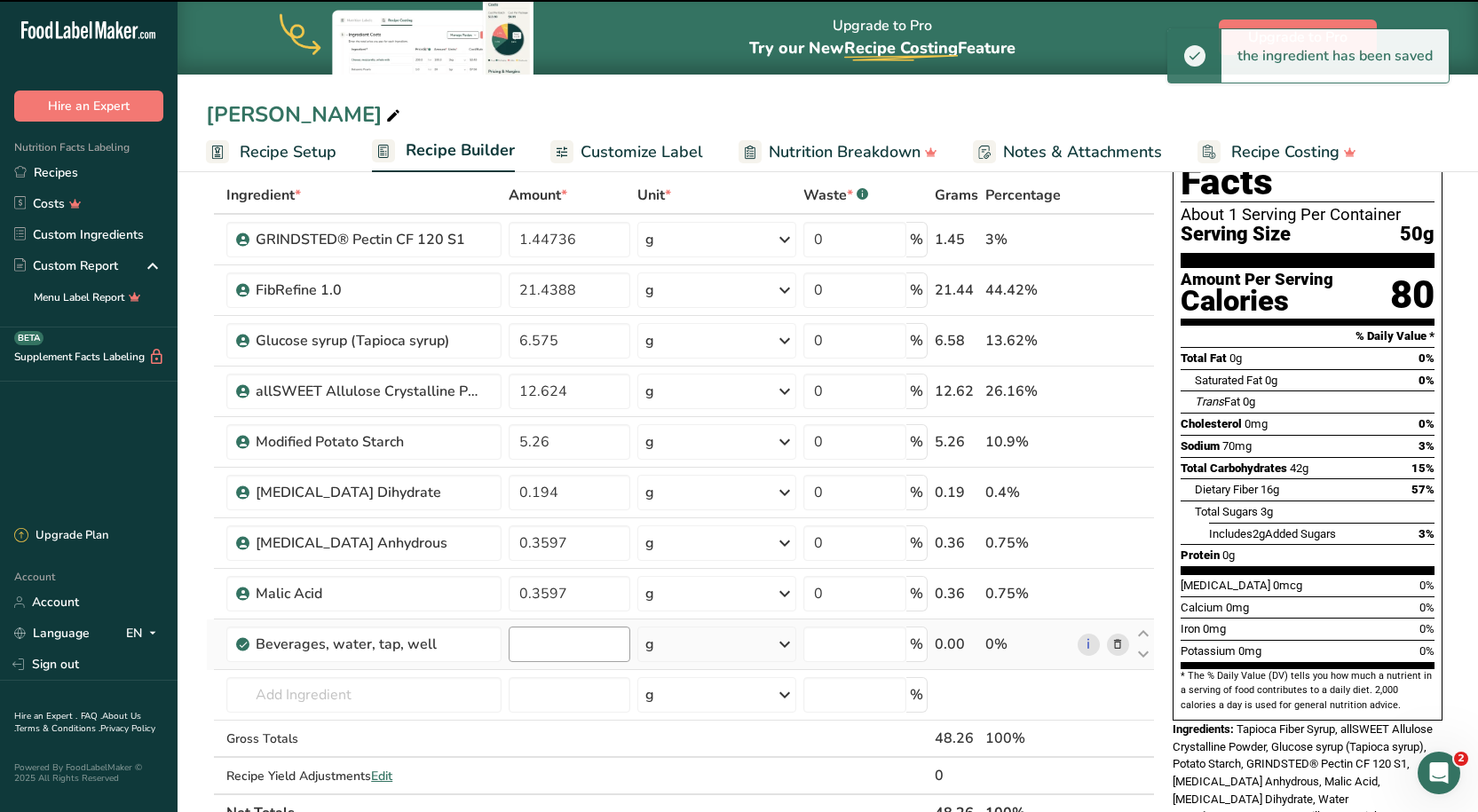
type input "0"
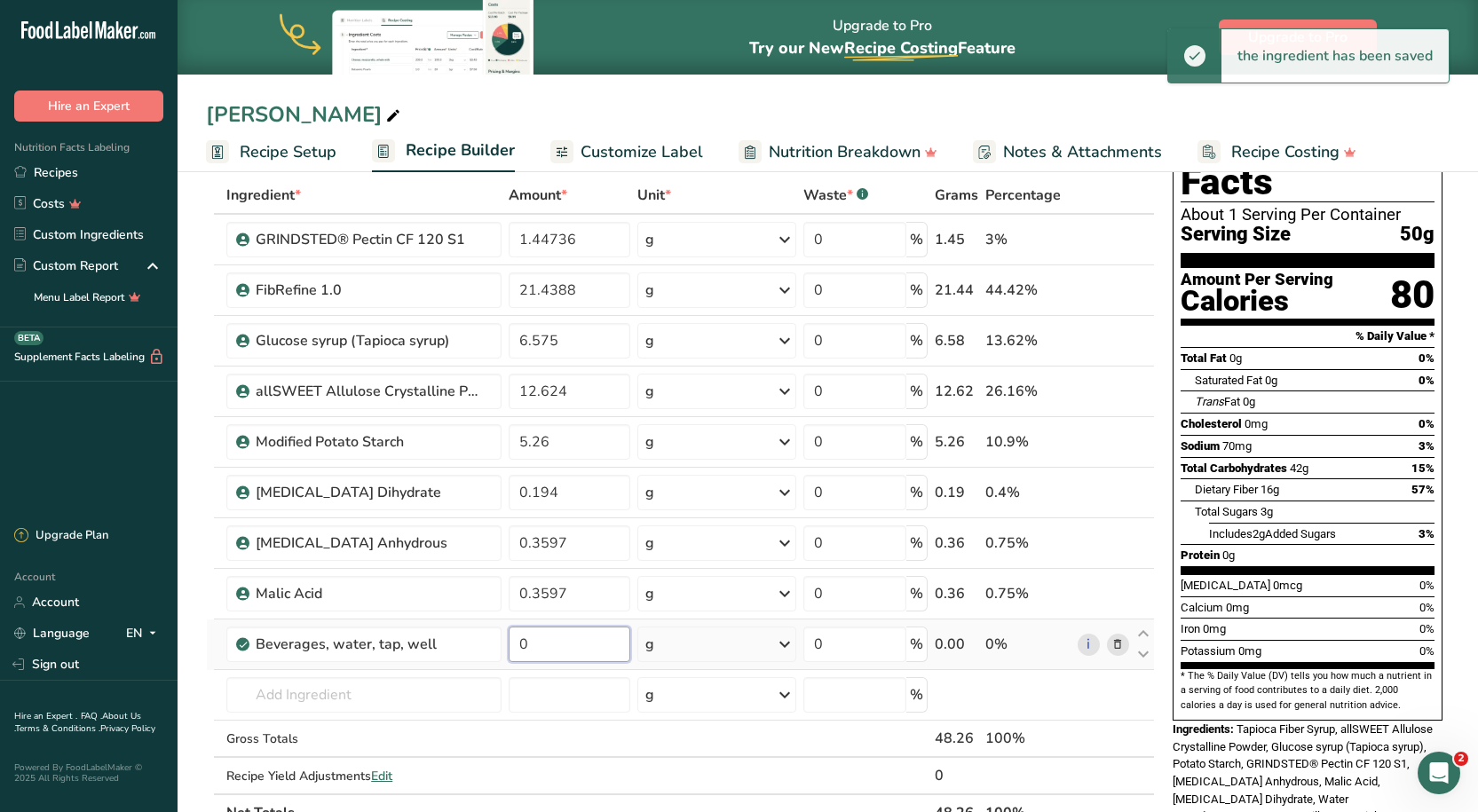
click at [541, 631] on input "0" at bounding box center [570, 644] width 123 height 35
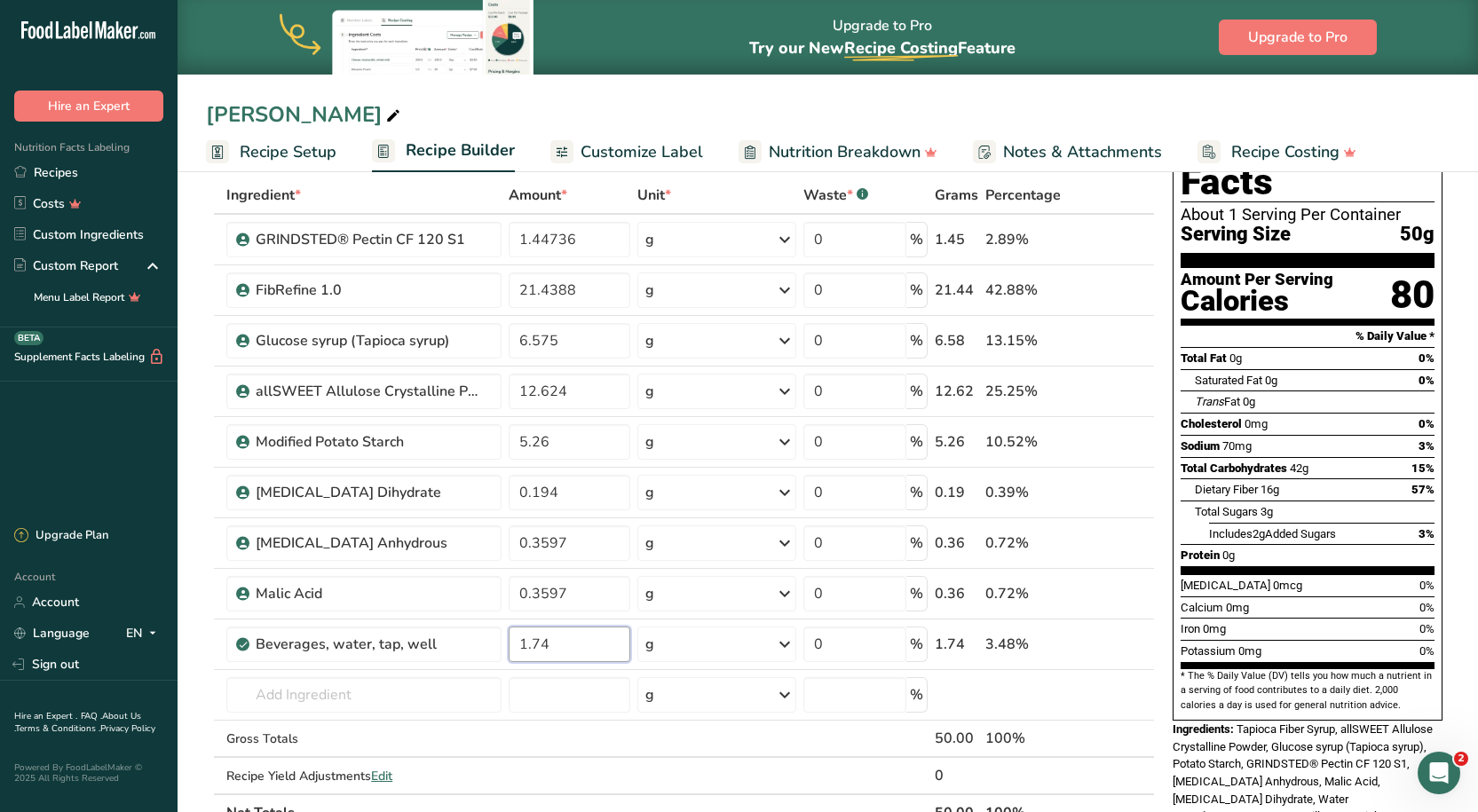
type input "1.74"
click at [654, 106] on div "[PERSON_NAME]" at bounding box center [827, 114] width 1300 height 32
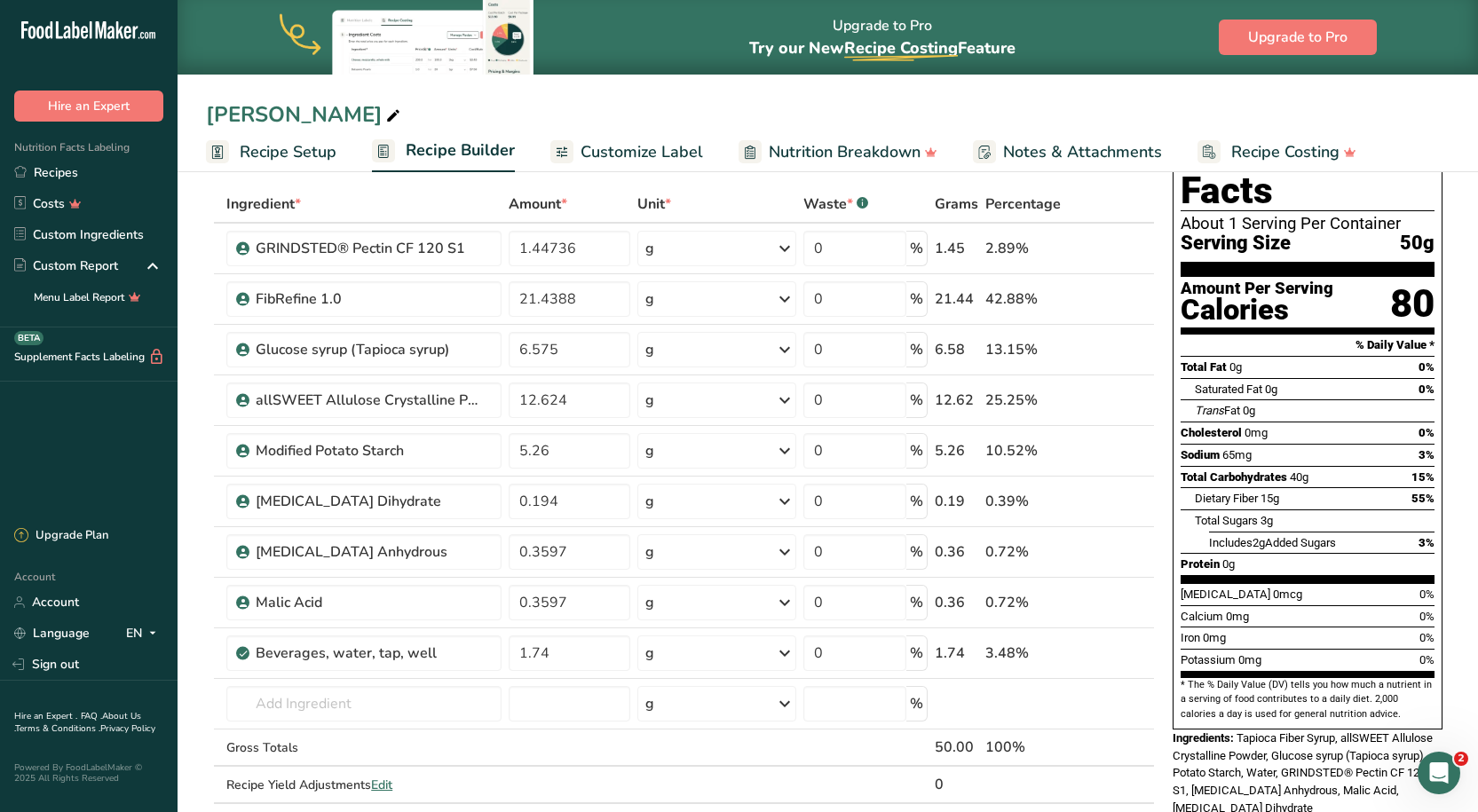
scroll to position [0, 0]
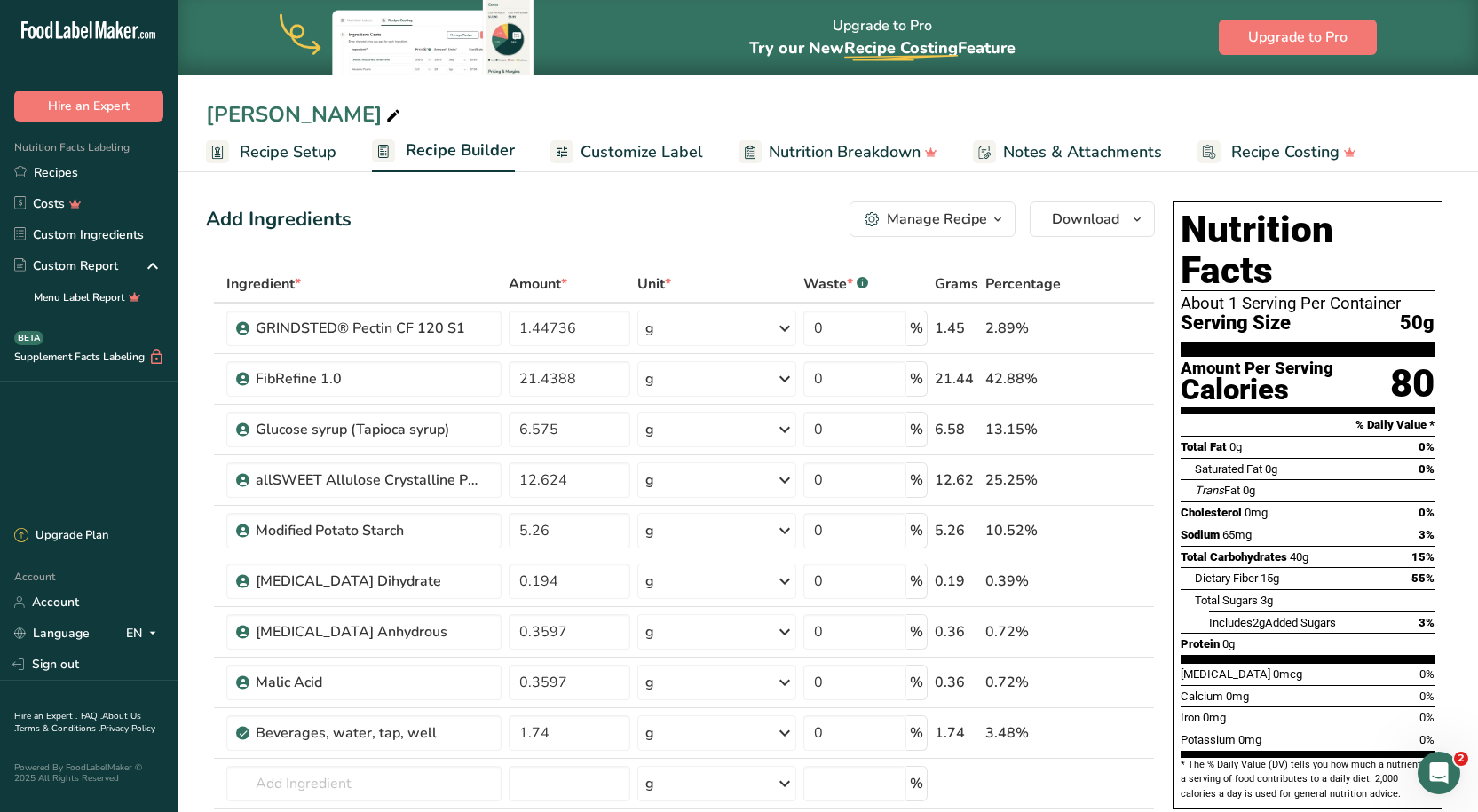
click at [633, 153] on span "Customize Label" at bounding box center [642, 152] width 123 height 24
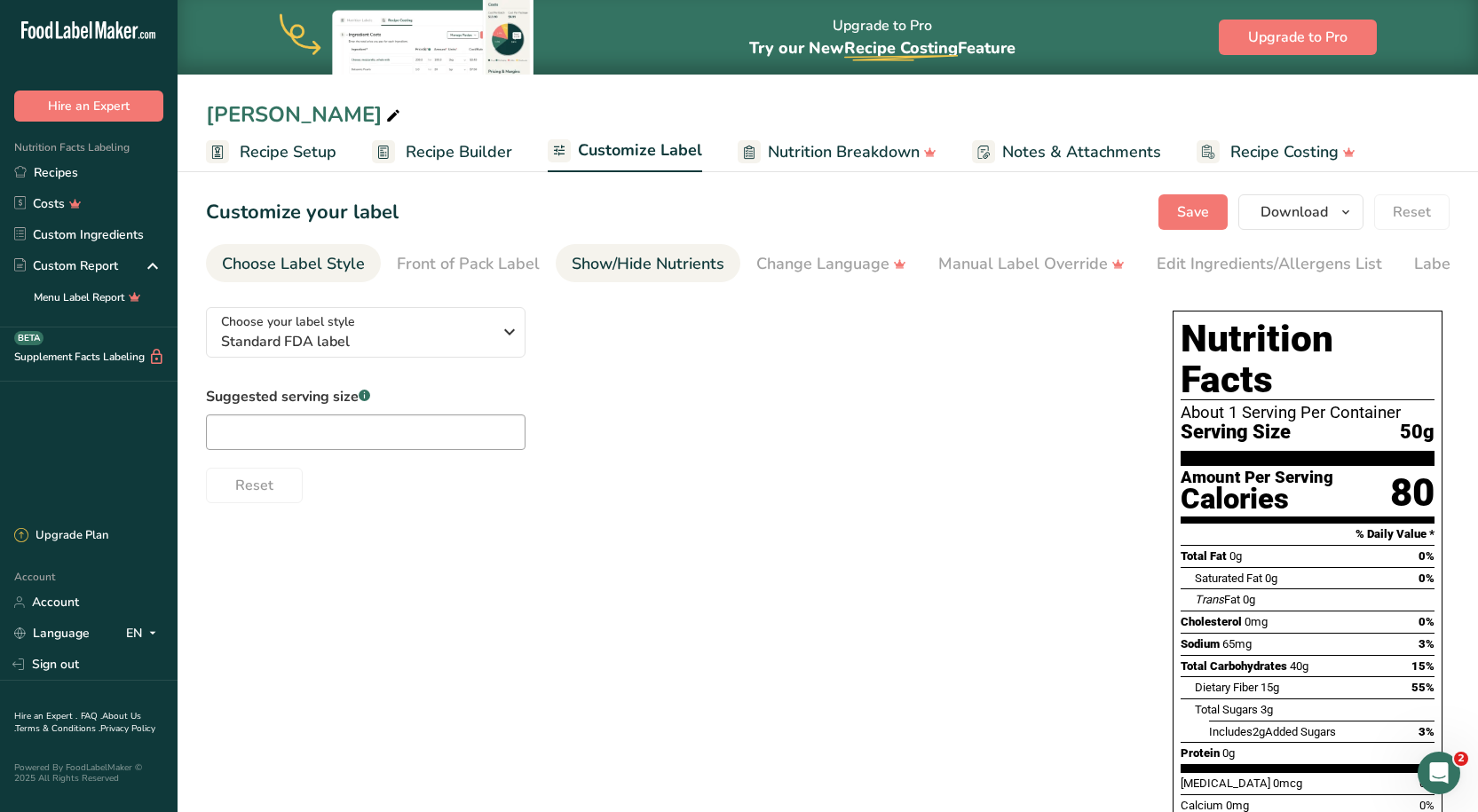
click at [683, 246] on link "Show/Hide Nutrients" at bounding box center [648, 264] width 153 height 40
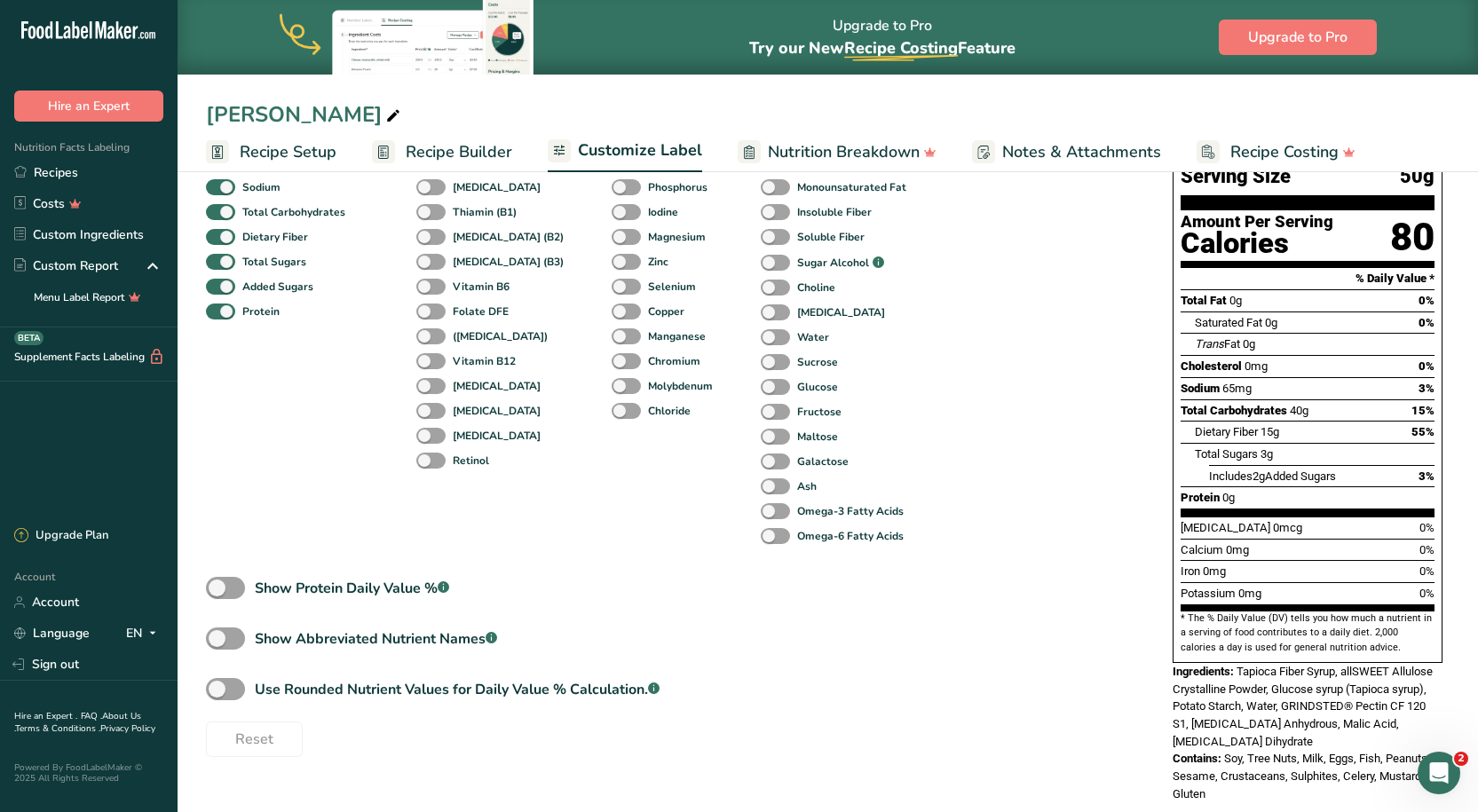
scroll to position [256, 0]
click at [228, 692] on span at bounding box center [225, 688] width 39 height 22
click at [217, 692] on input "Use Rounded Nutrient Values for Daily Value % Calculation. .a-a{fill:#347362;}.…" at bounding box center [211, 688] width 12 height 12
checkbox input "true"
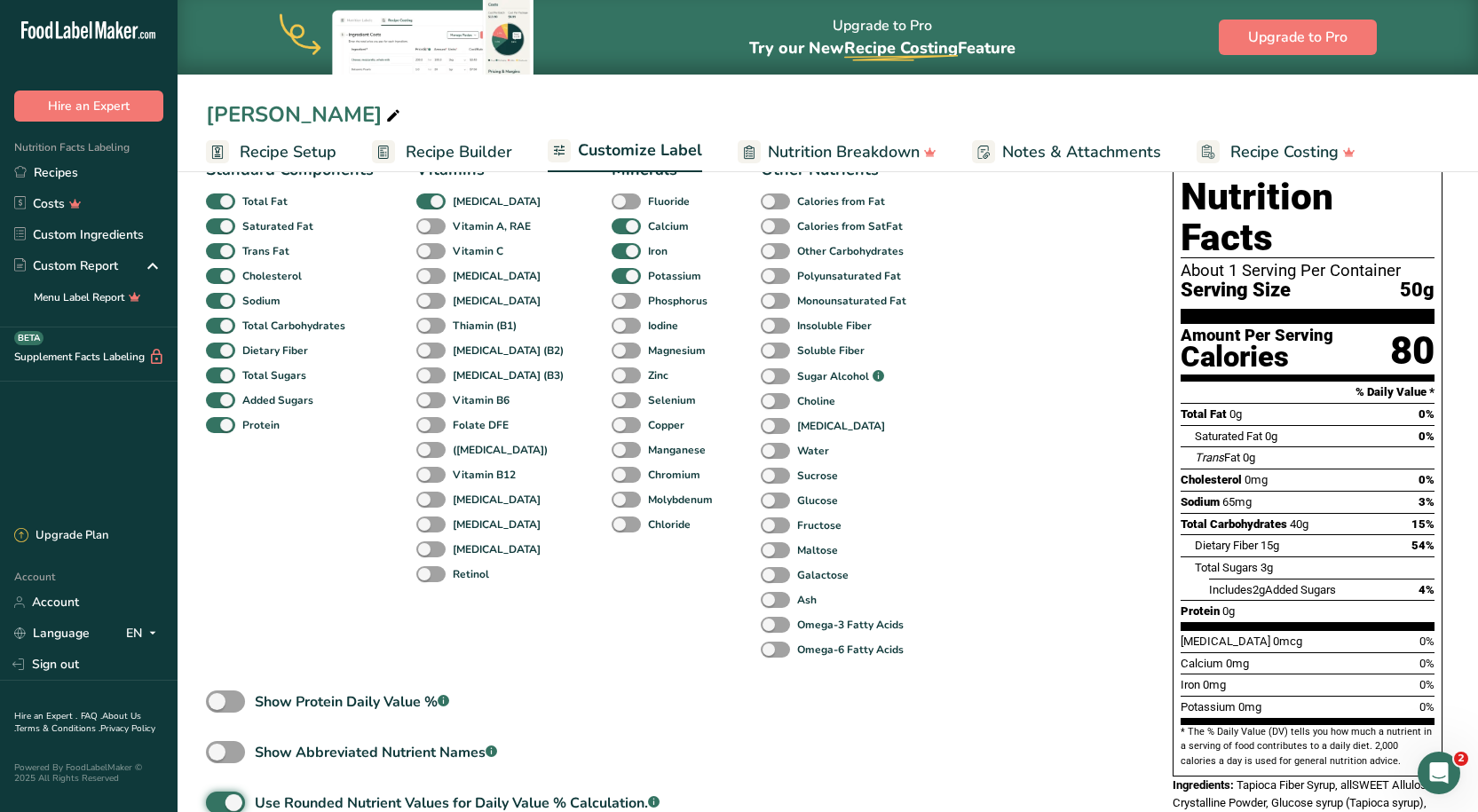
scroll to position [0, 0]
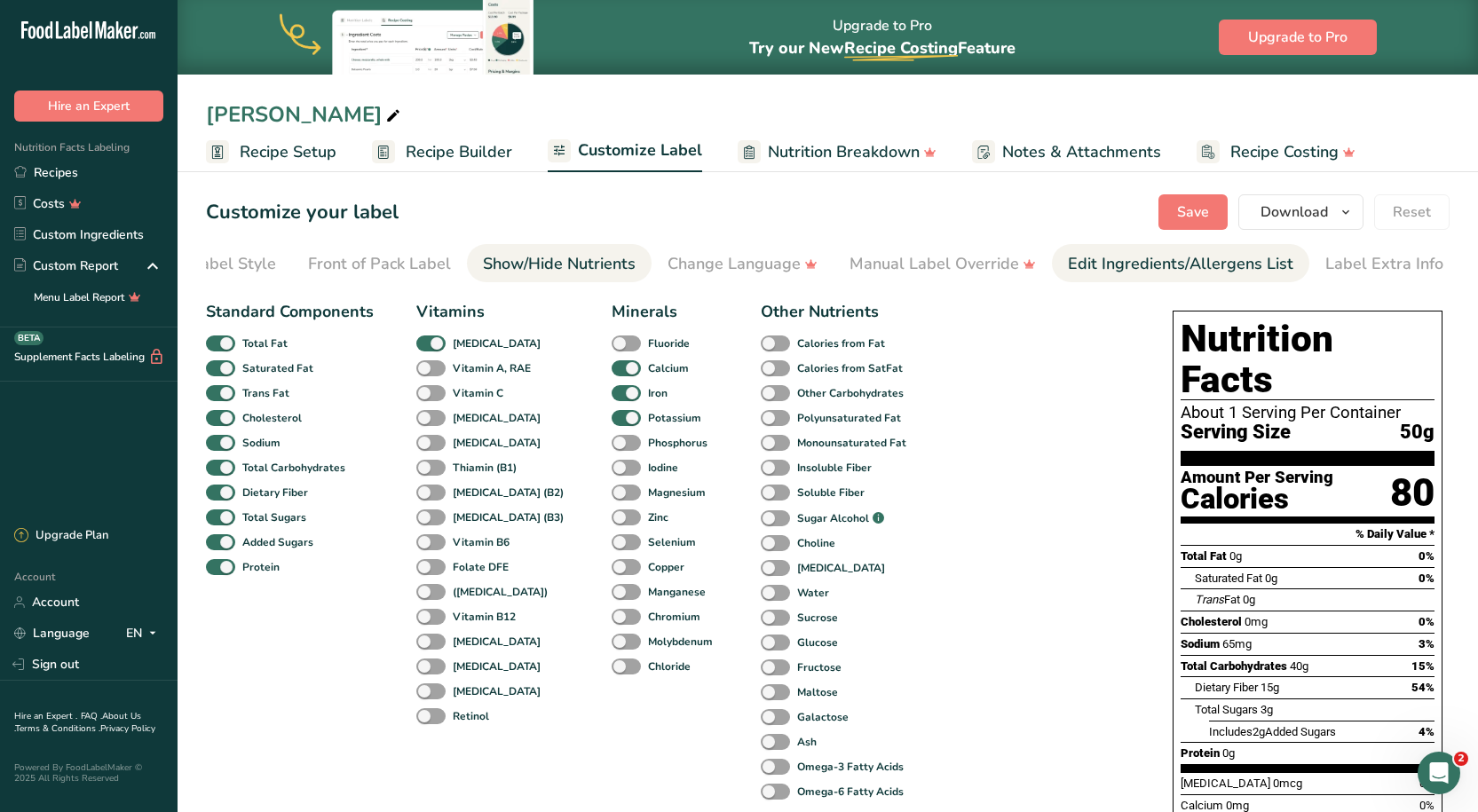
click at [1198, 266] on div "Edit Ingredients/Allergens List" at bounding box center [1181, 264] width 225 height 24
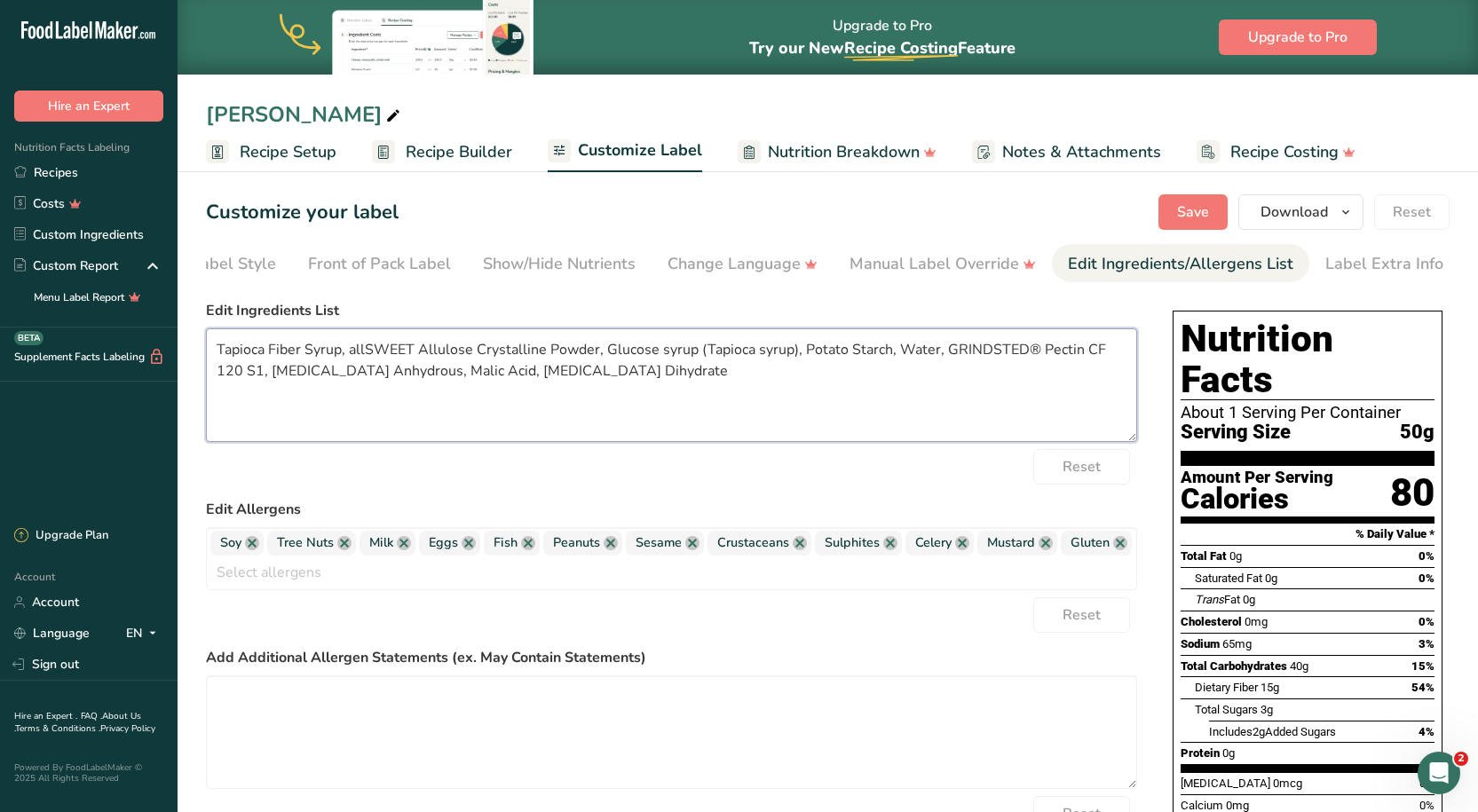
drag, startPoint x: 652, startPoint y: 382, endPoint x: 225, endPoint y: 357, distance: 427.7
click at [225, 357] on textarea "Tapioca Fiber Syrup, allSWEET Allulose Crystalline Powder, Glucose syrup (Tapio…" at bounding box center [671, 385] width 931 height 114
type textarea "T"
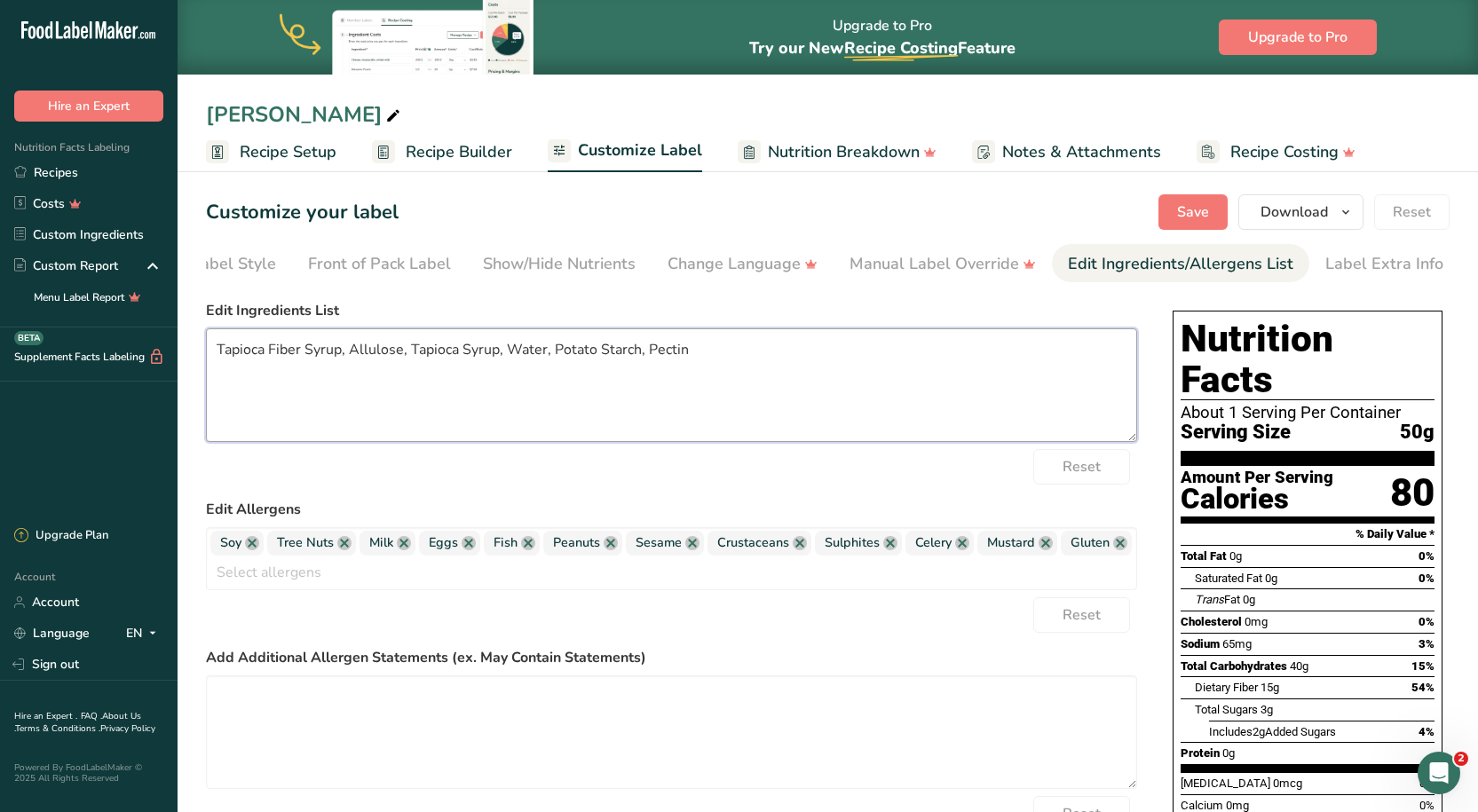
click at [553, 353] on textarea "Tapioca Fiber Syrup, Allulose, Tapioca Syrup, Water, Potato Starch, Pectin" at bounding box center [671, 385] width 931 height 114
click at [694, 351] on textarea "Tapioca Fiber Syrup, Allulose, Tapioca Syrup, Water, Potato Starch, Pectin" at bounding box center [671, 385] width 931 height 114
click at [249, 550] on link at bounding box center [252, 543] width 14 height 14
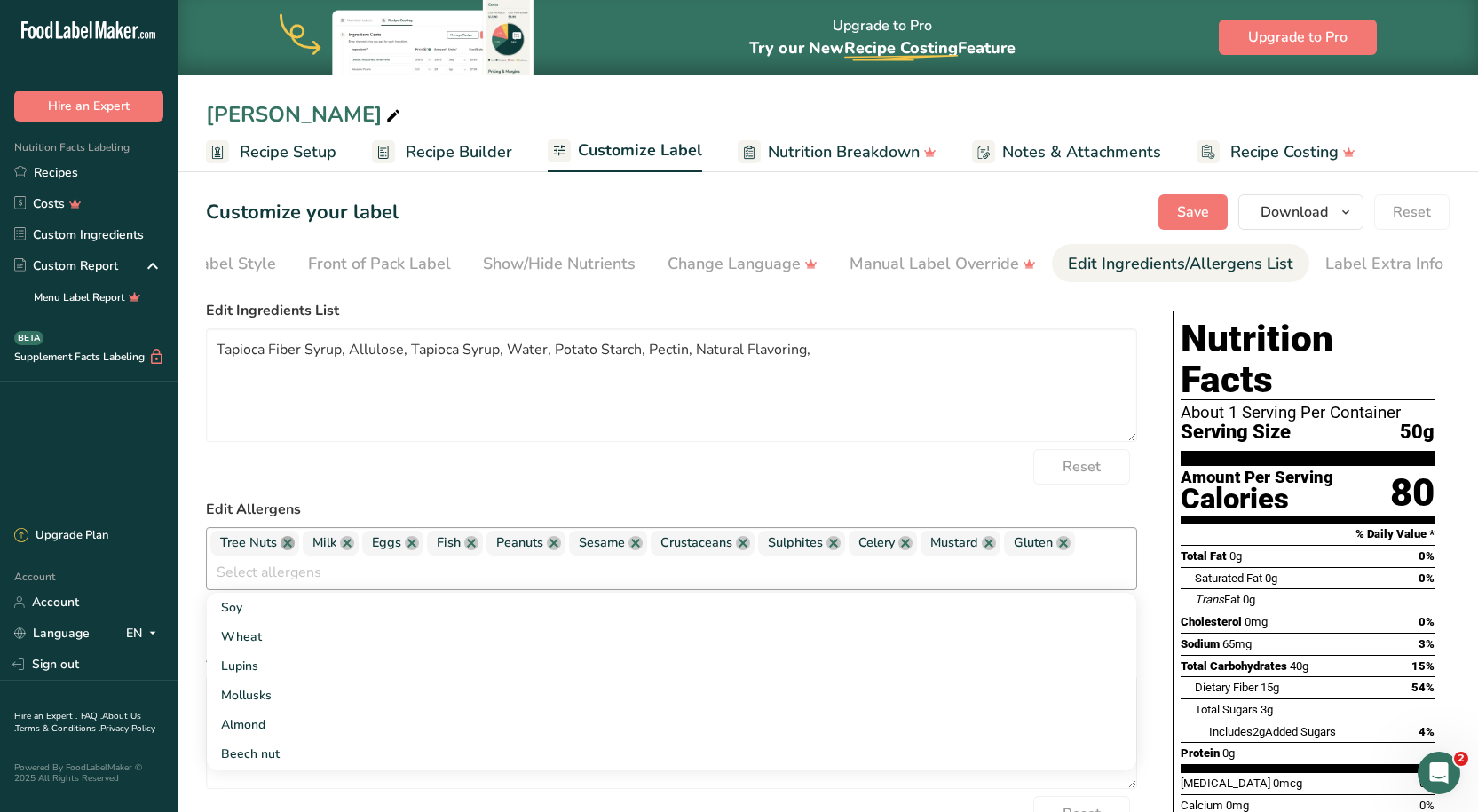
click at [282, 549] on link at bounding box center [288, 543] width 14 height 14
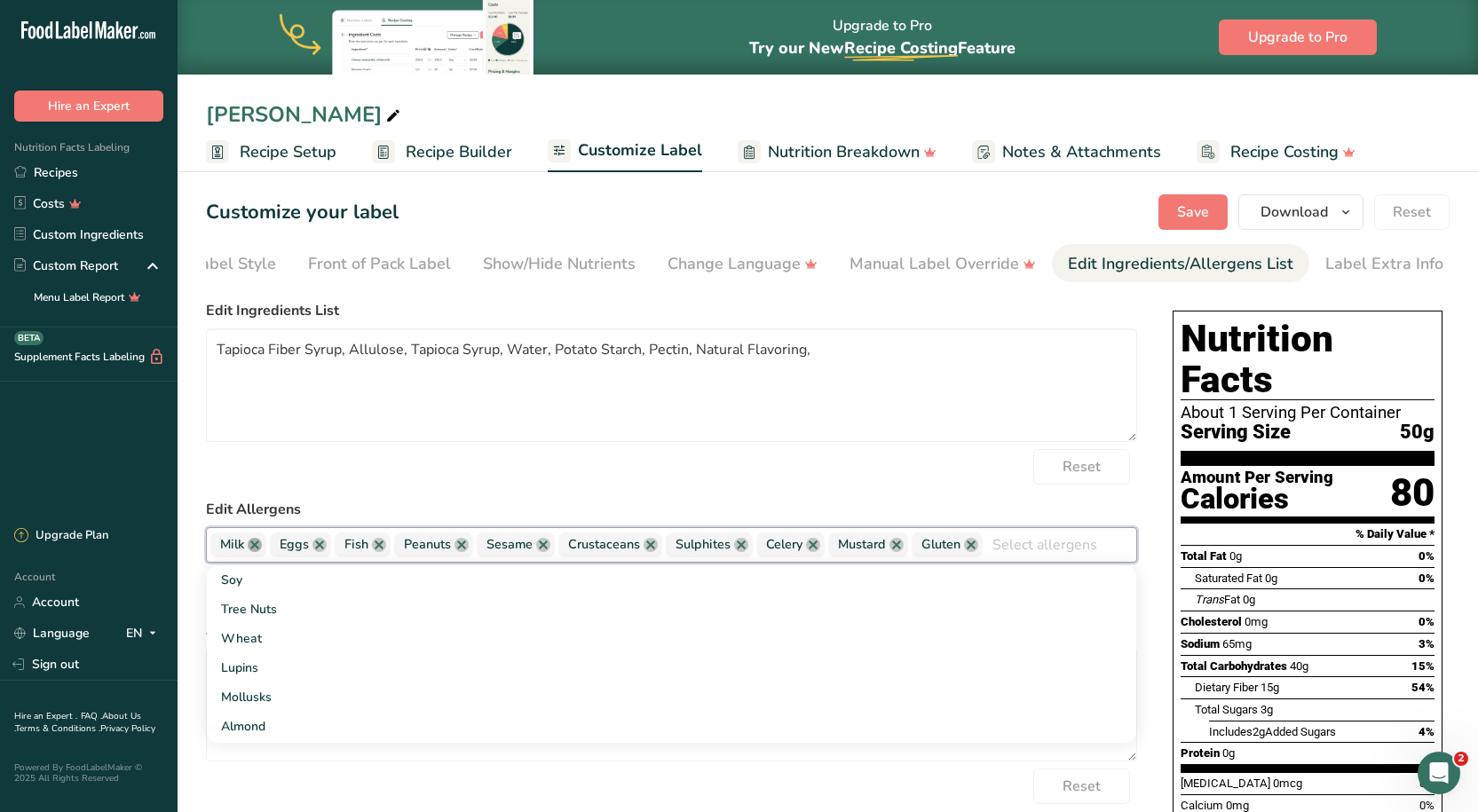
click at [257, 549] on link at bounding box center [255, 545] width 14 height 14
click at [257, 549] on link at bounding box center [260, 545] width 14 height 14
click at [259, 548] on link at bounding box center [255, 545] width 14 height 14
click at [284, 549] on link at bounding box center [278, 545] width 14 height 14
click at [279, 549] on link at bounding box center [277, 545] width 14 height 14
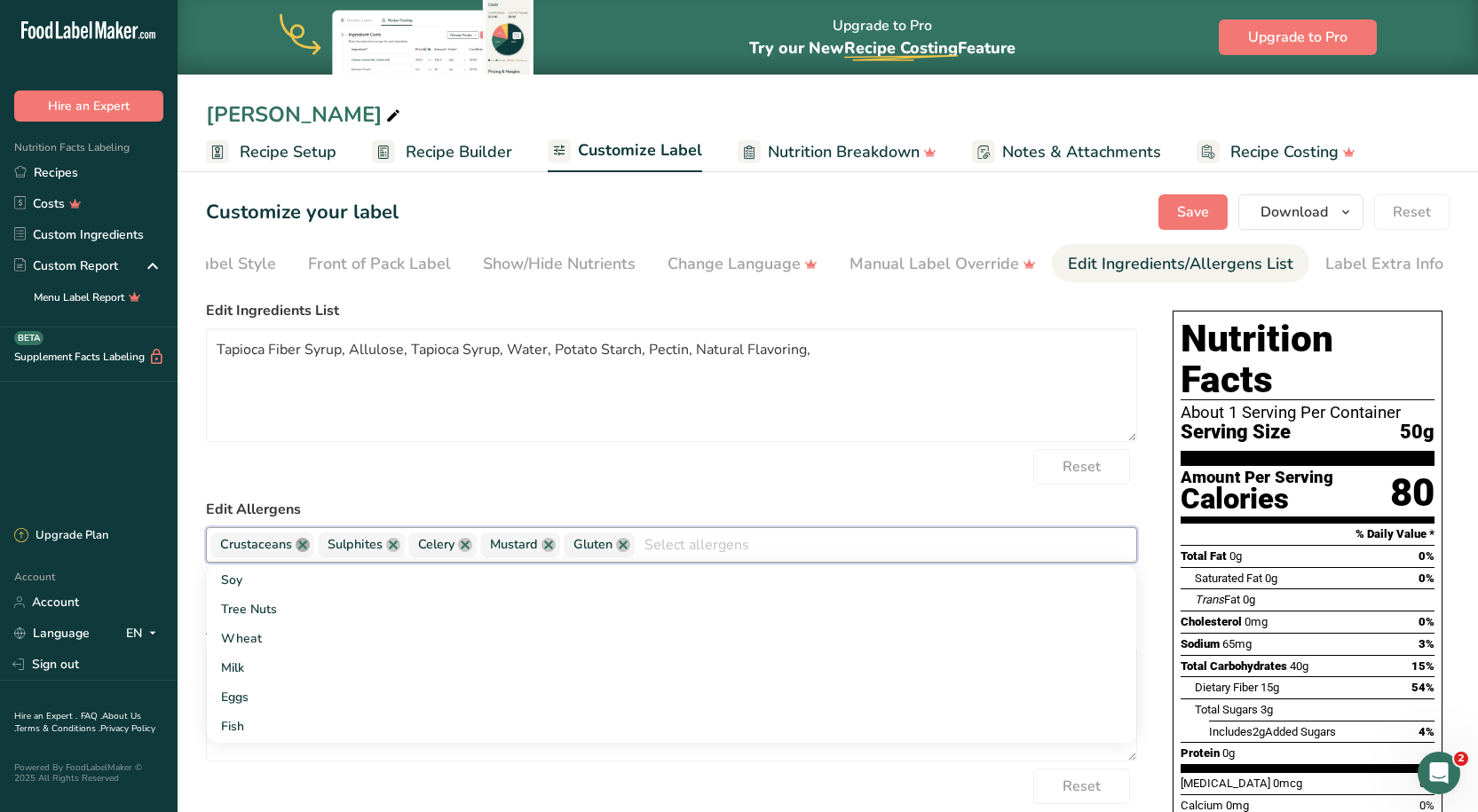
click at [304, 552] on link at bounding box center [303, 545] width 14 height 14
click at [280, 548] on link at bounding box center [286, 545] width 14 height 14
click at [271, 548] on link at bounding box center [267, 545] width 14 height 14
click at [281, 552] on link at bounding box center [279, 545] width 14 height 14
click at [271, 548] on link at bounding box center [270, 545] width 14 height 14
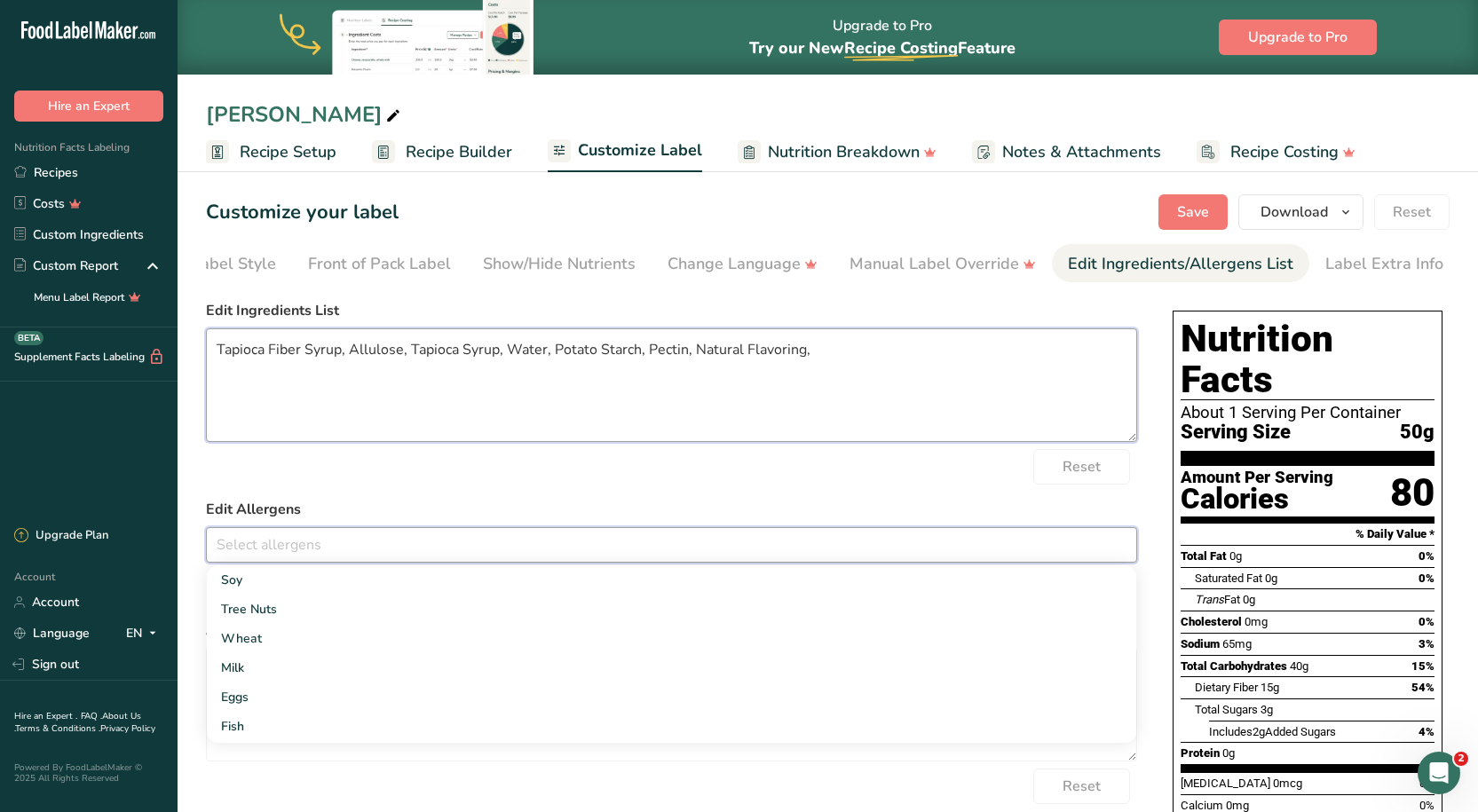
click at [851, 343] on textarea "Tapioca Fiber Syrup, Allulose, Tapioca Syrup, Water, Potato Starch, Pectin, Nat…" at bounding box center [671, 385] width 931 height 114
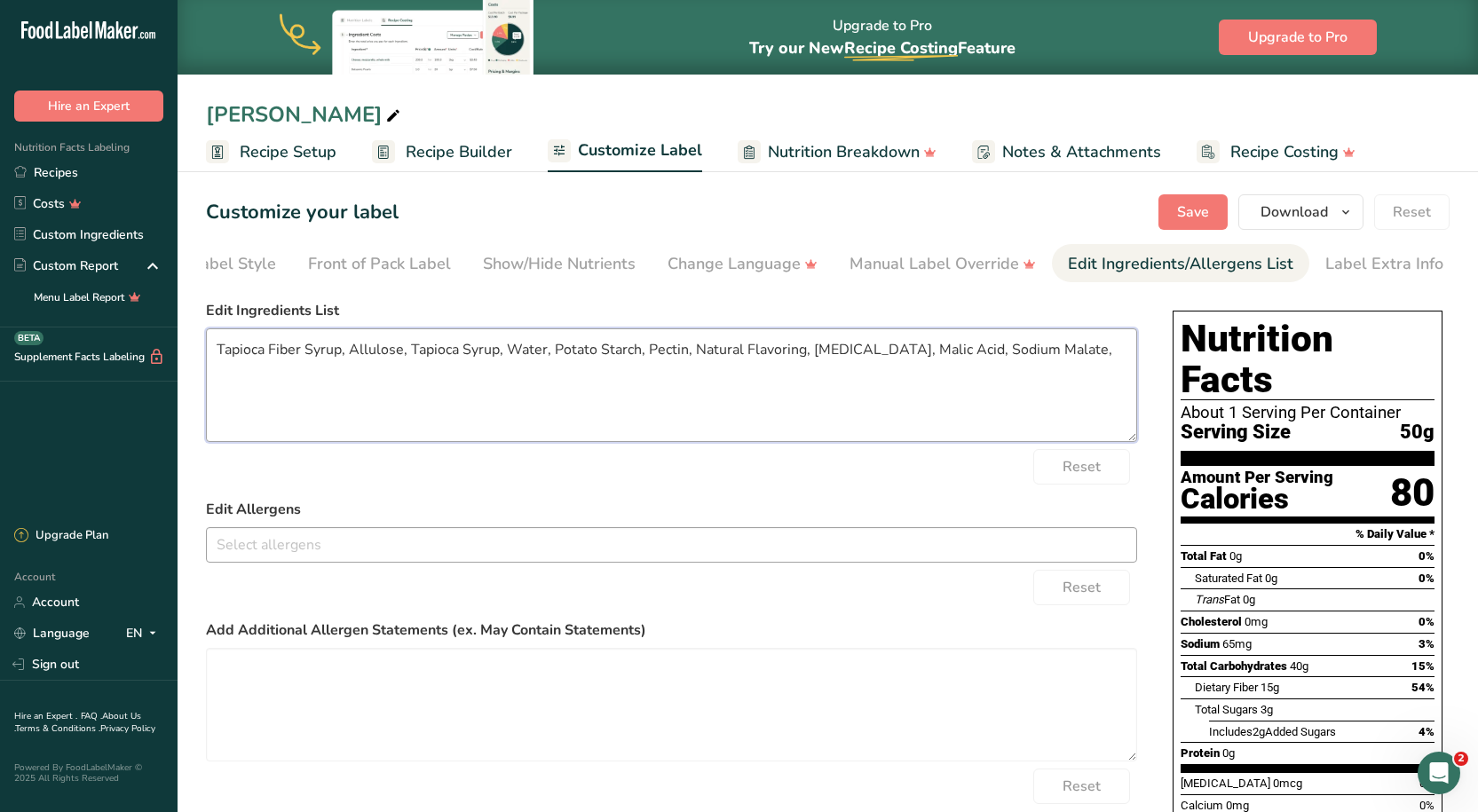
click at [1063, 357] on textarea "Tapioca Fiber Syrup, Allulose, Tapioca Syrup, Water, Potato Starch, Pectin, Nat…" at bounding box center [671, 385] width 931 height 114
click at [1071, 346] on textarea "Tapioca Fiber Syrup, Allulose, Tapioca Syrup, Water, Potato Starch, Pectin, Nat…" at bounding box center [671, 385] width 931 height 114
click at [469, 398] on textarea "Tapioca Fiber Syrup, Allulose, Tapioca Syrup, Water, Potato Starch, Pectin, Nat…" at bounding box center [671, 385] width 931 height 114
type textarea "Tapioca Fiber Syrup, Allulose, Tapioca Syrup, Water, Potato Starch, Pectin, Nat…"
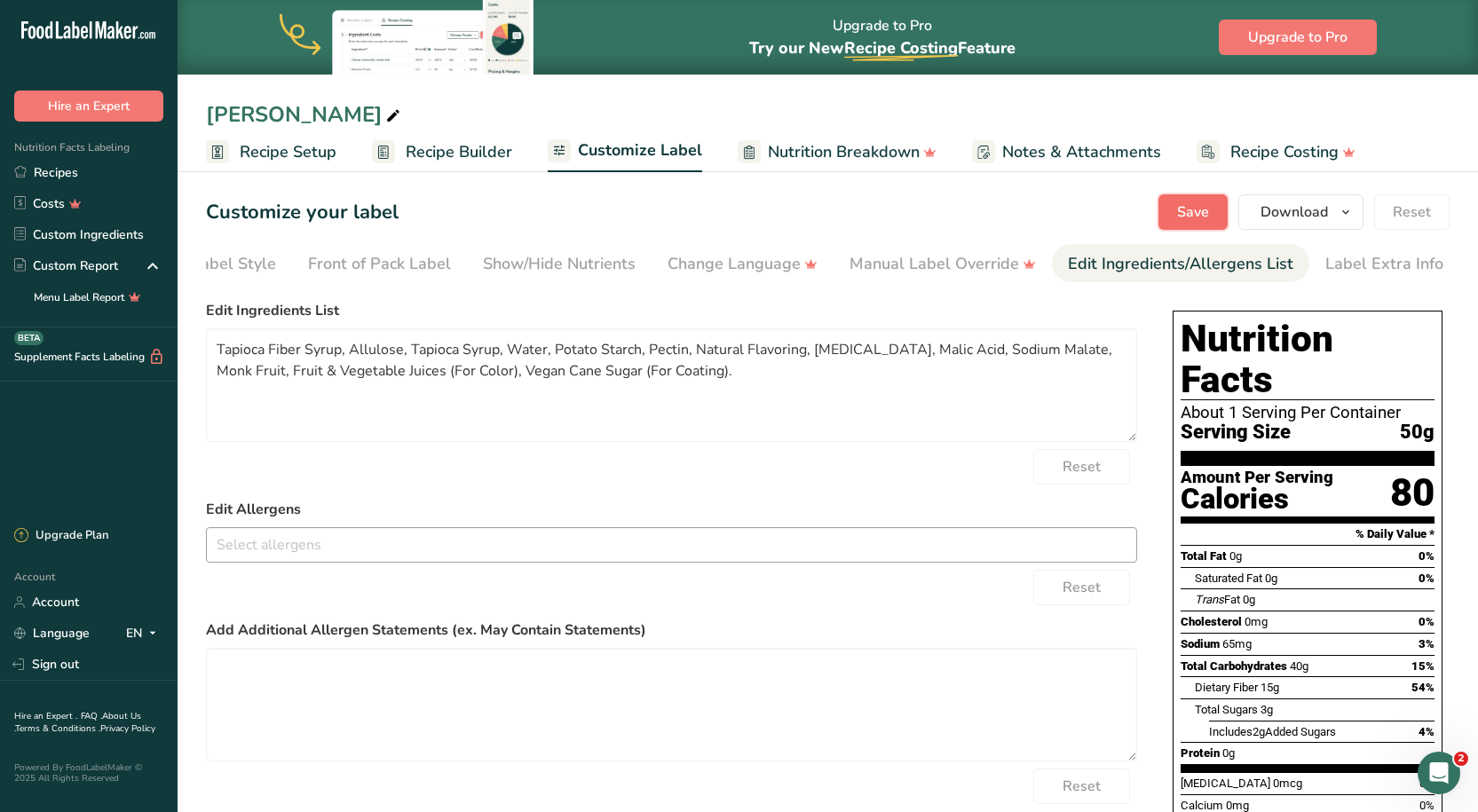
click at [1187, 217] on span "Save" at bounding box center [1193, 212] width 32 height 21
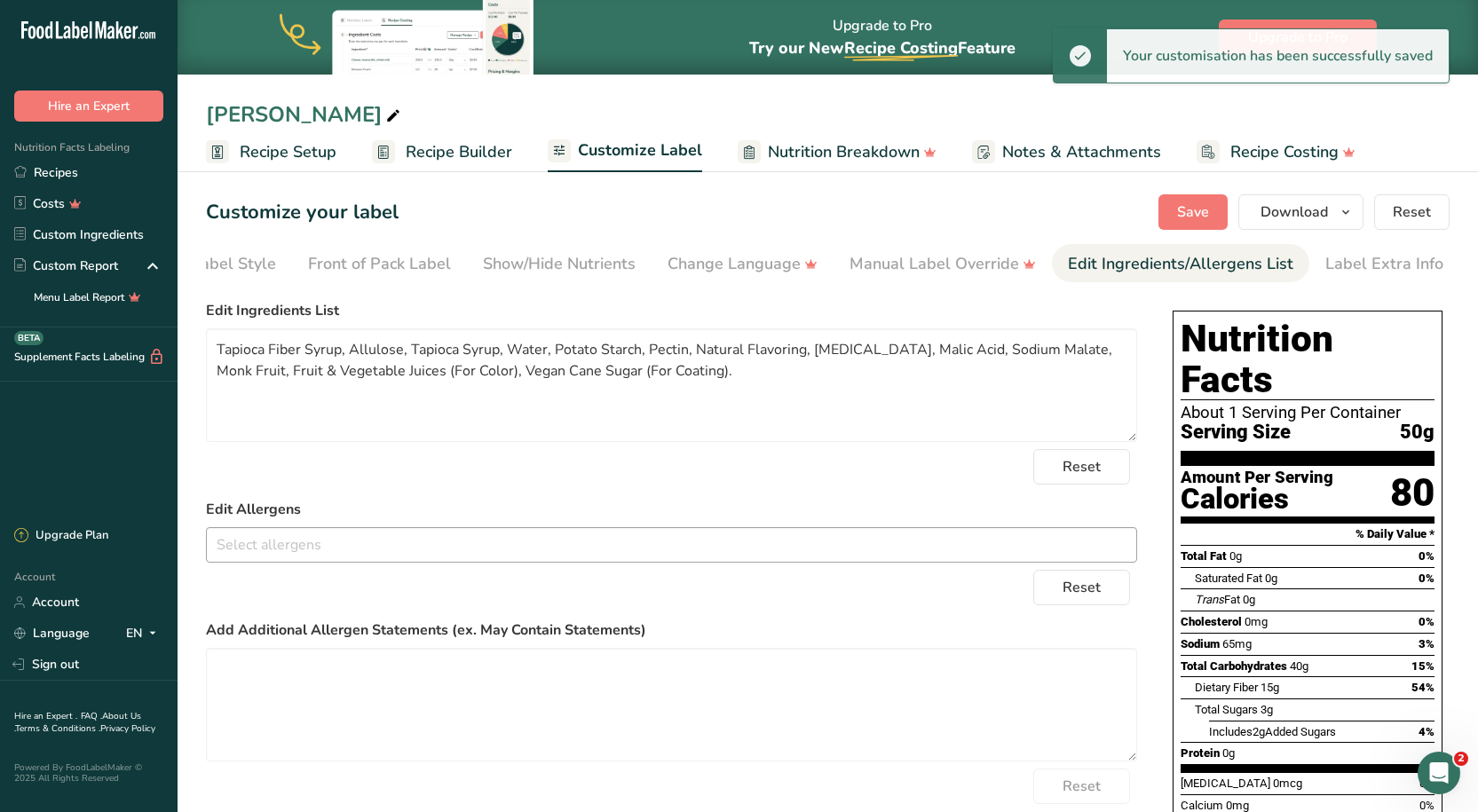
click at [383, 111] on span at bounding box center [393, 116] width 21 height 21
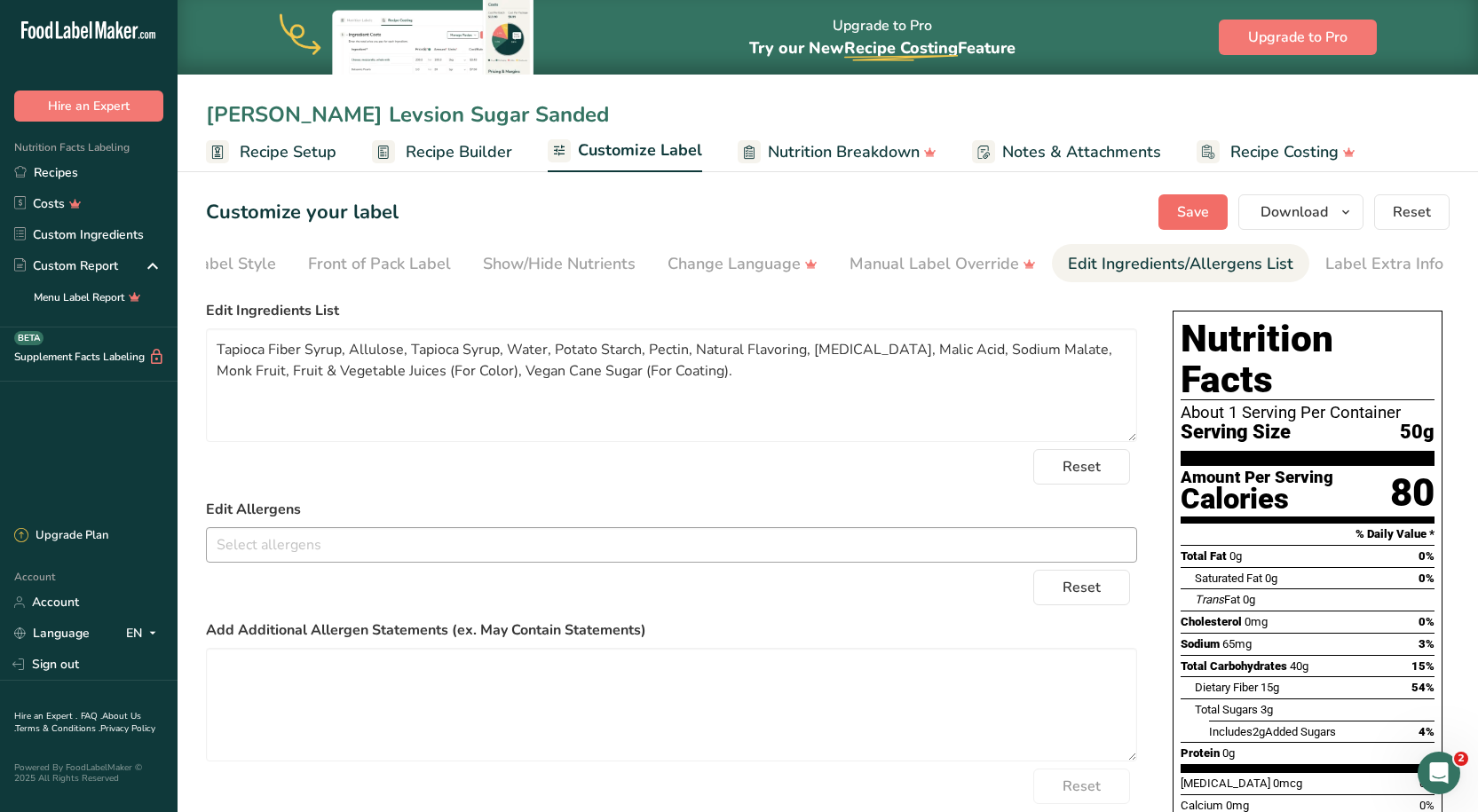
type input "[PERSON_NAME] Levsion Sugar Sanded"
drag, startPoint x: 1182, startPoint y: 196, endPoint x: 1157, endPoint y: 202, distance: 25.7
click at [1182, 198] on button "Save" at bounding box center [1193, 212] width 69 height 35
click at [1205, 201] on span "Save" at bounding box center [1193, 212] width 32 height 21
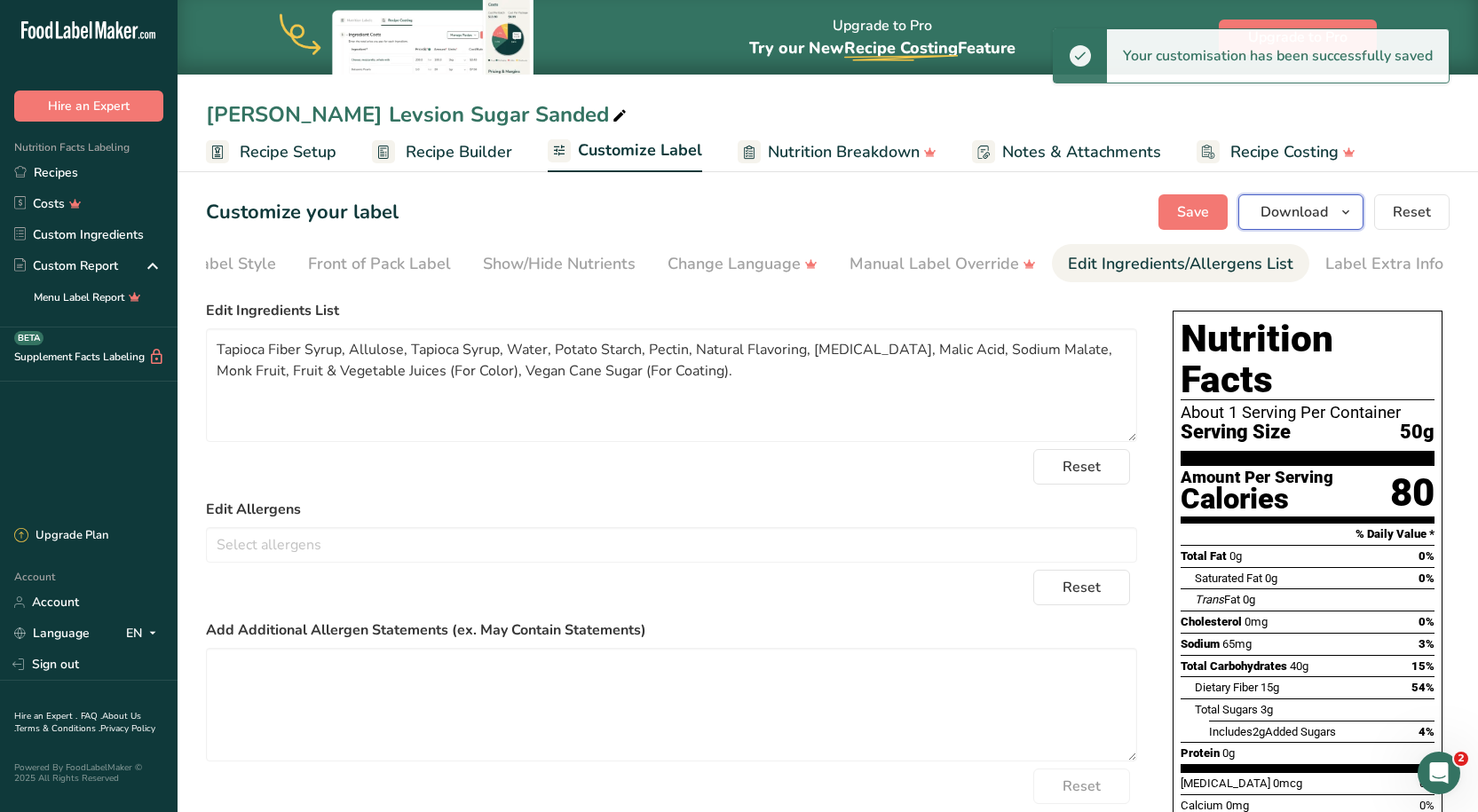
click at [1311, 208] on span "Download" at bounding box center [1294, 212] width 67 height 21
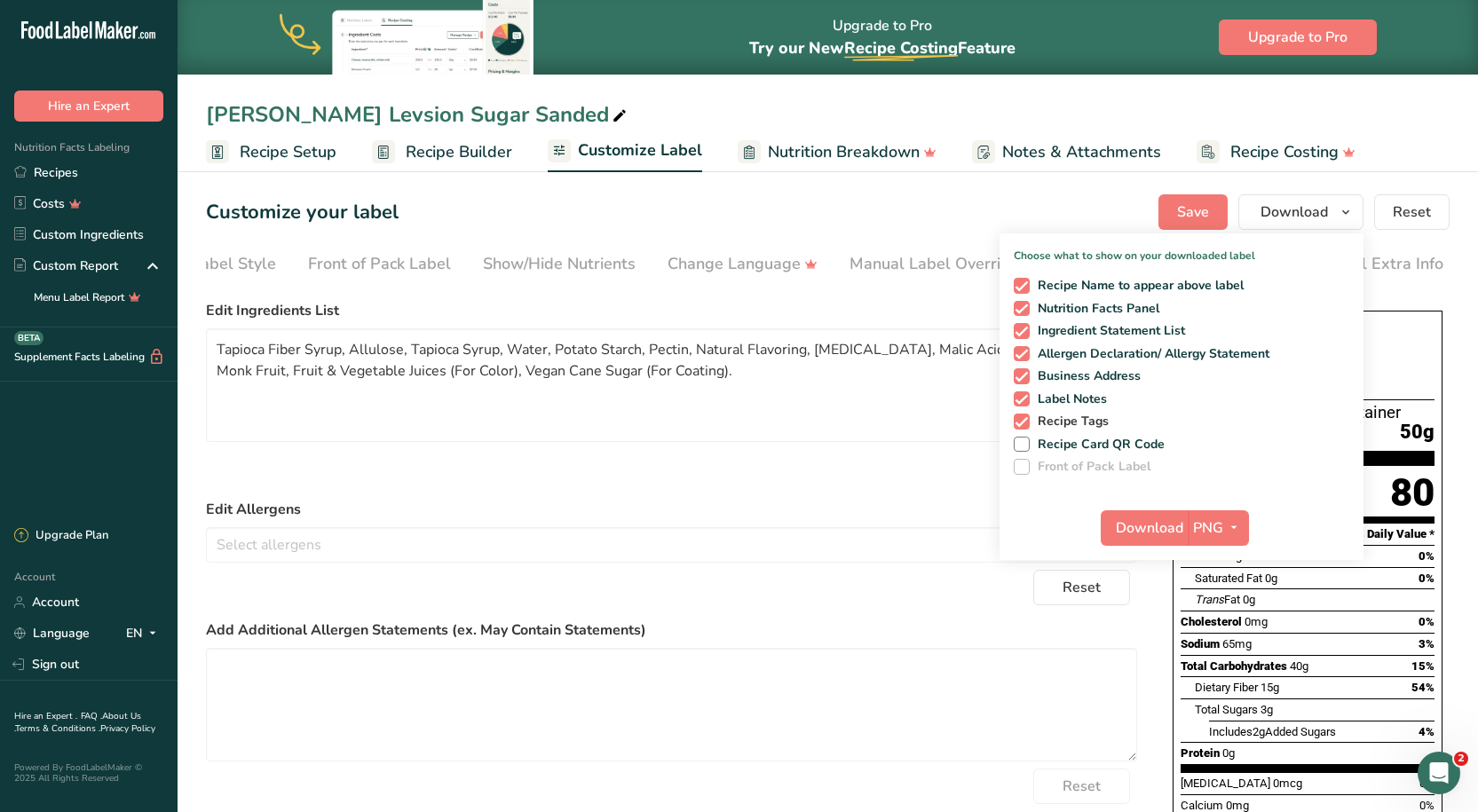
click at [1024, 421] on span at bounding box center [1022, 422] width 16 height 16
click at [1024, 421] on input "Recipe Tags" at bounding box center [1019, 421] width 12 height 12
checkbox input "false"
click at [1027, 396] on span at bounding box center [1022, 399] width 16 height 16
click at [1025, 396] on input "Label Notes" at bounding box center [1019, 398] width 12 height 12
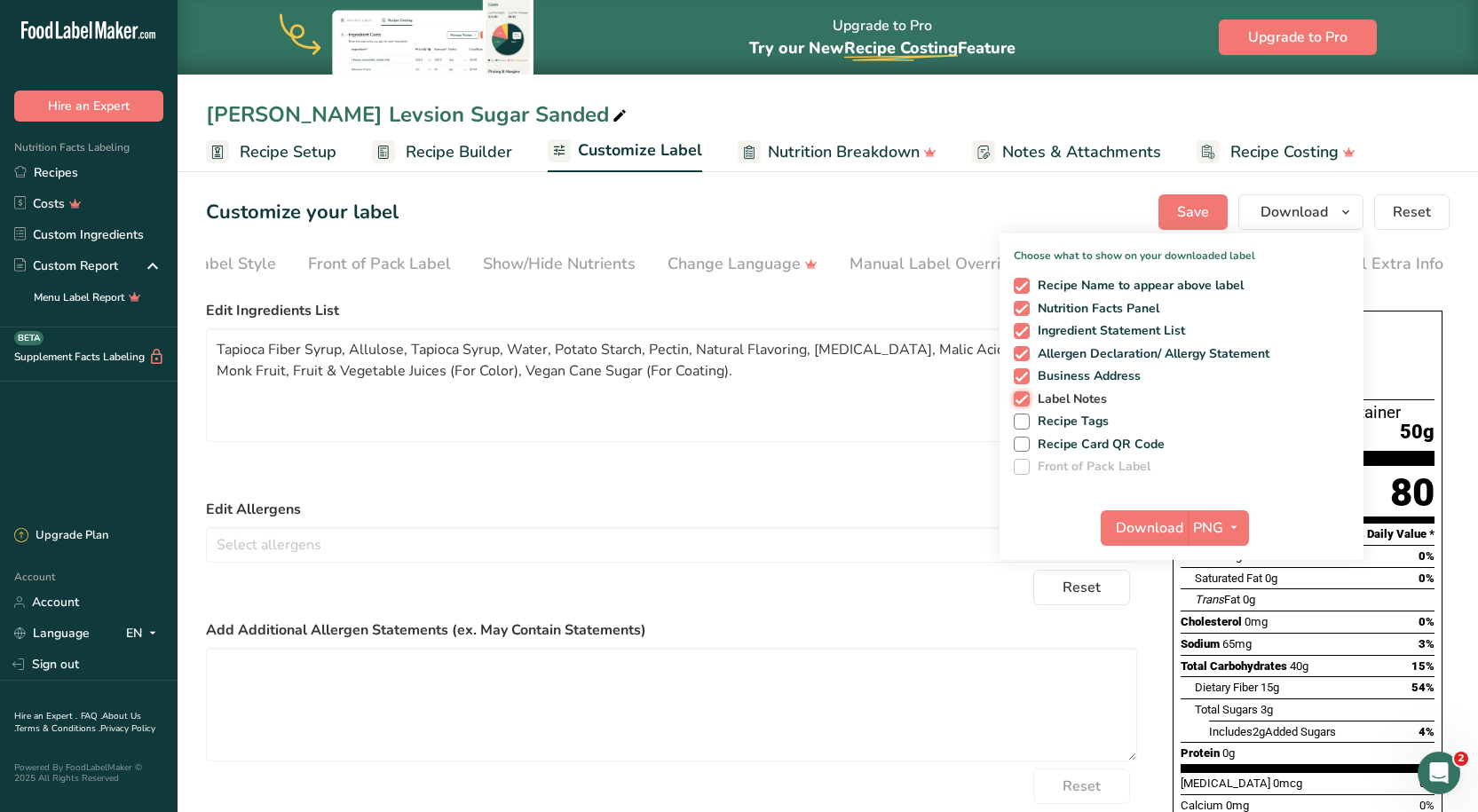
checkbox input "false"
click at [1027, 375] on span at bounding box center [1022, 376] width 16 height 16
click at [1025, 375] on input "Business Address" at bounding box center [1019, 375] width 12 height 12
checkbox input "false"
click at [1029, 356] on span at bounding box center [1022, 354] width 16 height 16
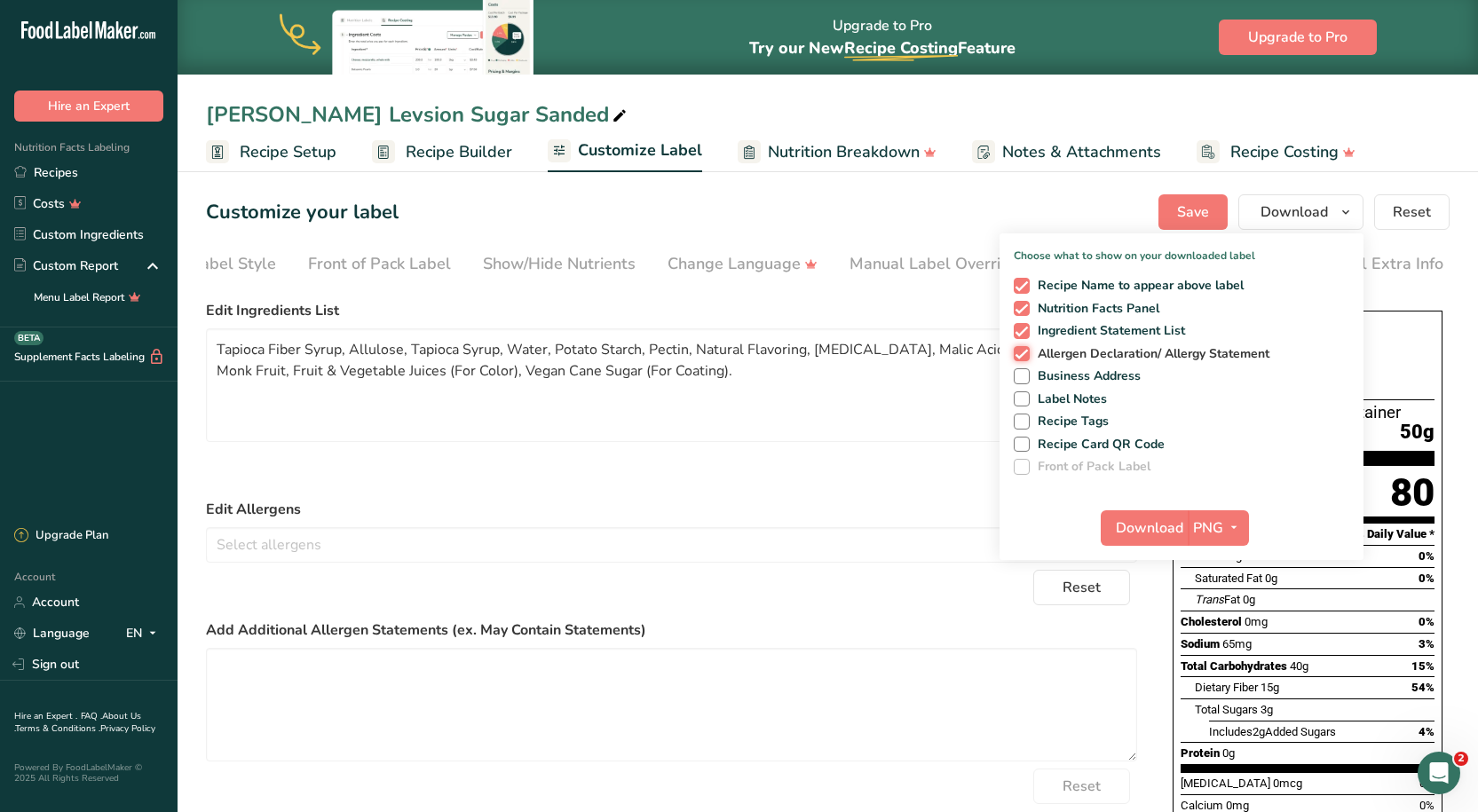
click at [1025, 356] on input "Allergen Declaration/ Allergy Statement" at bounding box center [1019, 353] width 12 height 12
checkbox input "false"
click at [1219, 532] on span "PNG" at bounding box center [1208, 528] width 30 height 21
click at [1221, 645] on link "PDF" at bounding box center [1221, 651] width 57 height 29
click at [1135, 532] on span "Download" at bounding box center [1150, 528] width 67 height 21
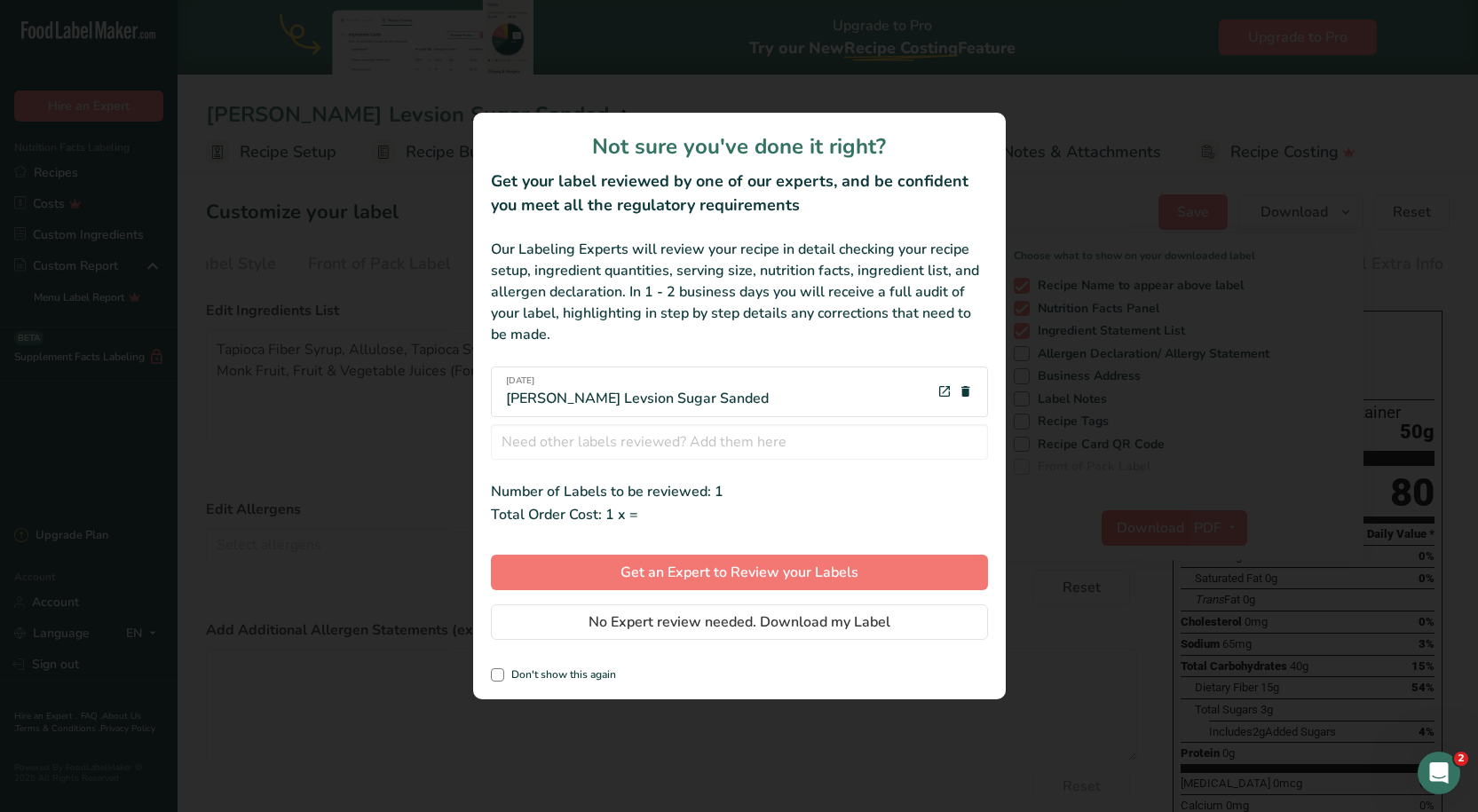
scroll to position [0, 75]
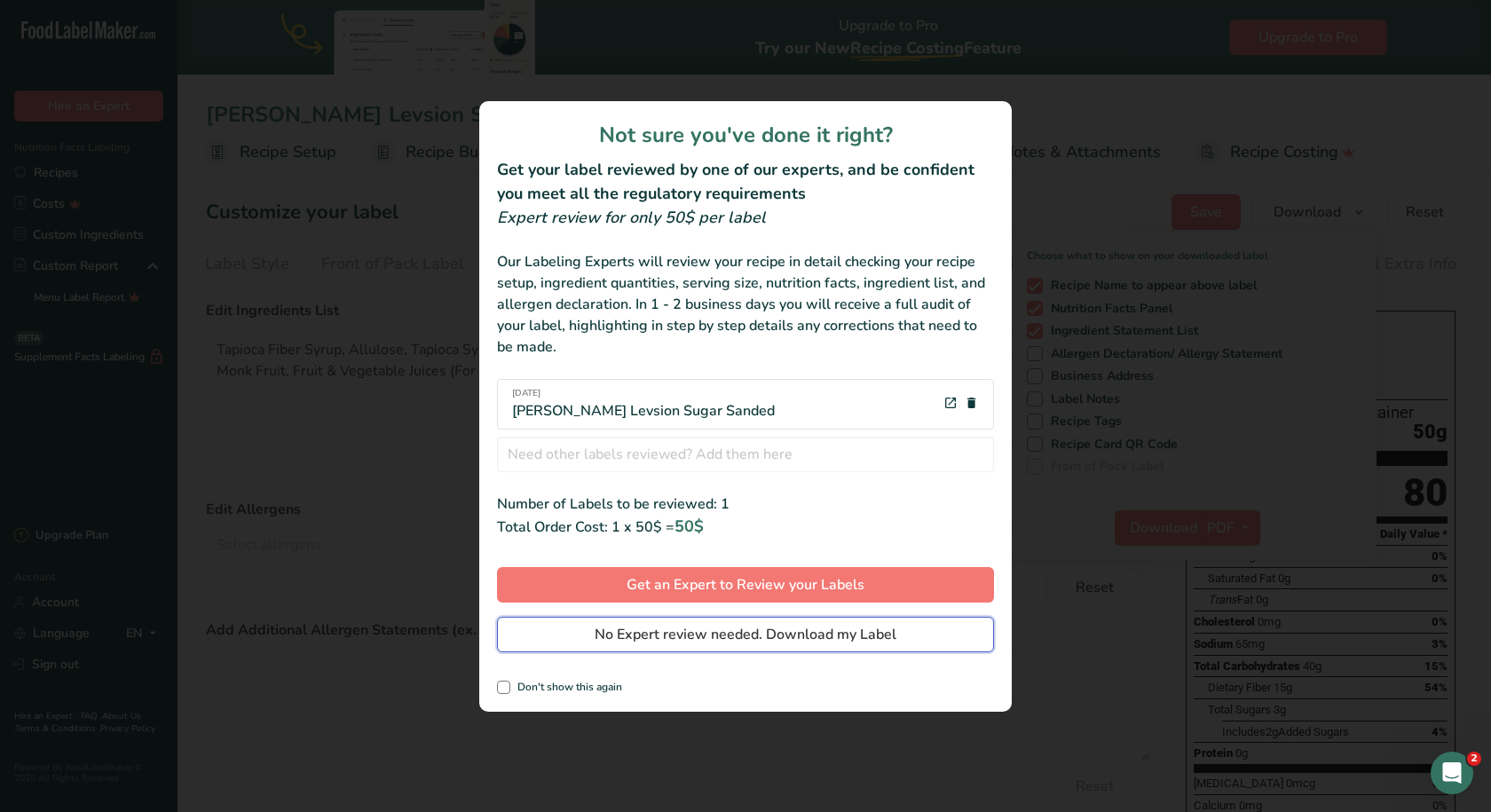
click at [730, 629] on span "No Expert review needed. Download my Label" at bounding box center [746, 635] width 302 height 21
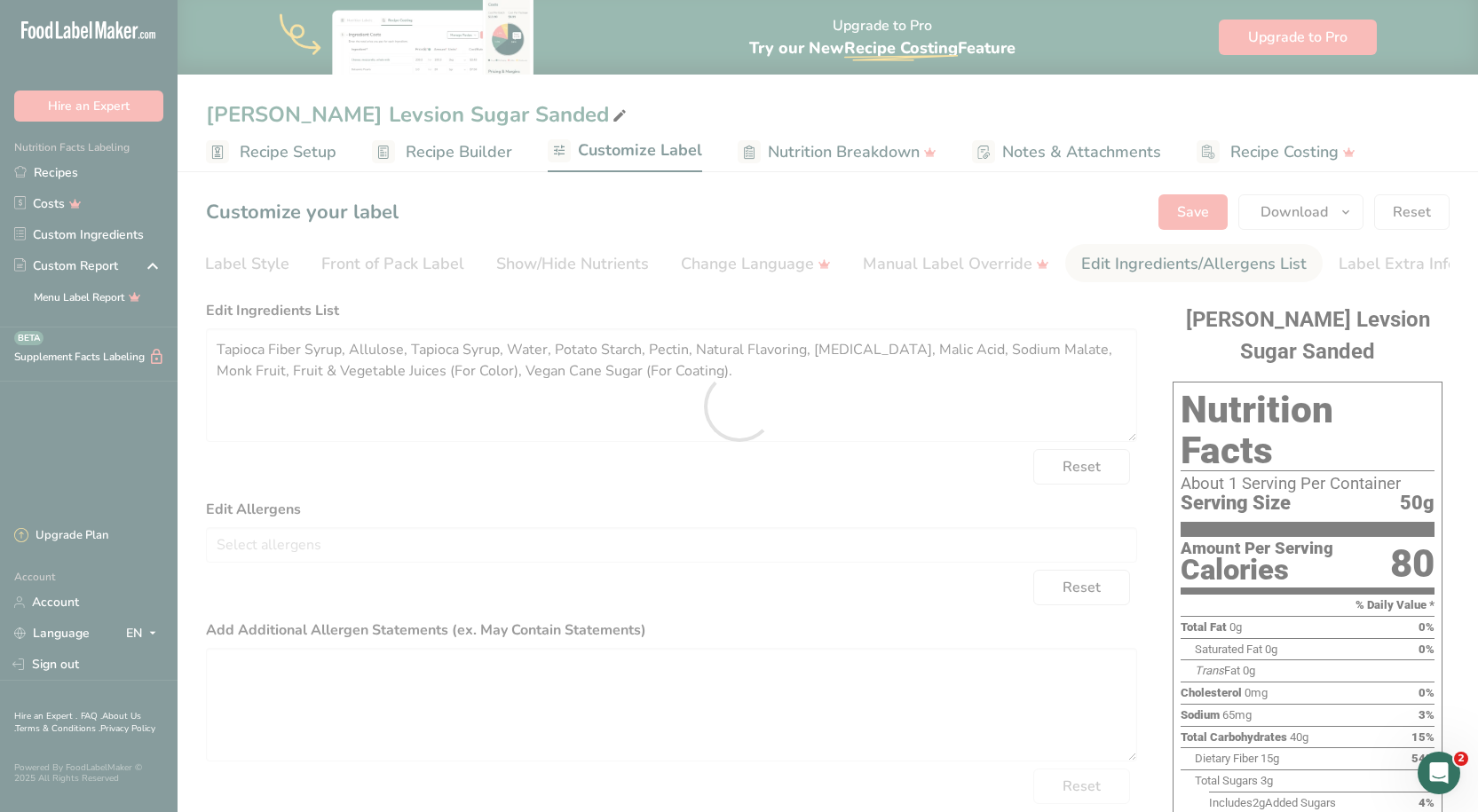
scroll to position [0, 0]
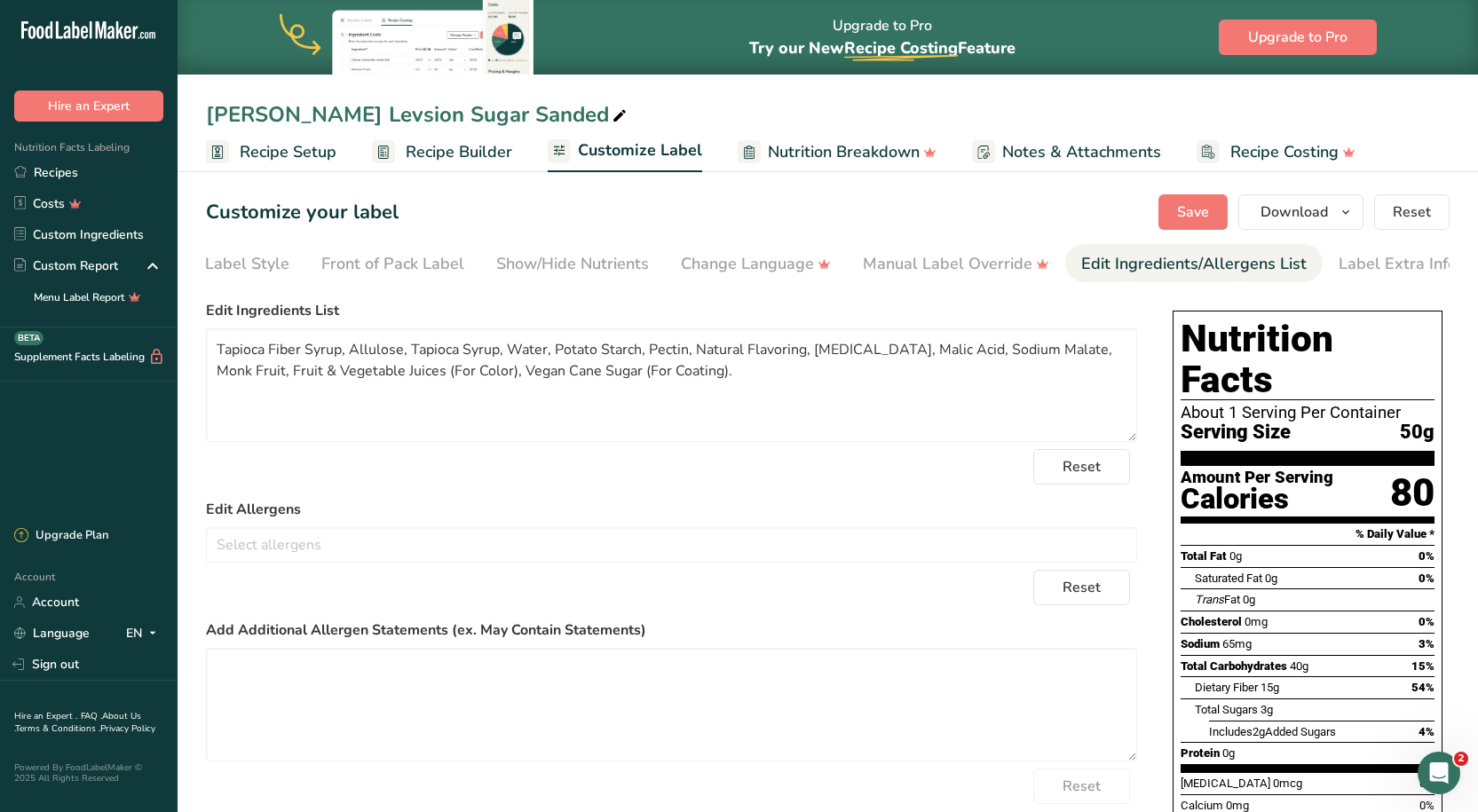
click at [612, 116] on icon at bounding box center [620, 116] width 16 height 25
click at [407, 112] on input "[PERSON_NAME] Levsion Sugar Sanded" at bounding box center [827, 114] width 1244 height 32
type input "[PERSON_NAME] Sour Sanded"
click at [746, 390] on textarea "Tapioca Fiber Syrup, Allulose, Tapioca Syrup, Water, Potato Starch, Pectin, Nat…" at bounding box center [671, 385] width 931 height 114
click at [832, 214] on div "Customize your label Save Download Choose what to show on your downloaded label…" at bounding box center [827, 212] width 1244 height 35
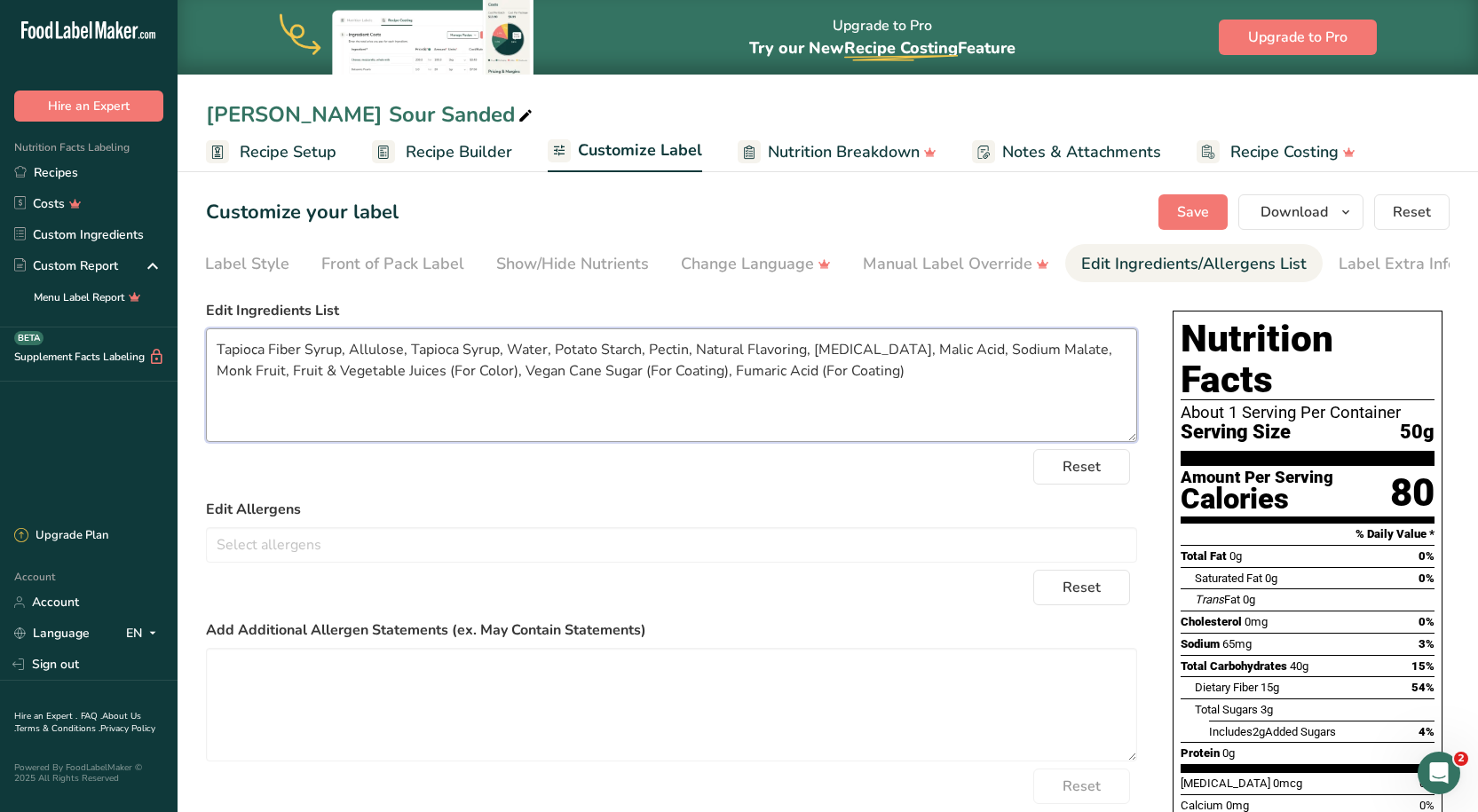
click at [865, 386] on textarea "Tapioca Fiber Syrup, Allulose, Tapioca Syrup, Water, Potato Starch, Pectin, Nat…" at bounding box center [671, 385] width 931 height 114
type textarea "Tapioca Fiber Syrup, Allulose, Tapioca Syrup, Water, Potato Starch, Pectin, Nat…"
click at [1061, 214] on div "Customize your label Save Download Choose what to show on your downloaded label…" at bounding box center [827, 212] width 1244 height 35
click at [1207, 201] on span "Save" at bounding box center [1193, 212] width 32 height 21
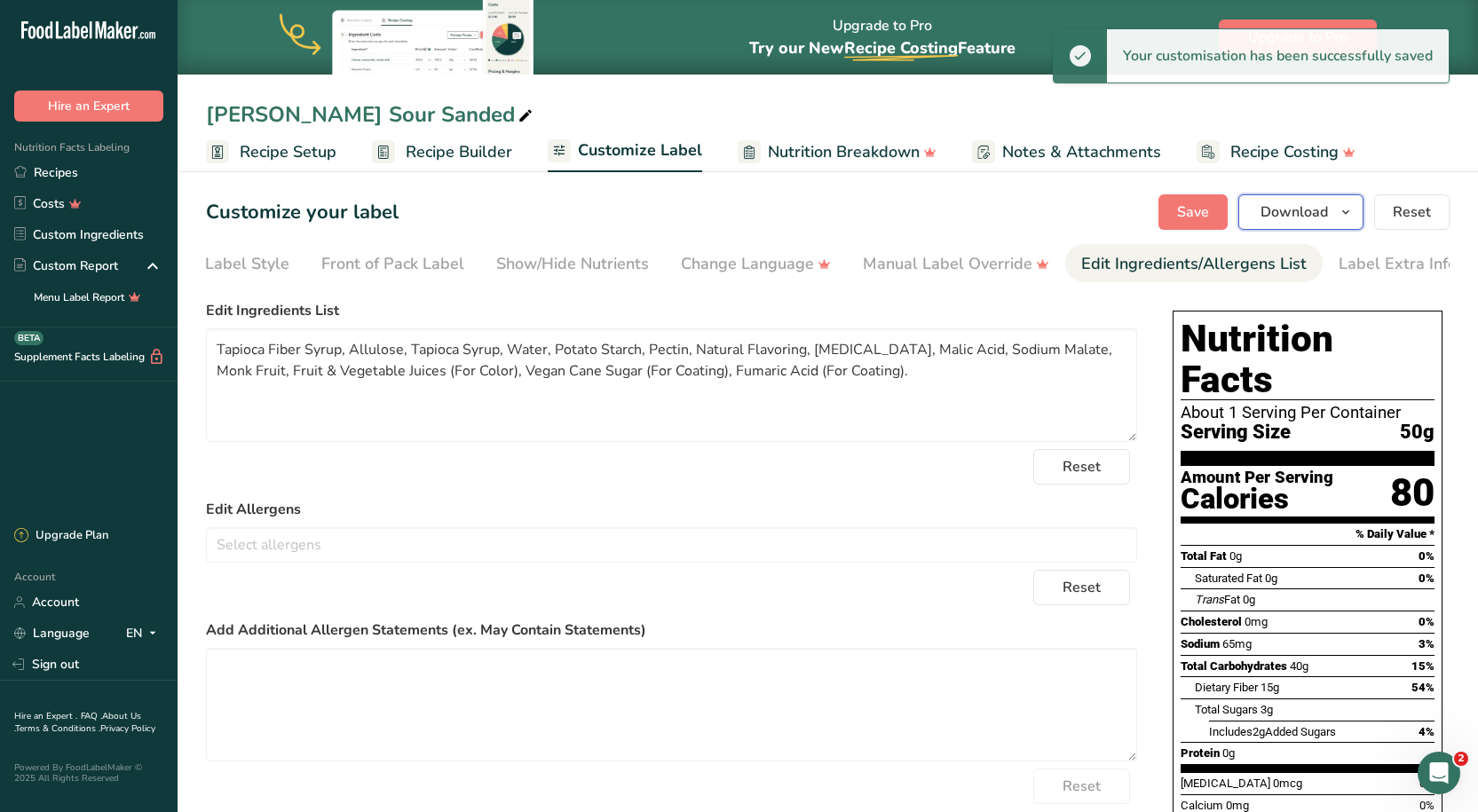
click at [1331, 219] on button "Download" at bounding box center [1300, 212] width 125 height 35
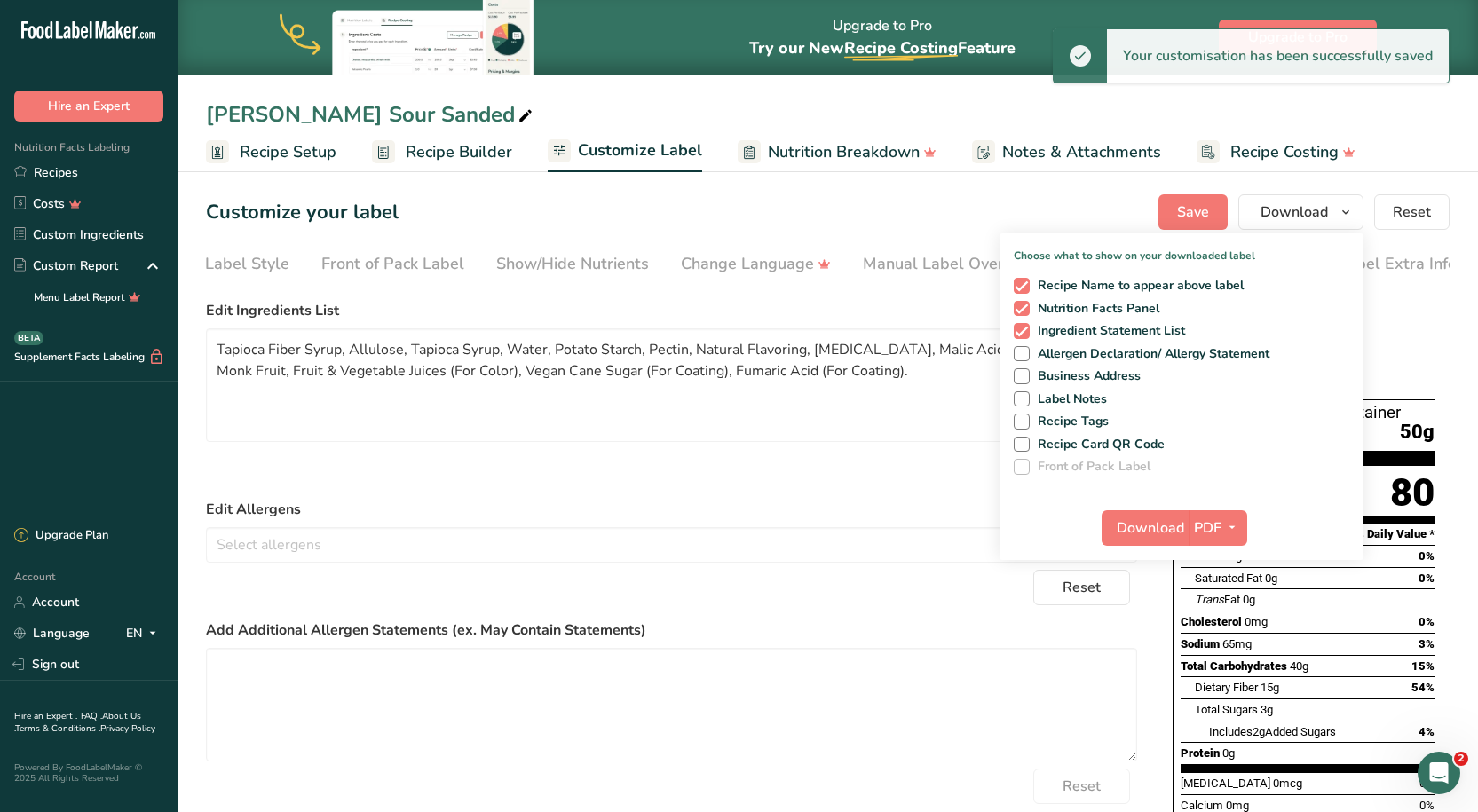
click at [1249, 529] on div "Download PDF PNG BMP SVG PDF TXT" at bounding box center [1182, 532] width 364 height 57
click at [1231, 533] on icon "button" at bounding box center [1232, 527] width 14 height 22
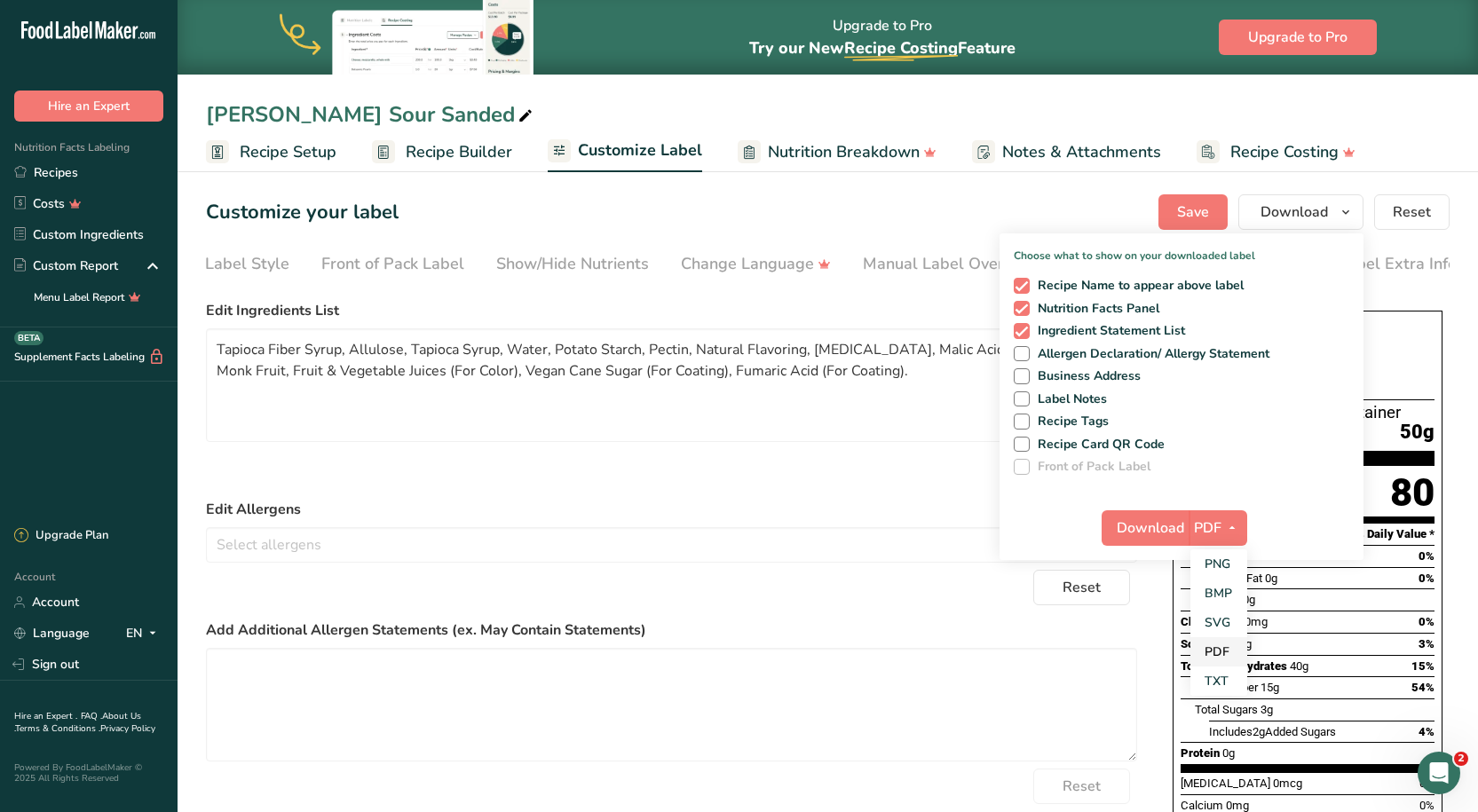
click at [1222, 660] on link "PDF" at bounding box center [1219, 651] width 57 height 29
click at [1153, 532] on span "Download" at bounding box center [1150, 528] width 67 height 21
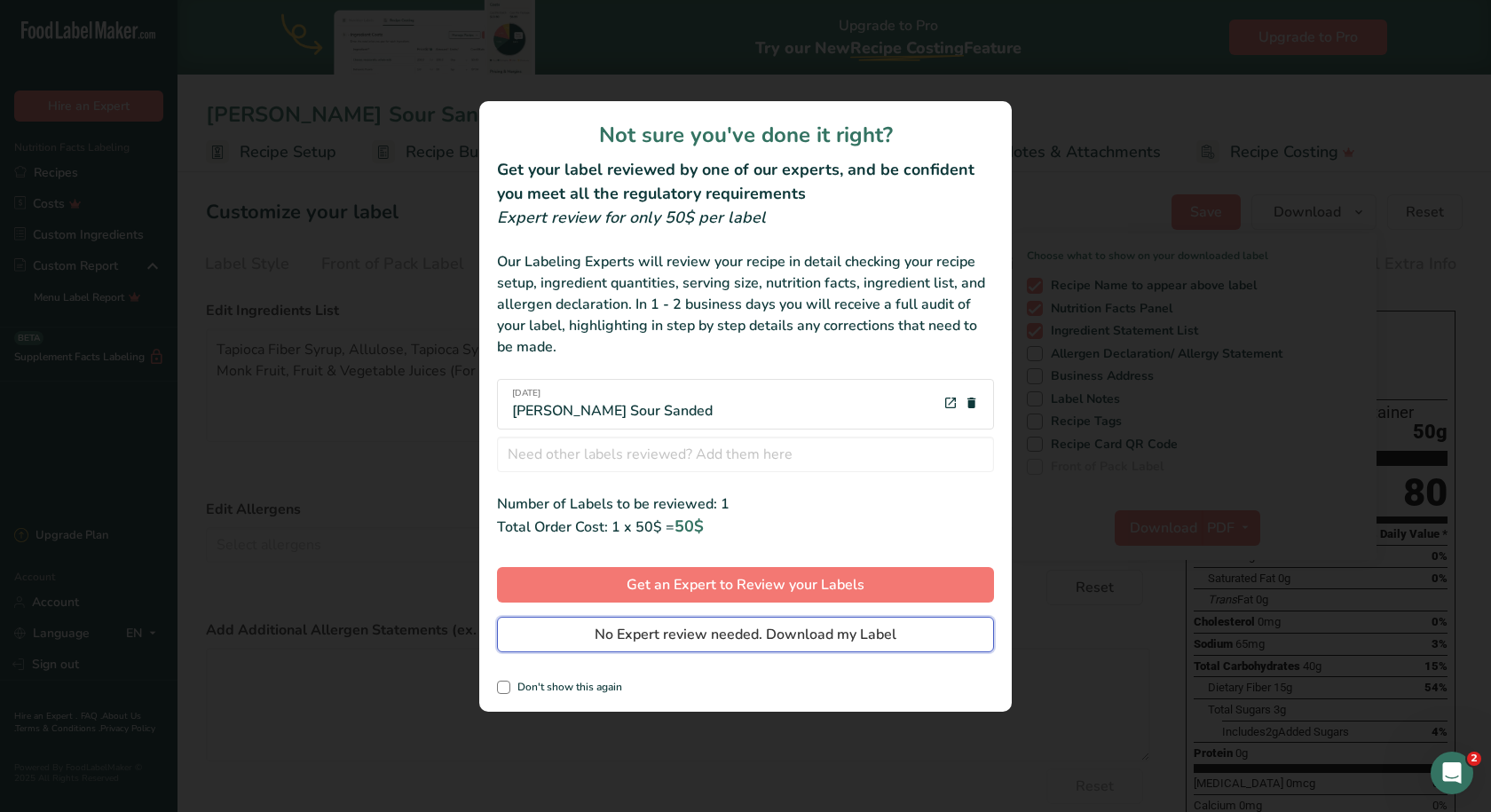
click at [758, 624] on span "No Expert review needed. Download my Label" at bounding box center [746, 635] width 302 height 21
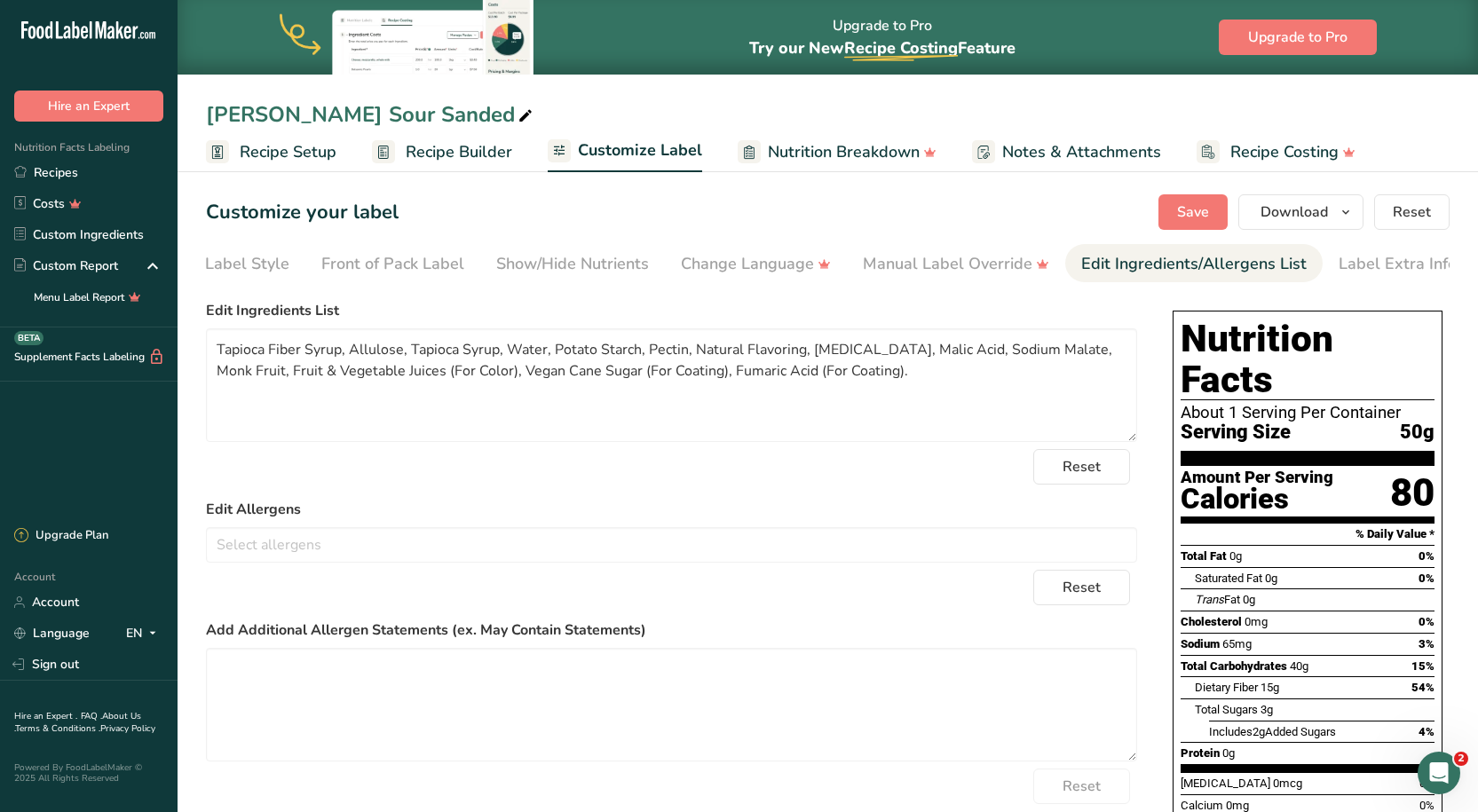
click at [834, 471] on div "Reset" at bounding box center [671, 467] width 931 height 35
